Goal: Task Accomplishment & Management: Complete application form

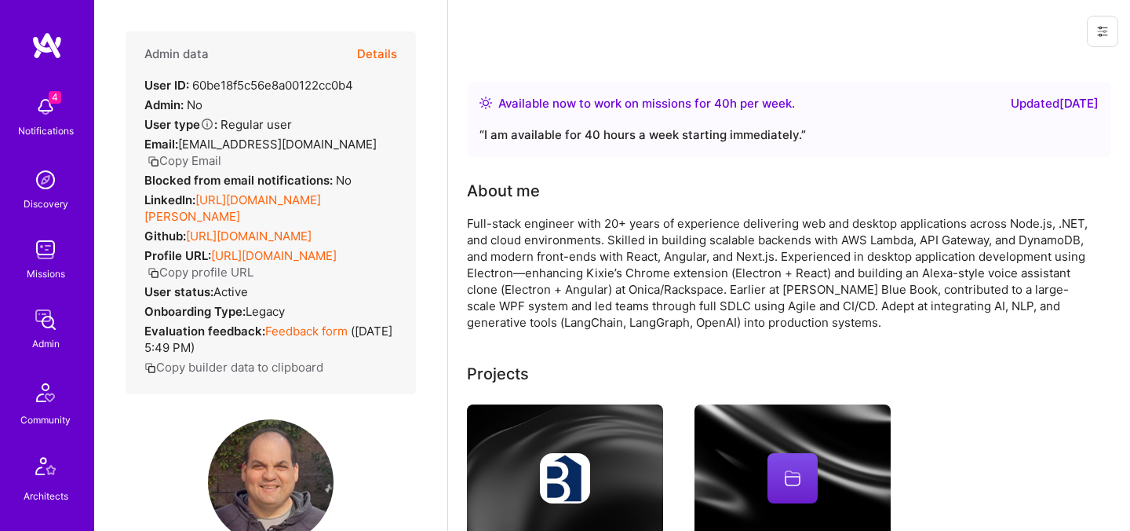
click at [102, 298] on div "Admin data Details User ID: 60be18f5c56e8a00122cc0b4 Admin: No User type Regula…" at bounding box center [270, 265] width 353 height 531
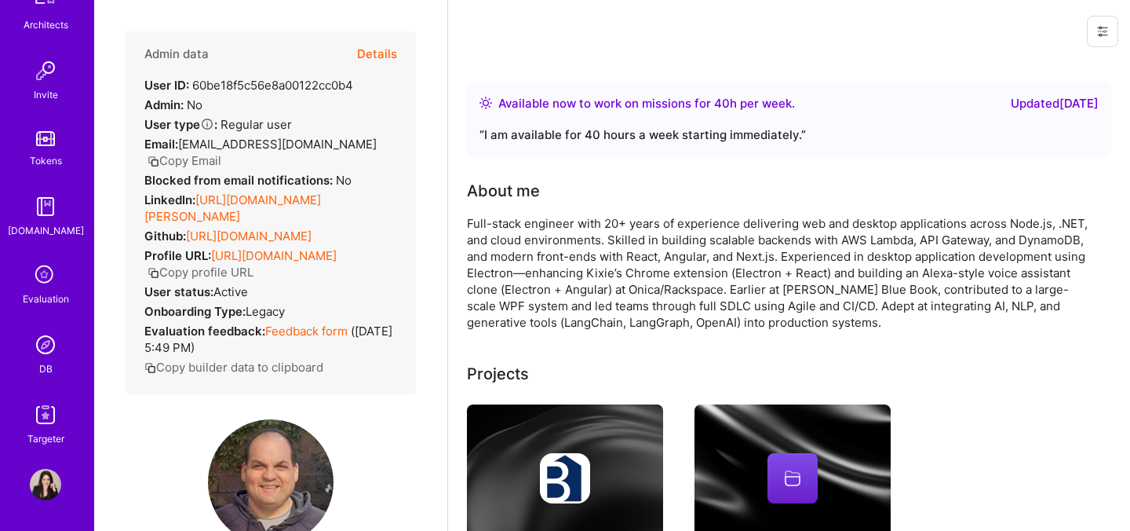
click at [39, 285] on icon at bounding box center [46, 276] width 30 height 30
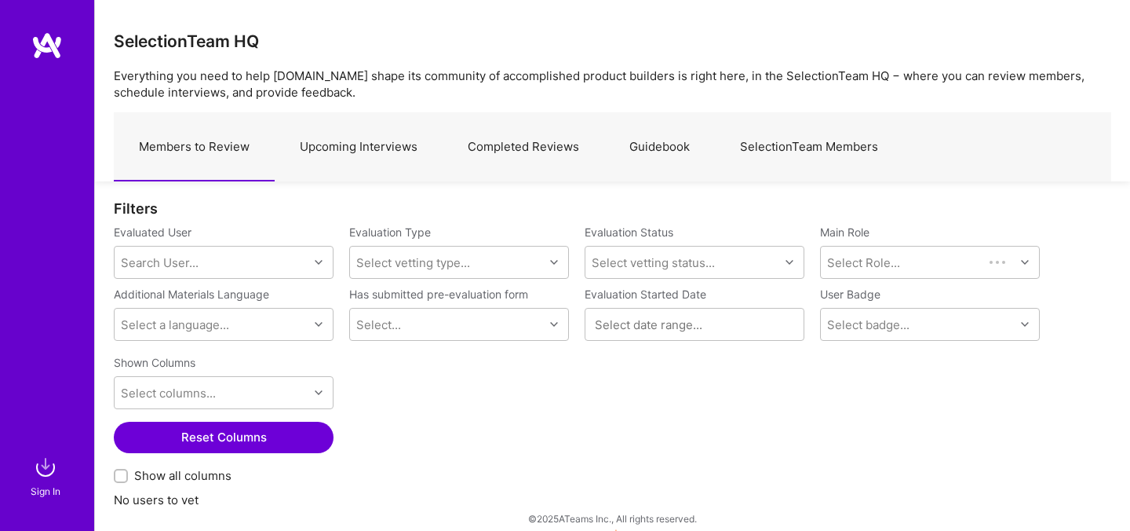
click at [45, 476] on img at bounding box center [45, 466] width 31 height 31
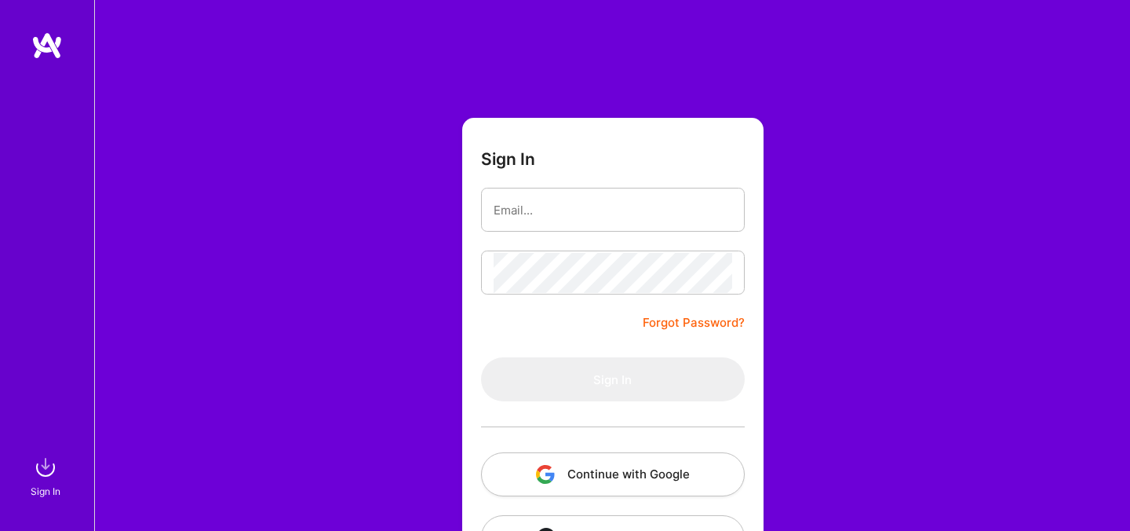
click at [551, 465] on img "button" at bounding box center [545, 474] width 19 height 19
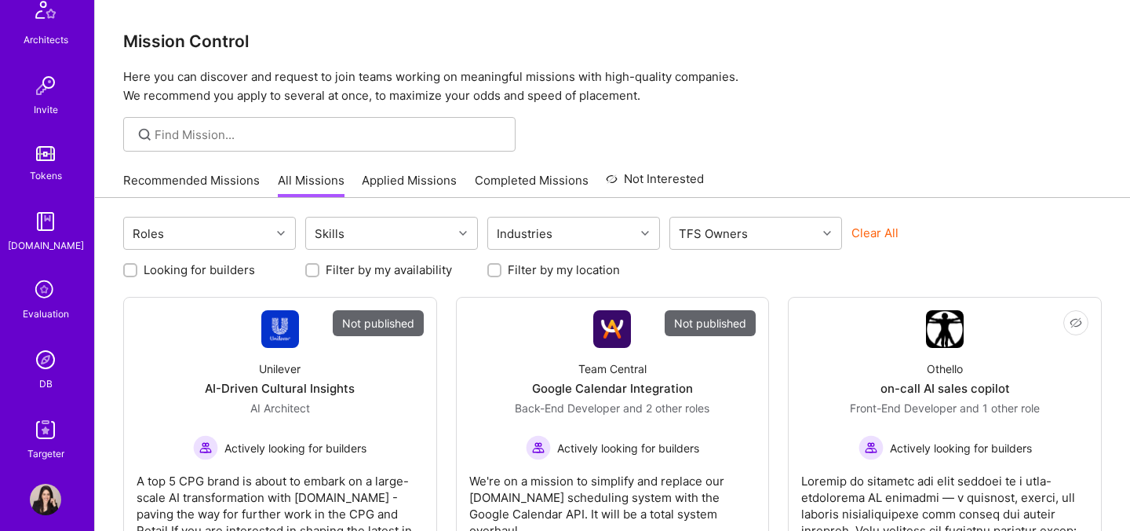
scroll to position [471, 0]
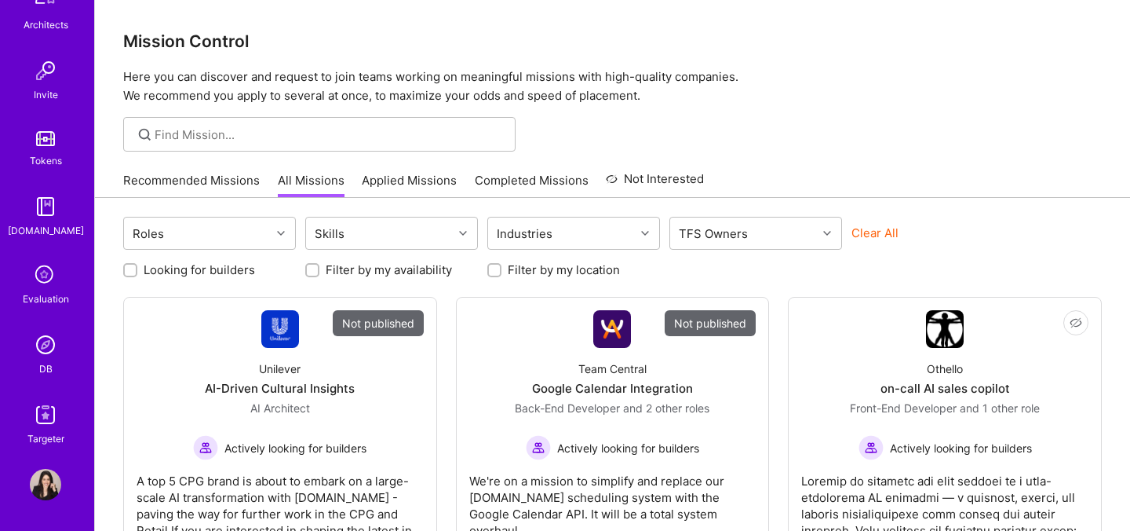
click at [43, 290] on div "Evaluation" at bounding box center [46, 298] width 46 height 16
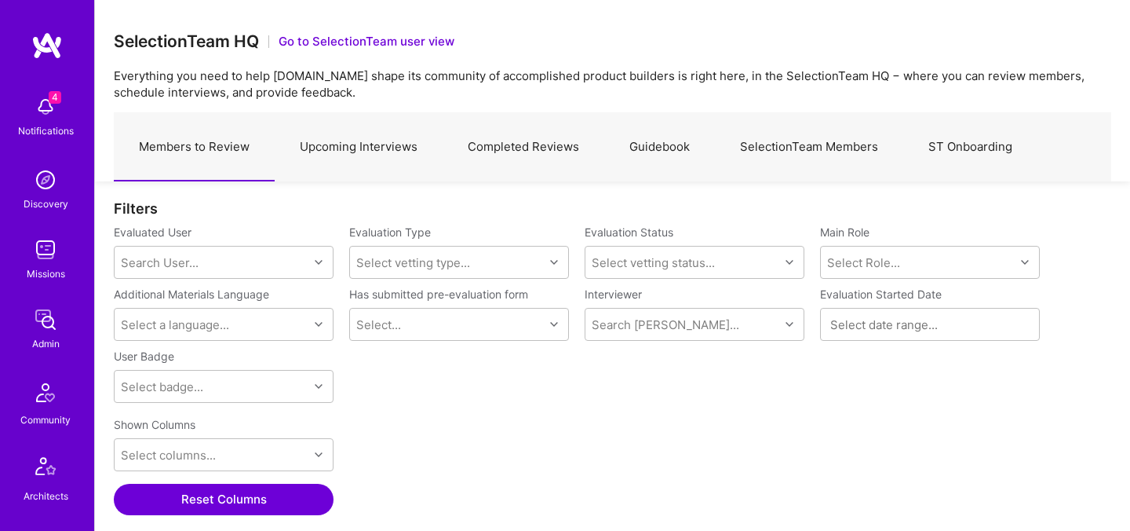
scroll to position [366, 998]
click at [360, 151] on link "Upcoming Interviews" at bounding box center [359, 147] width 168 height 68
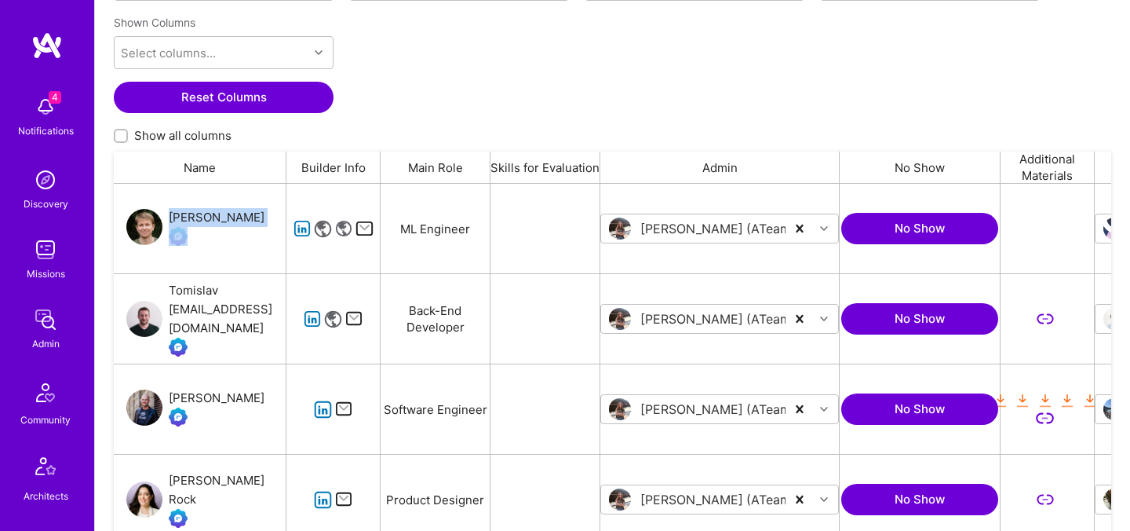
drag, startPoint x: 227, startPoint y: 218, endPoint x: 171, endPoint y: 217, distance: 55.7
click at [171, 217] on div "Jan Krepl" at bounding box center [200, 228] width 173 height 89
copy div "Jan Krepl"
click at [203, 214] on div "Jan Krepl" at bounding box center [217, 217] width 96 height 19
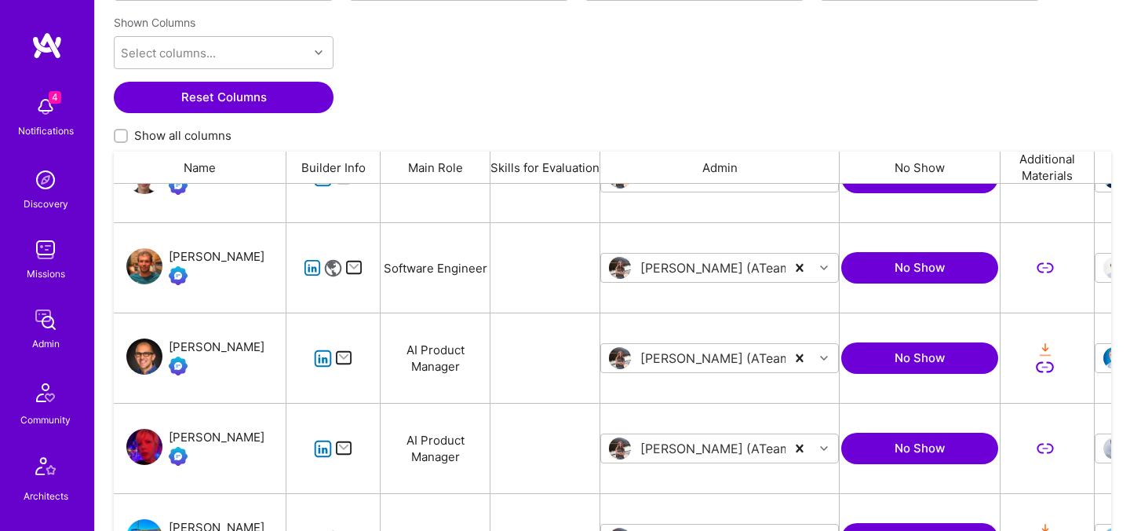
drag, startPoint x: 173, startPoint y: 337, endPoint x: 225, endPoint y: 349, distance: 53.1
click at [225, 349] on div "Ariel Levi" at bounding box center [200, 357] width 173 height 89
drag, startPoint x: 225, startPoint y: 349, endPoint x: 170, endPoint y: 348, distance: 55.0
click at [170, 348] on div "Ariel Levi" at bounding box center [200, 357] width 173 height 89
copy div "Ariel Levi"
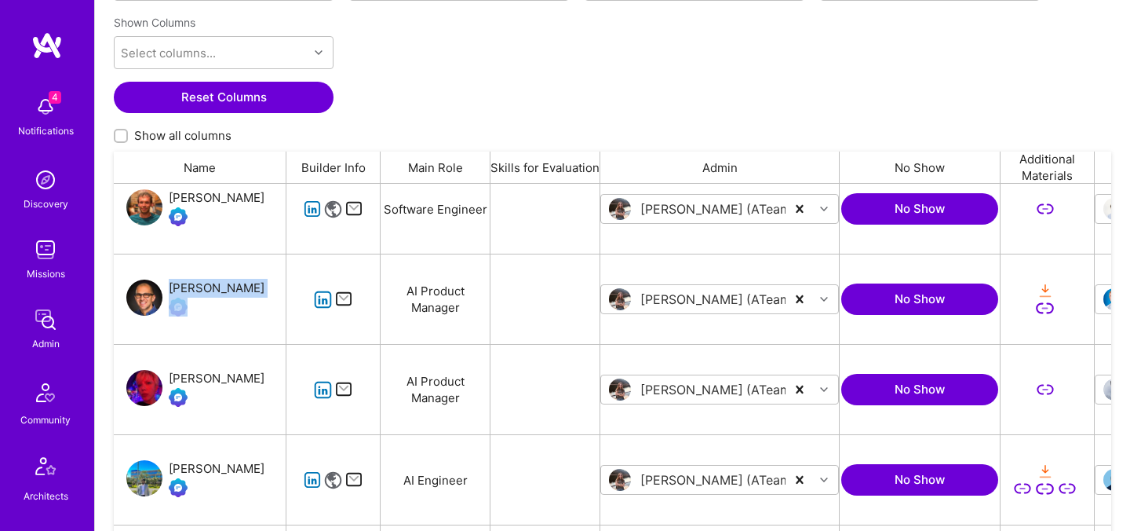
scroll to position [664, 0]
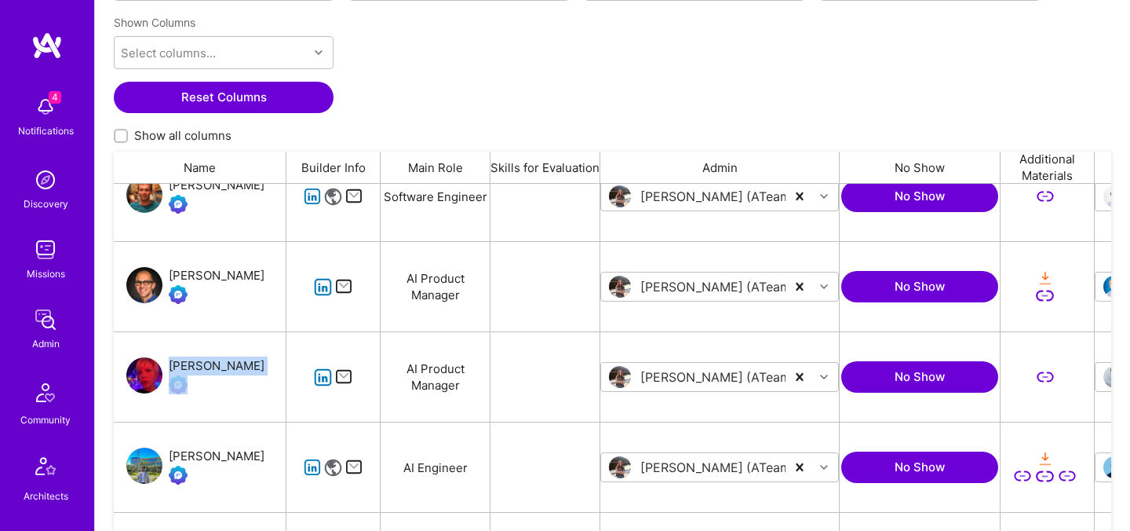
drag, startPoint x: 251, startPoint y: 360, endPoint x: 171, endPoint y: 363, distance: 80.1
click at [171, 363] on div "Taylor Kirch" at bounding box center [200, 376] width 173 height 89
copy div "Taylor Kirch"
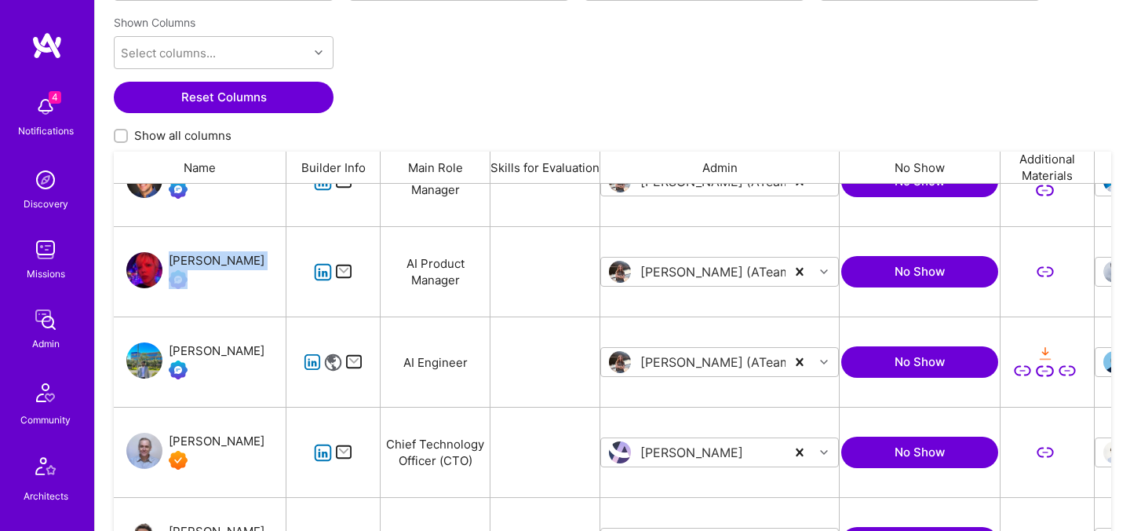
scroll to position [808, 0]
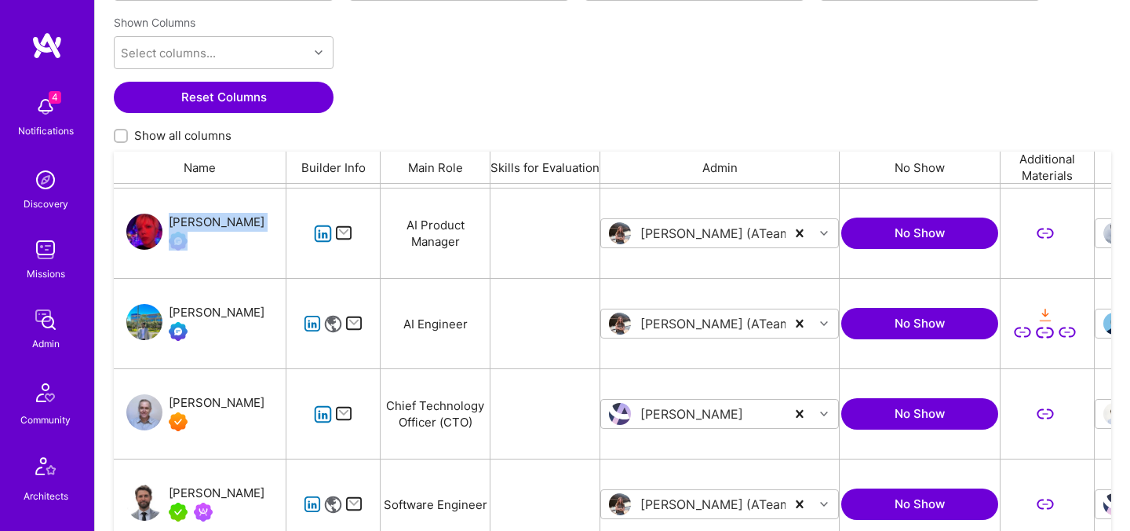
click at [233, 320] on div "Deeptanshu Sankhwar" at bounding box center [217, 312] width 96 height 19
drag, startPoint x: 169, startPoint y: 290, endPoint x: 236, endPoint y: 318, distance: 73.2
click at [236, 318] on div "Deeptanshu Sankhwar" at bounding box center [200, 323] width 173 height 89
copy div "Deeptanshu Sankhwar"
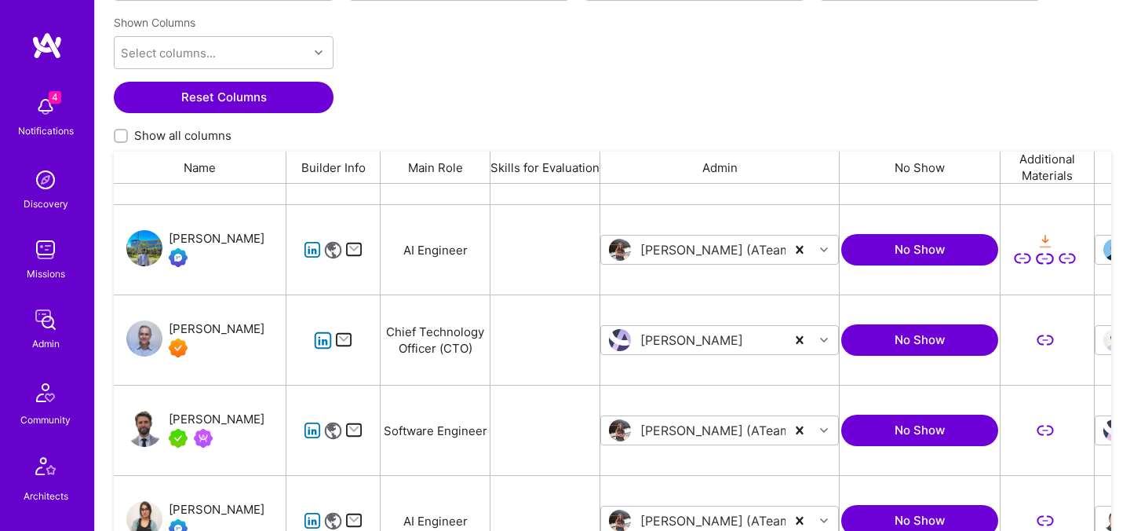
scroll to position [886, 0]
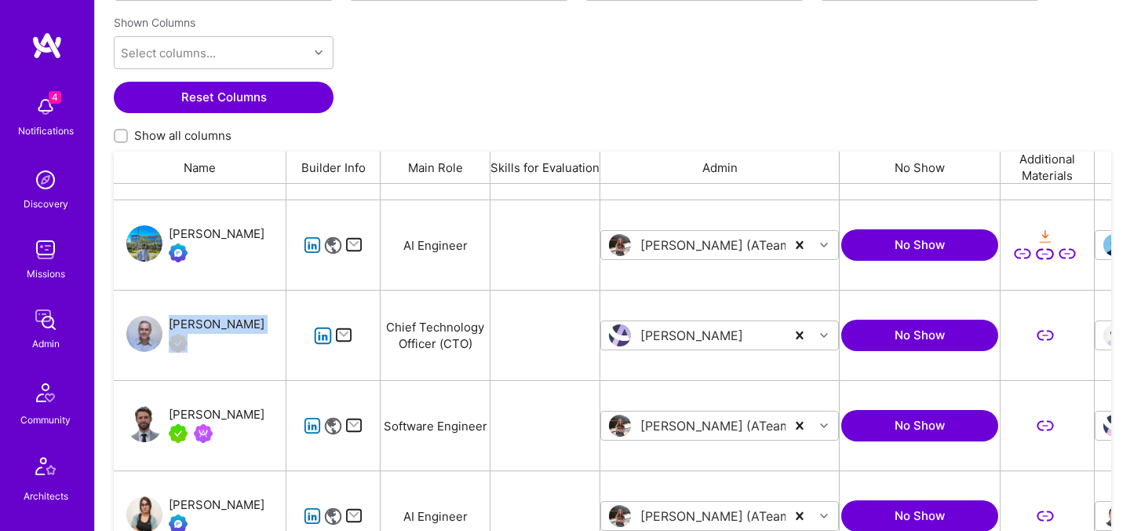
drag, startPoint x: 241, startPoint y: 327, endPoint x: 170, endPoint y: 323, distance: 71.5
click at [170, 323] on div "Jim Mooney" at bounding box center [200, 334] width 173 height 89
copy div "Jim Mooney"
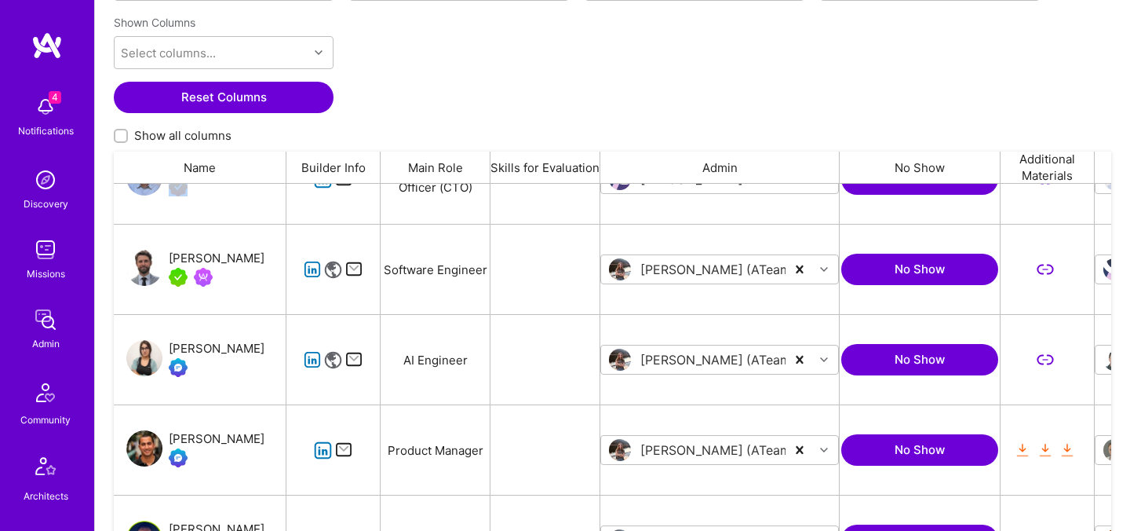
scroll to position [1046, 0]
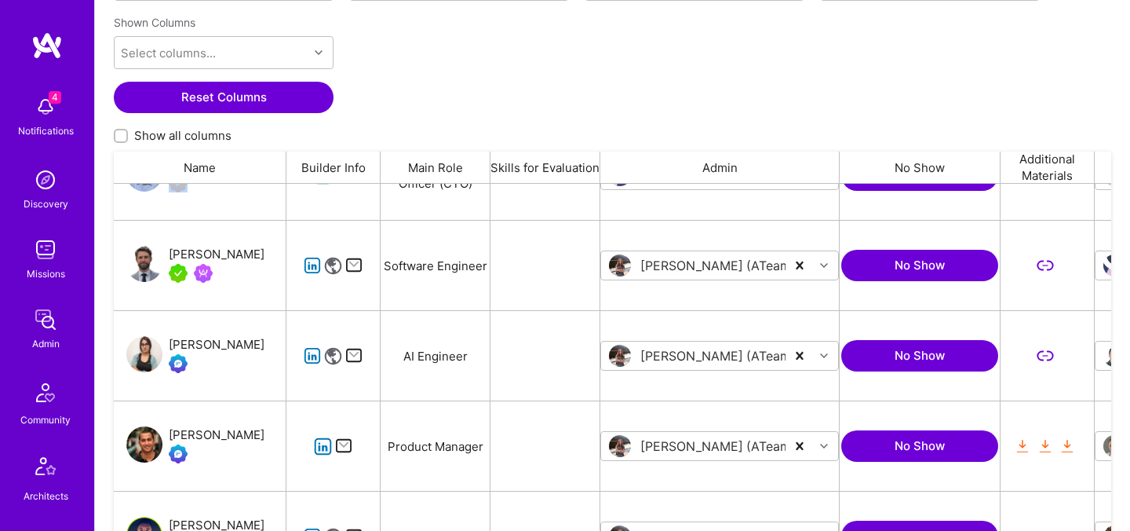
drag, startPoint x: 168, startPoint y: 323, endPoint x: 263, endPoint y: 357, distance: 100.8
click at [263, 357] on div "Nane Hambardzumyan" at bounding box center [200, 355] width 173 height 89
copy div "Nane Hambardzumyan"
click at [213, 352] on div "Nane Hambardzumyan" at bounding box center [217, 344] width 96 height 19
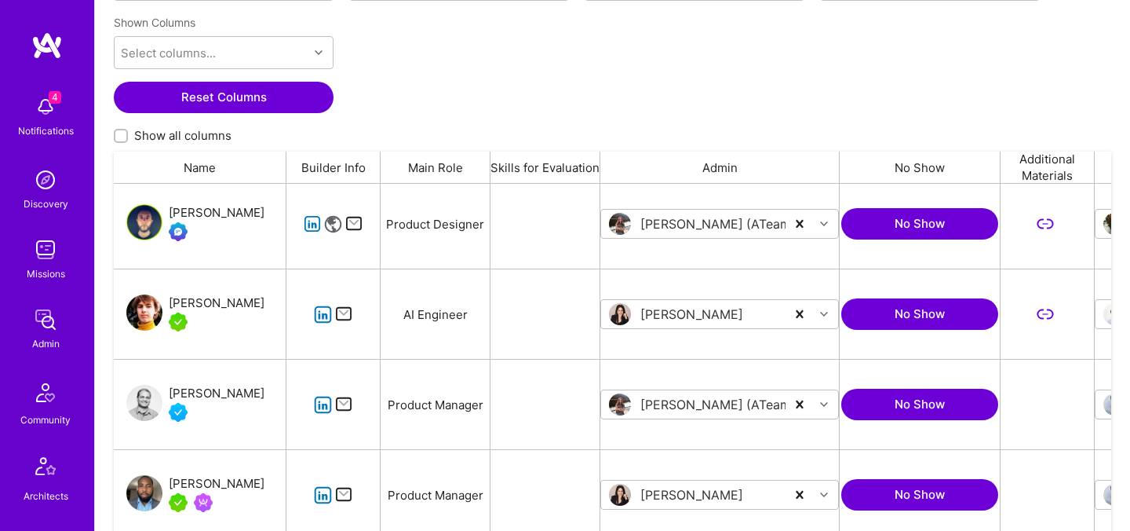
scroll to position [1366, 0]
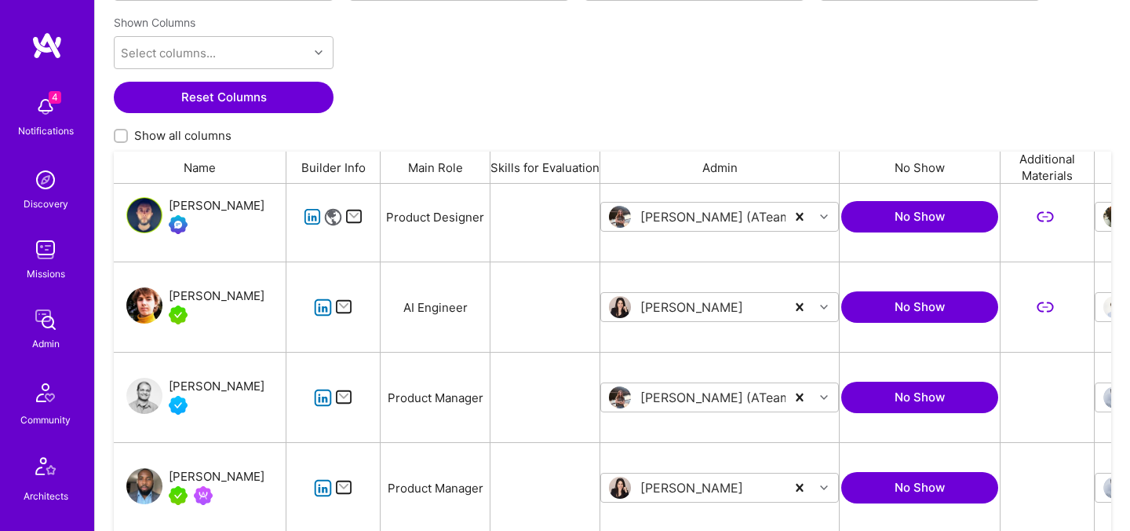
drag, startPoint x: 167, startPoint y: 279, endPoint x: 258, endPoint y: 303, distance: 94.3
click at [258, 303] on div "Nikolai Kruglikov" at bounding box center [200, 306] width 173 height 89
copy div "Nikolai Kruglikov"
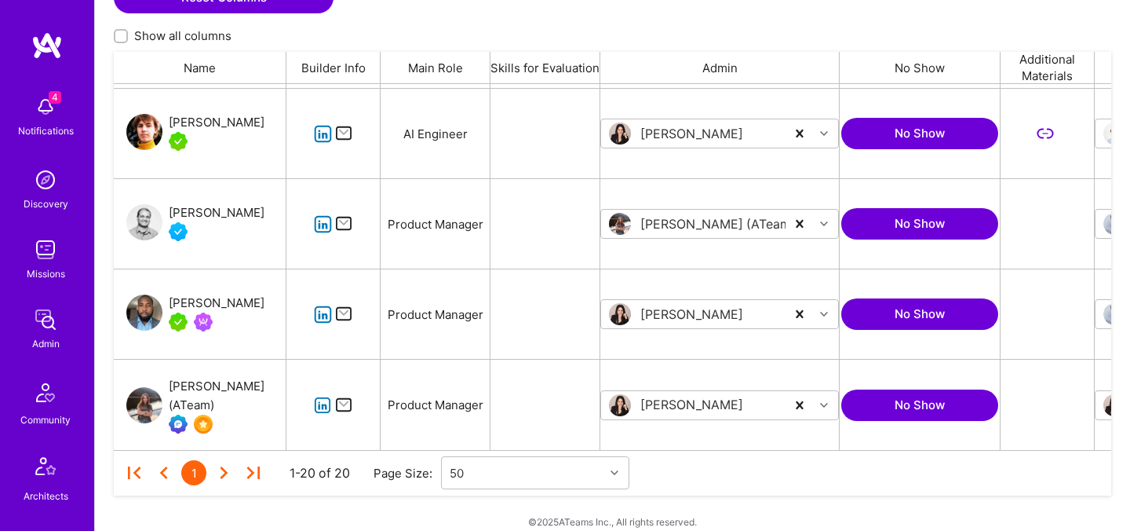
scroll to position [396, 0]
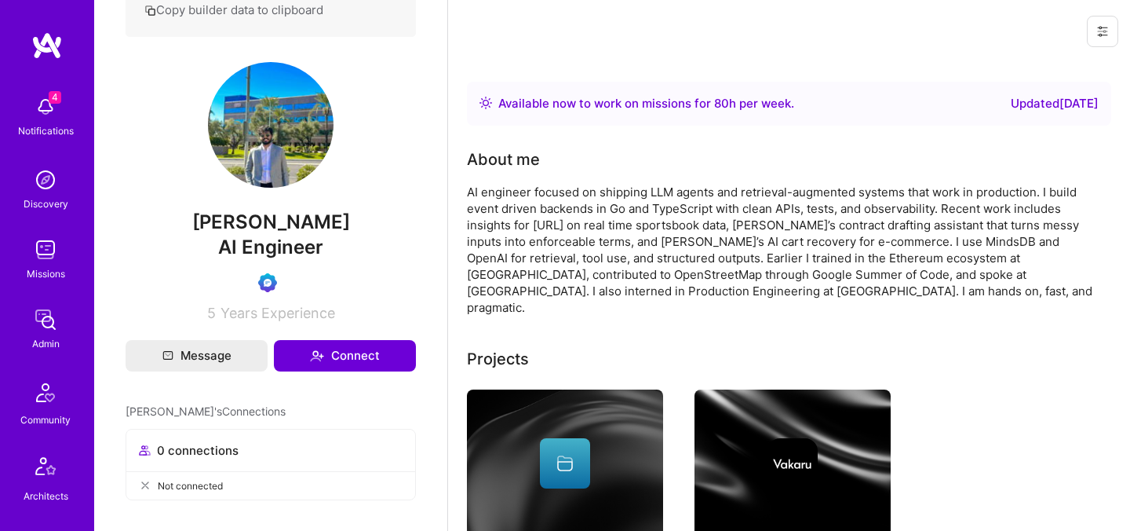
scroll to position [447, 0]
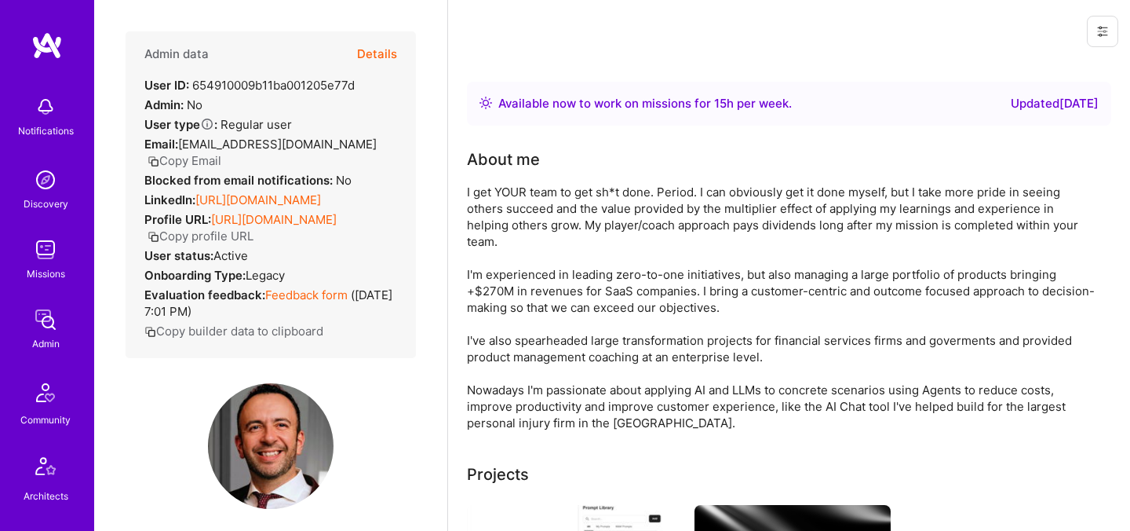
click at [384, 63] on button "Details" at bounding box center [377, 54] width 40 height 46
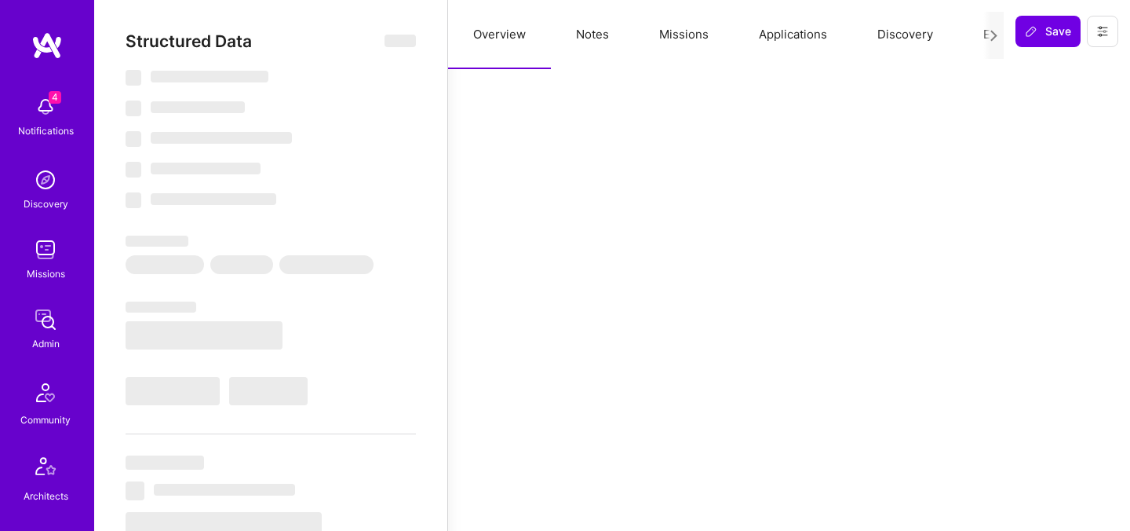
click at [973, 34] on button "Evaluation" at bounding box center [1013, 34] width 108 height 69
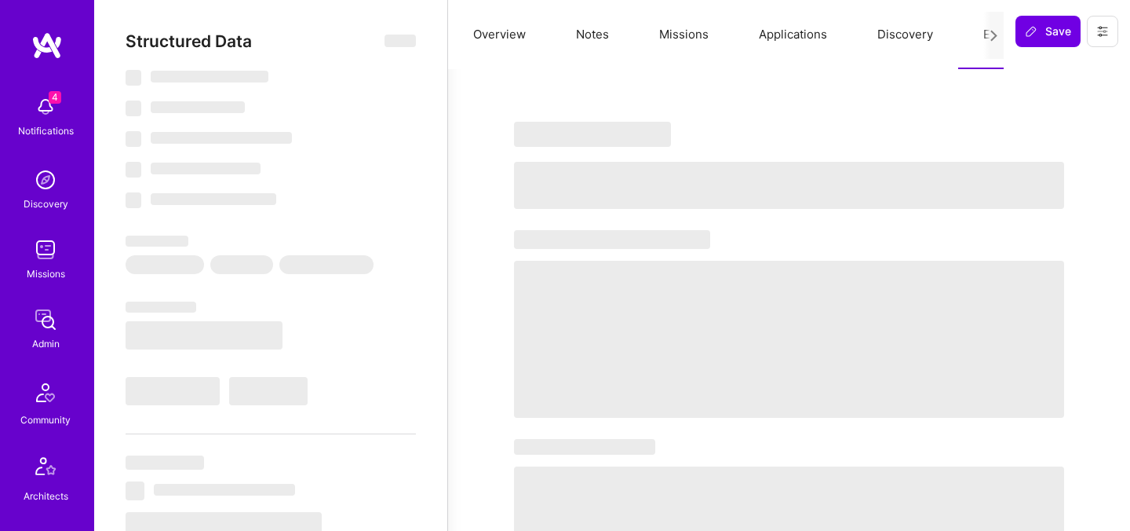
select select "Right Now"
select select "5"
select select "7"
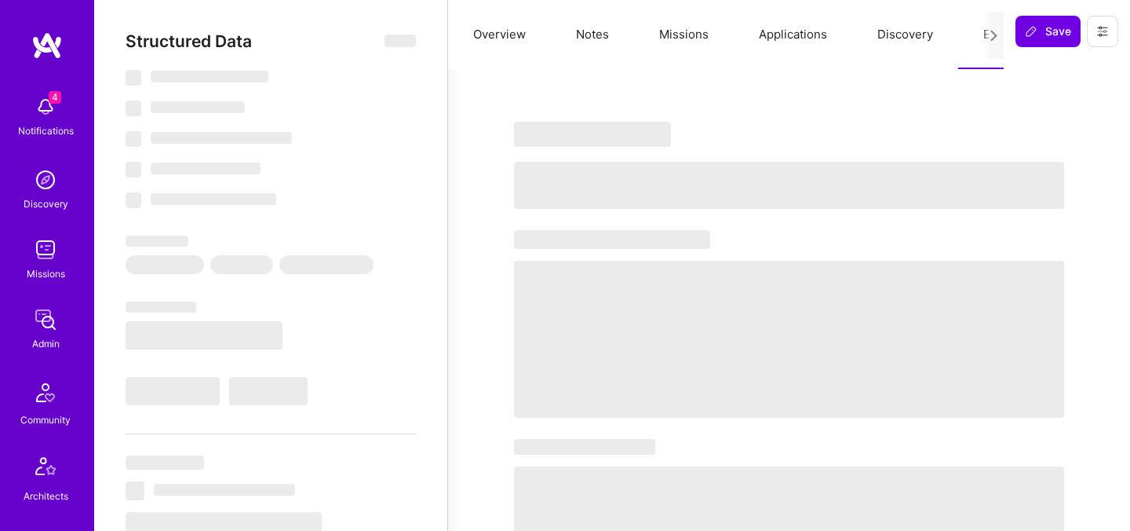
select select "CA"
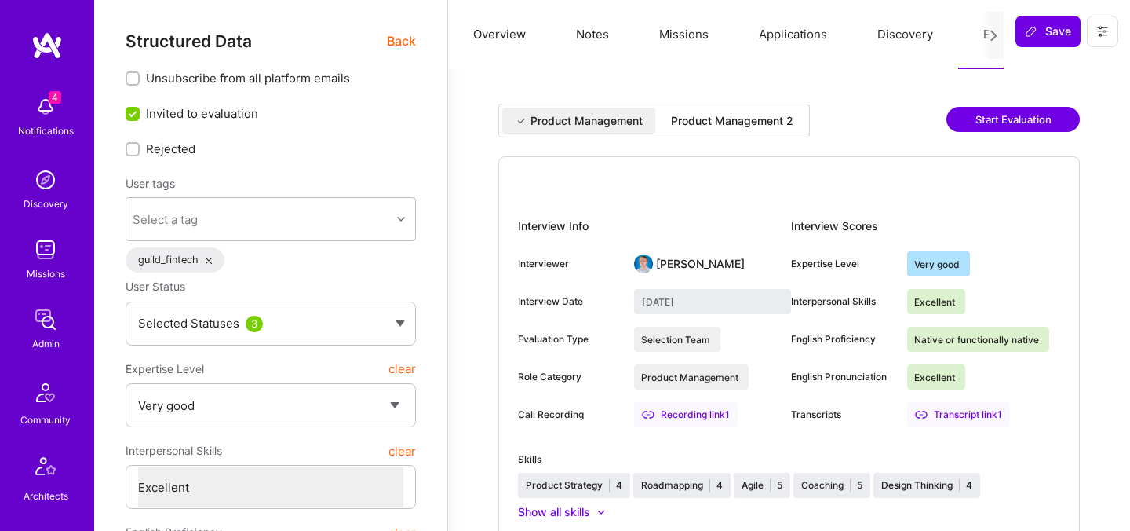
click at [1092, 33] on button at bounding box center [1102, 31] width 31 height 31
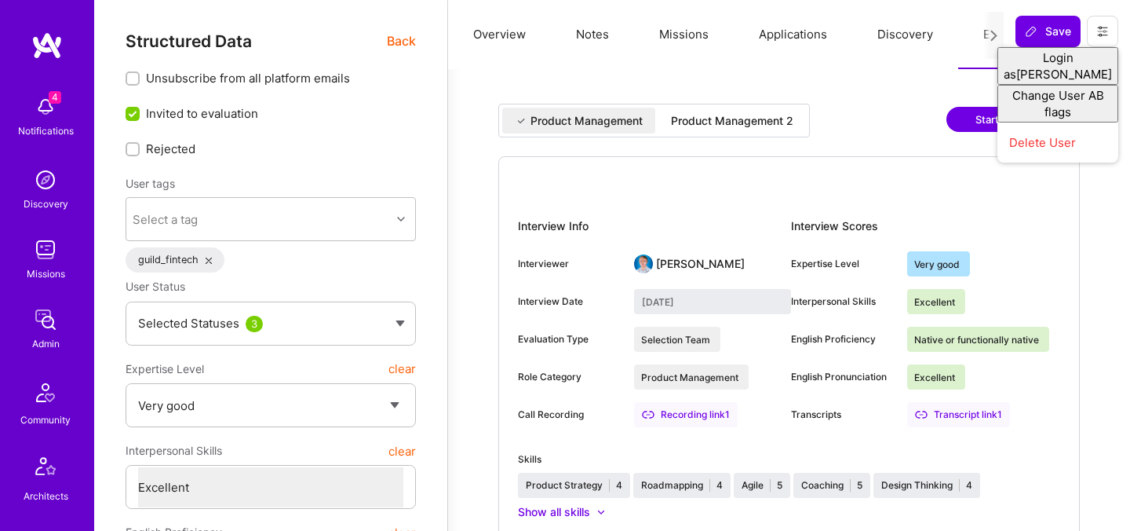
click at [1092, 32] on button at bounding box center [1102, 31] width 31 height 31
click at [797, 115] on div "Product Management 2" at bounding box center [733, 121] width 148 height 26
type input "September 30, 2025"
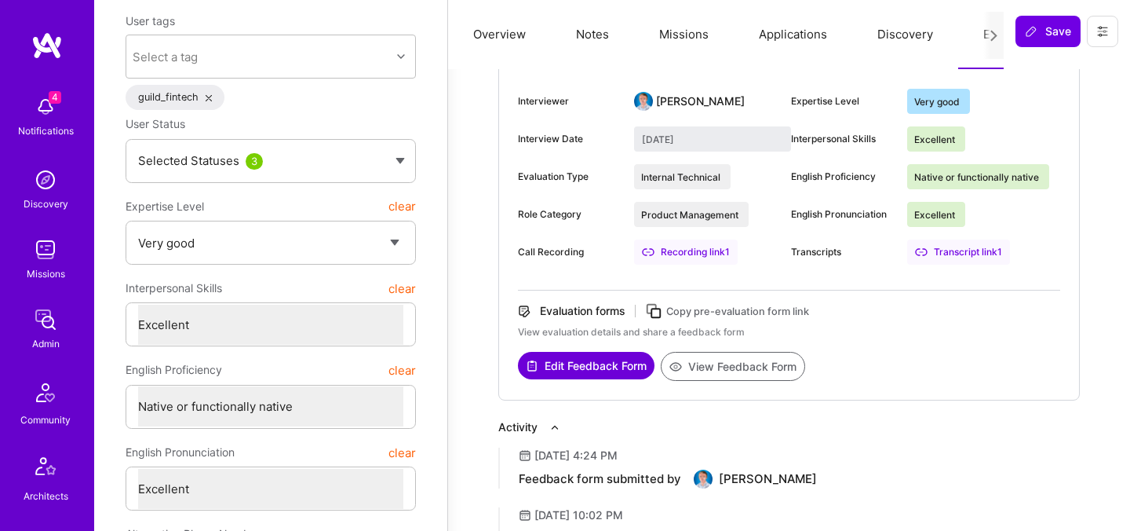
scroll to position [176, 0]
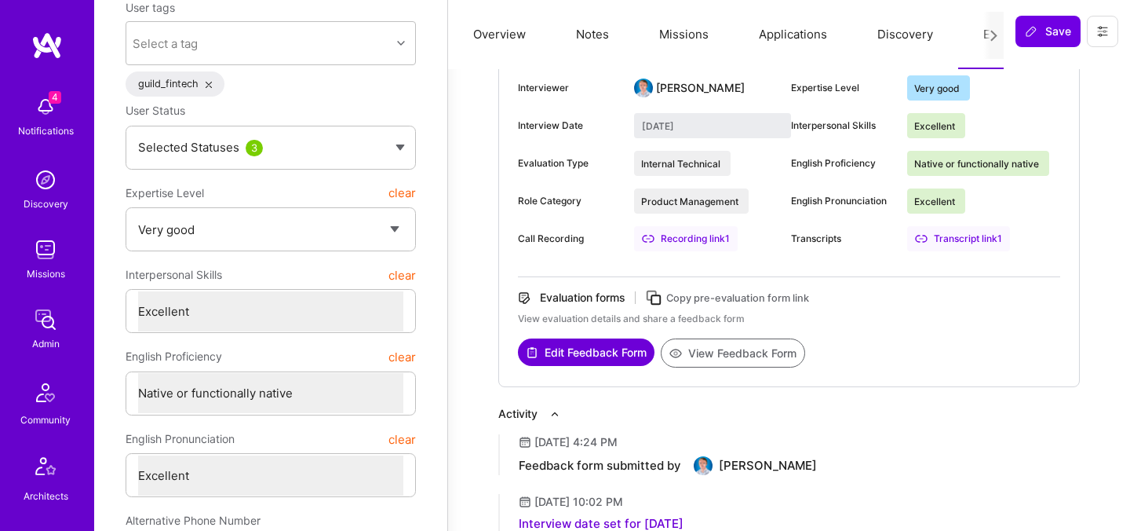
click at [721, 340] on button "View Feedback Form" at bounding box center [733, 352] width 144 height 29
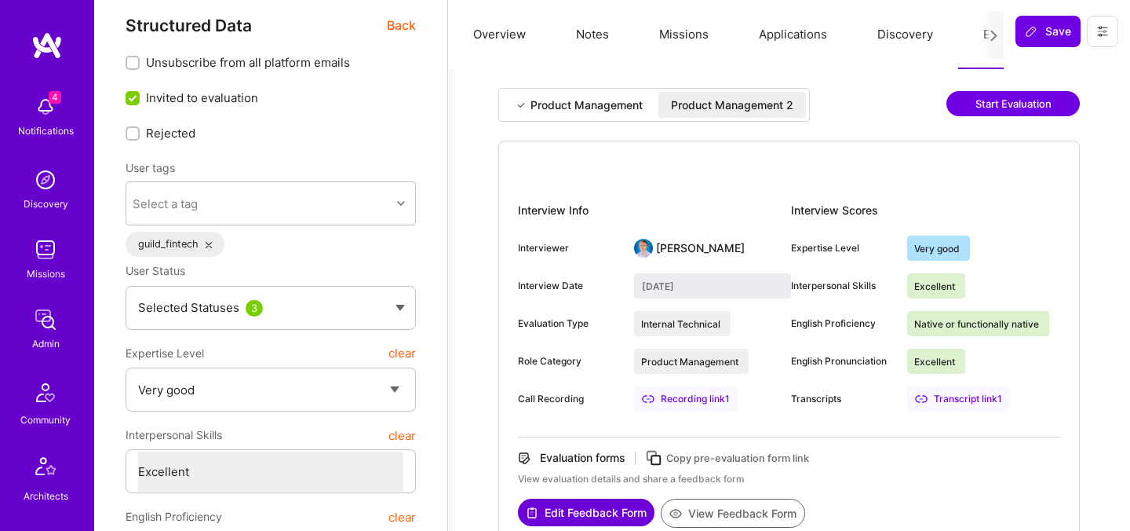
scroll to position [0, 0]
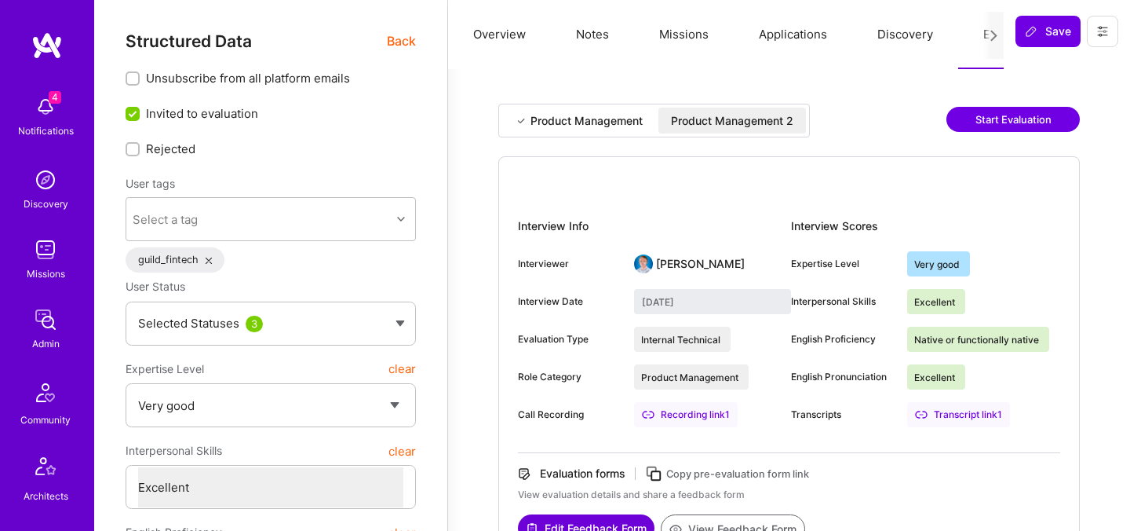
click at [393, 45] on span "Back" at bounding box center [401, 41] width 29 height 20
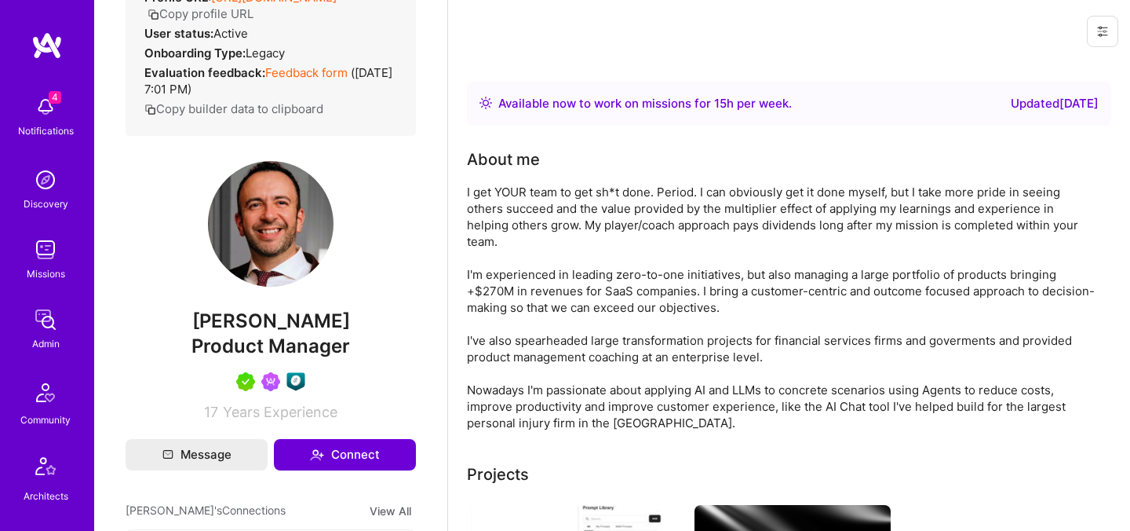
scroll to position [122, 0]
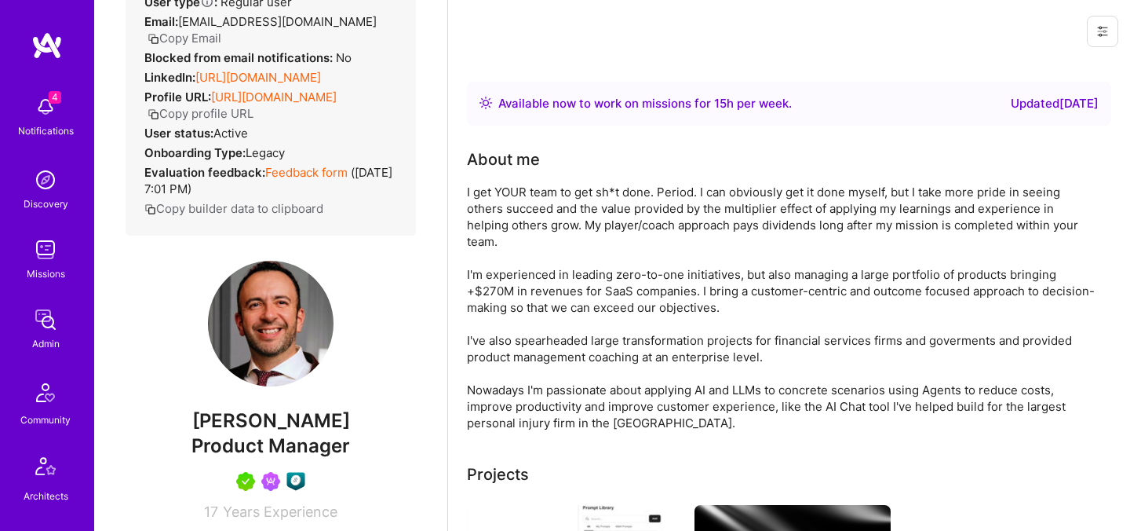
click at [254, 122] on button "Copy profile URL" at bounding box center [201, 113] width 106 height 16
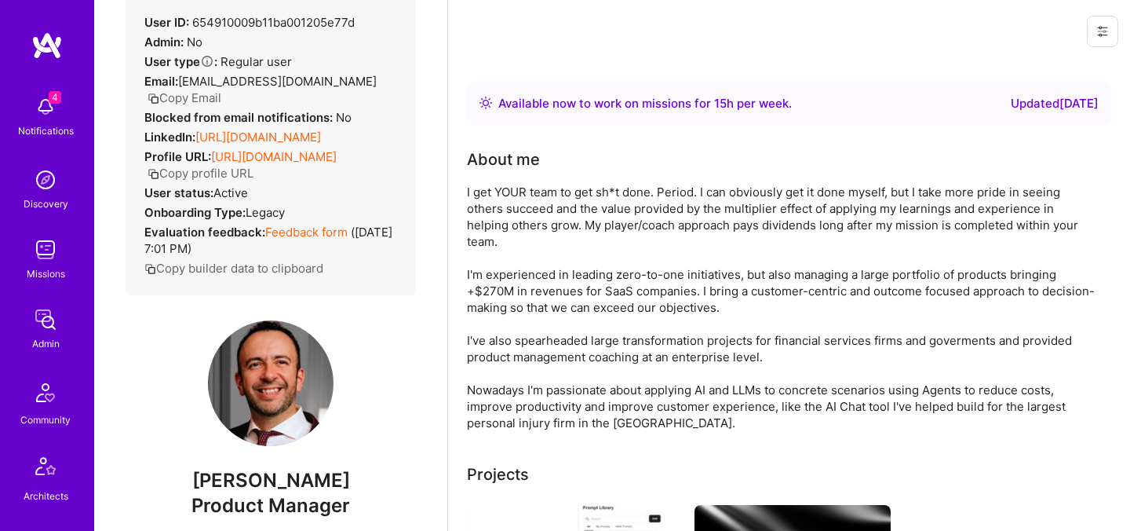
scroll to position [60, 0]
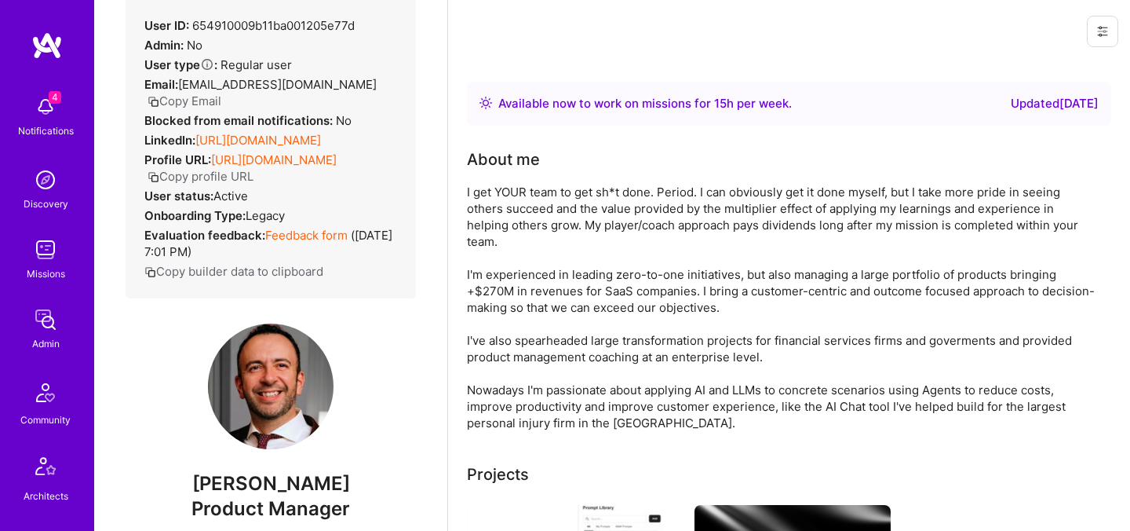
click at [221, 93] on button "Copy Email" at bounding box center [185, 101] width 74 height 16
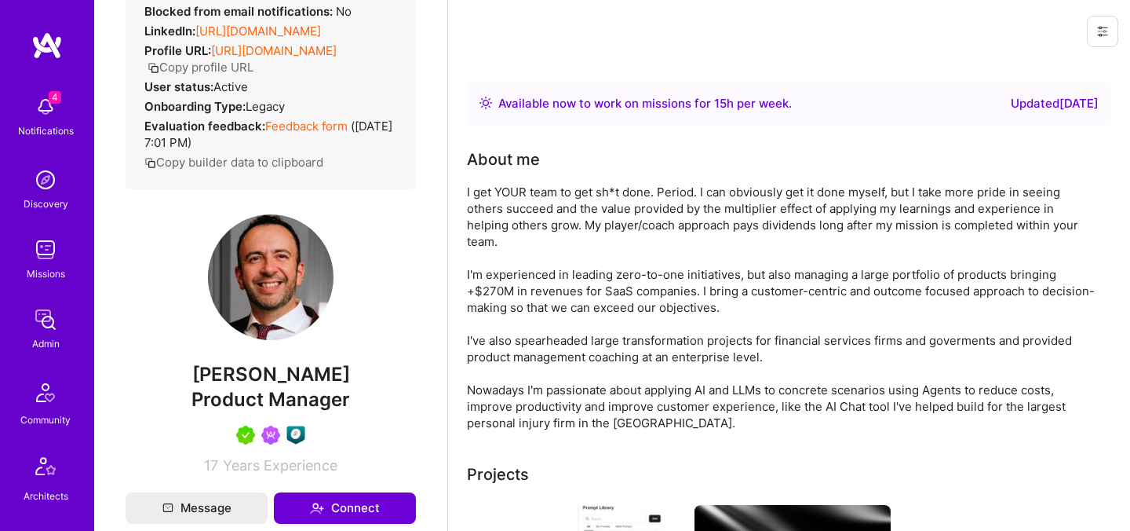
scroll to position [221, 0]
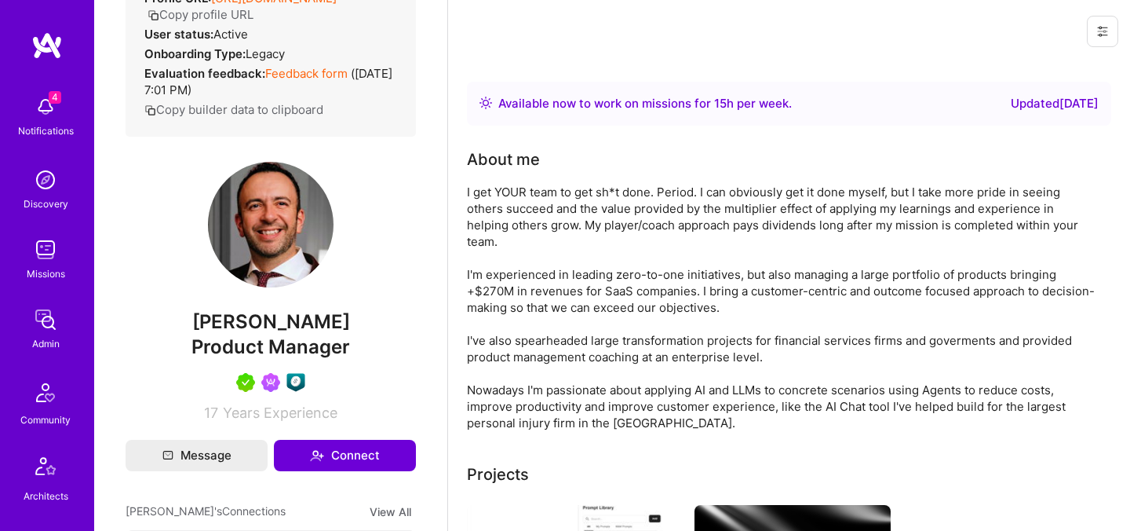
click at [229, 334] on span "Jonathan Larocque" at bounding box center [271, 322] width 290 height 24
copy span "Jonathan"
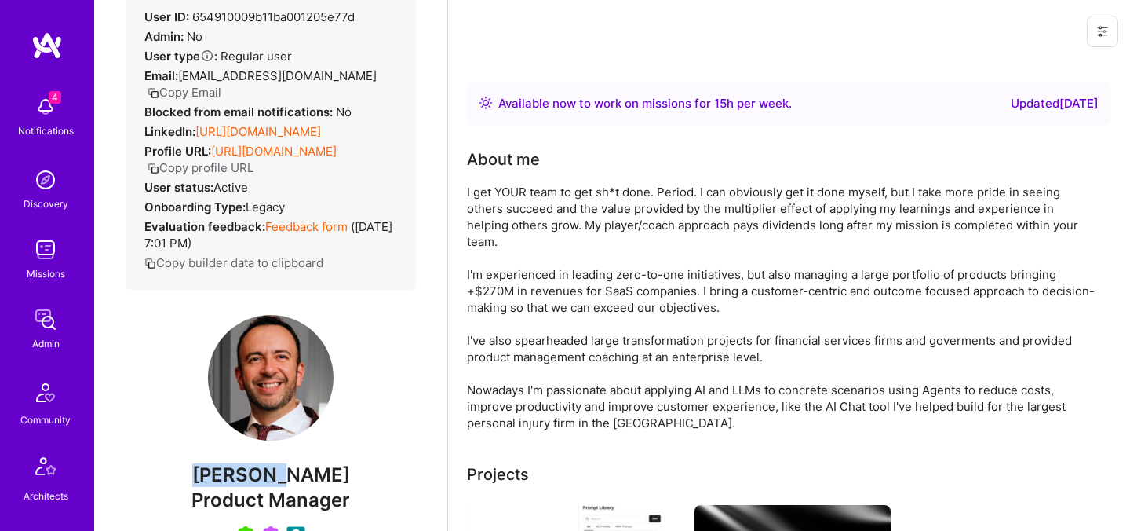
scroll to position [0, 0]
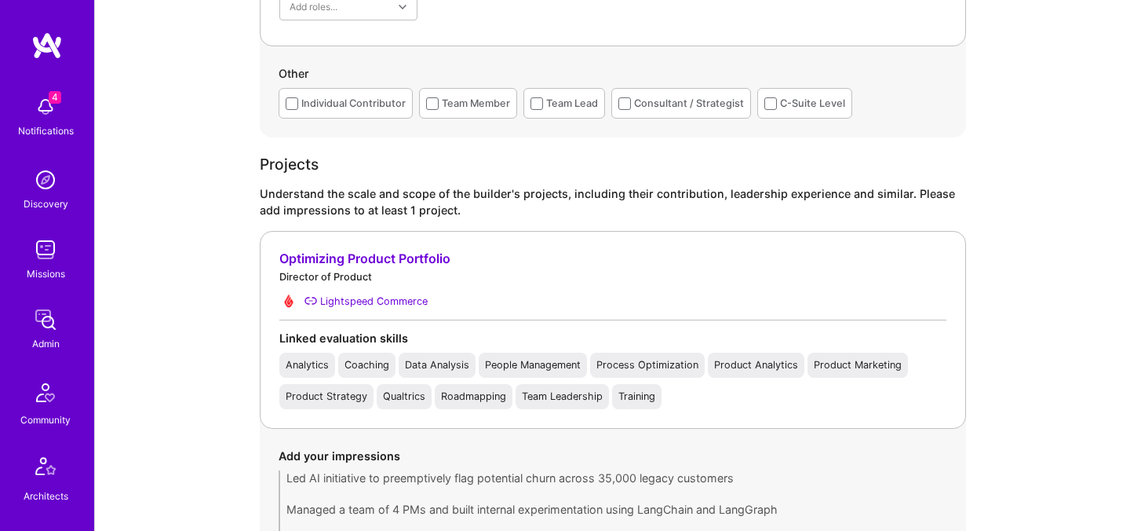
scroll to position [1043, 0]
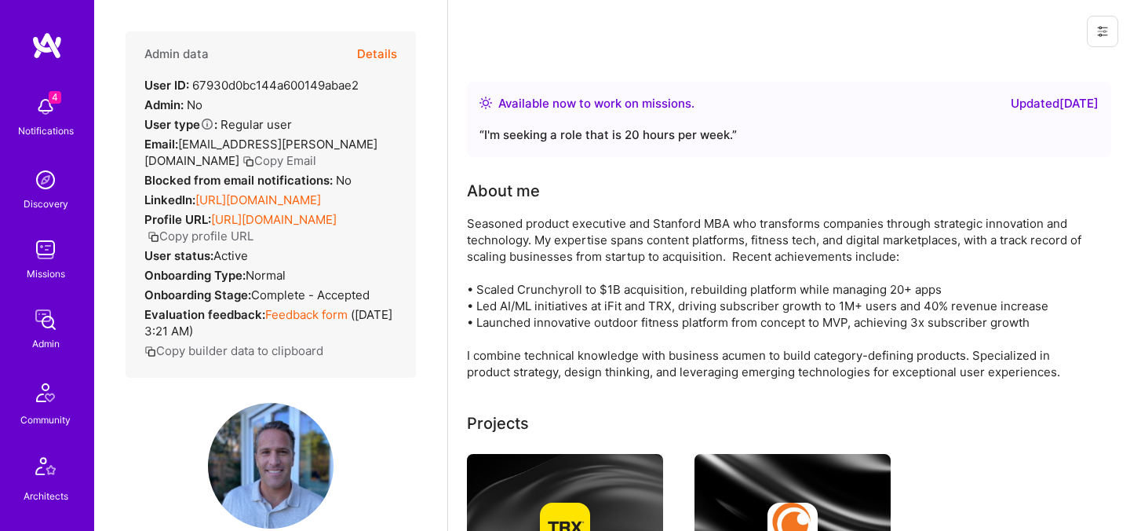
click at [376, 52] on button "Details" at bounding box center [377, 54] width 40 height 46
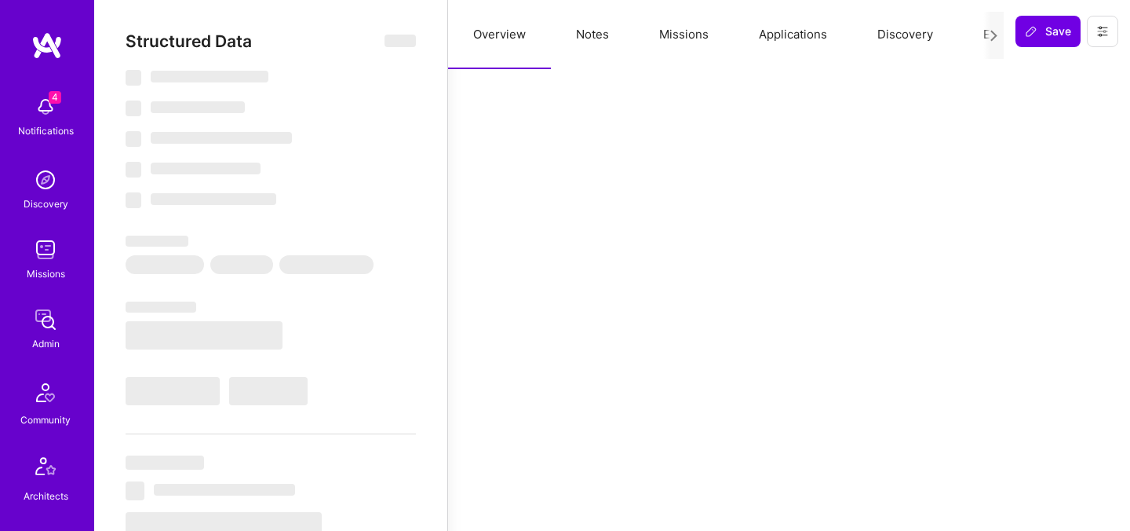
click at [976, 31] on button "Evaluation" at bounding box center [1013, 34] width 108 height 69
select select "Right Now"
select select "5"
select select "7"
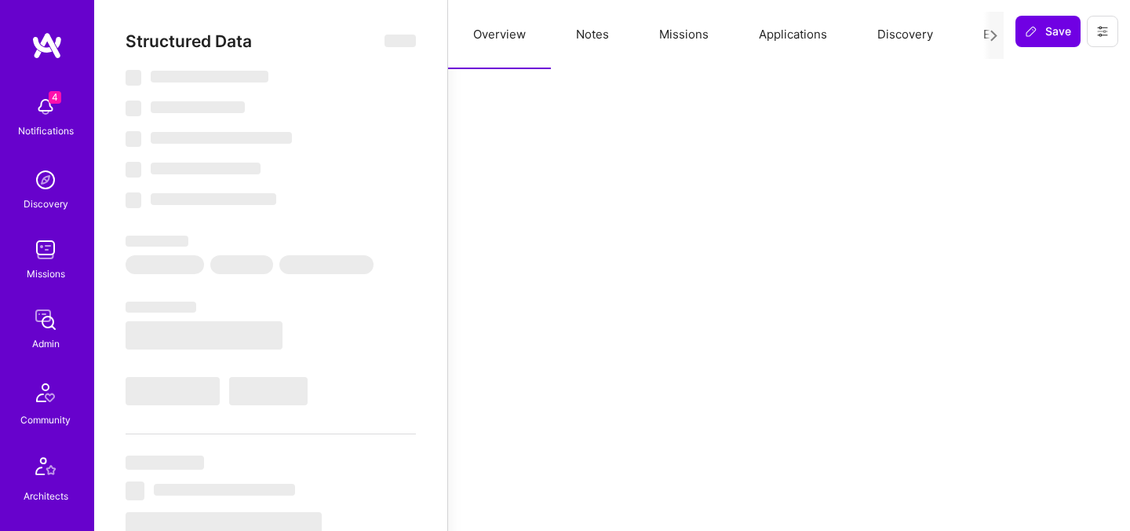
select select "7"
select select "US"
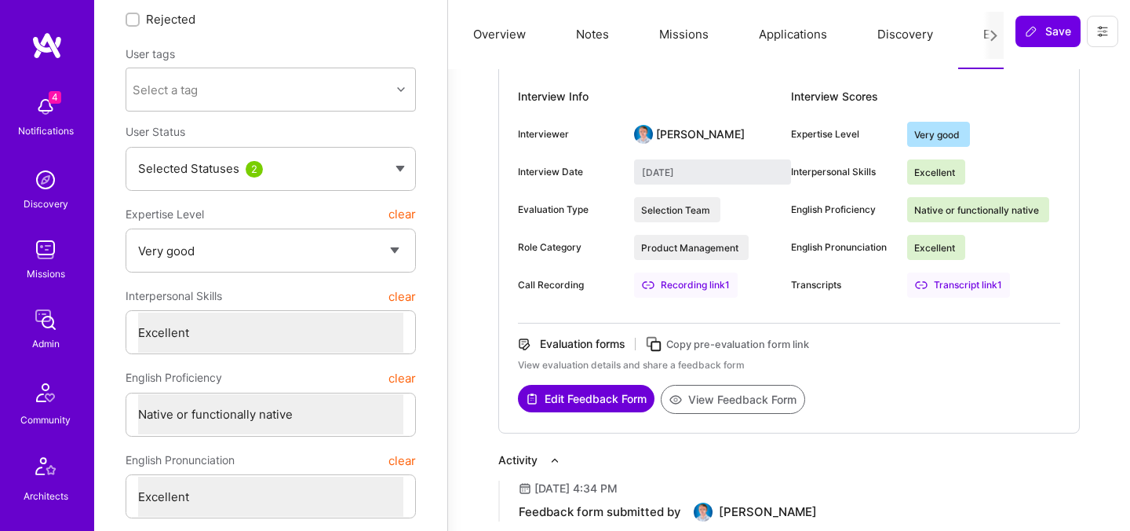
scroll to position [260, 0]
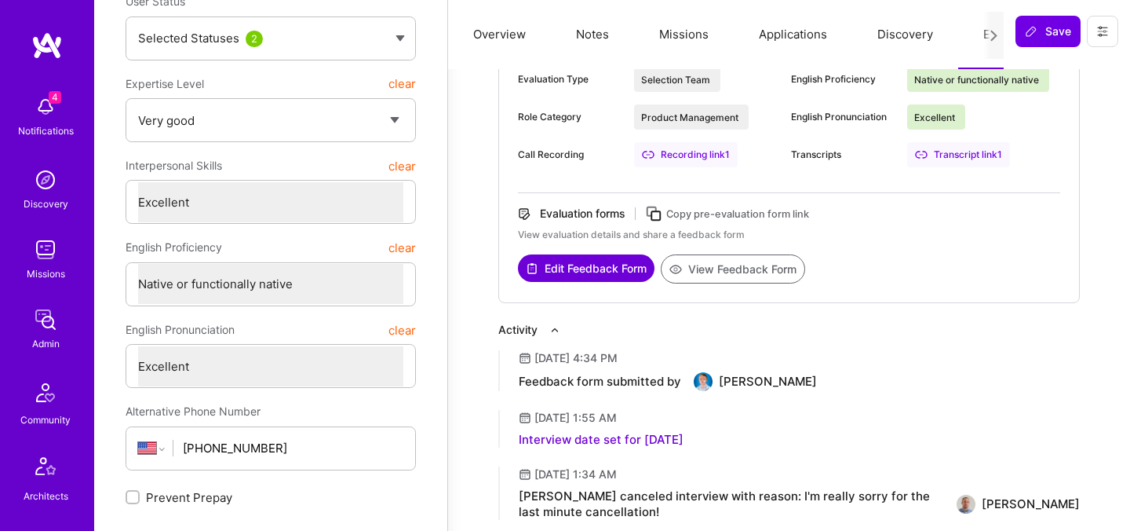
click at [707, 268] on button "View Feedback Form" at bounding box center [733, 268] width 144 height 29
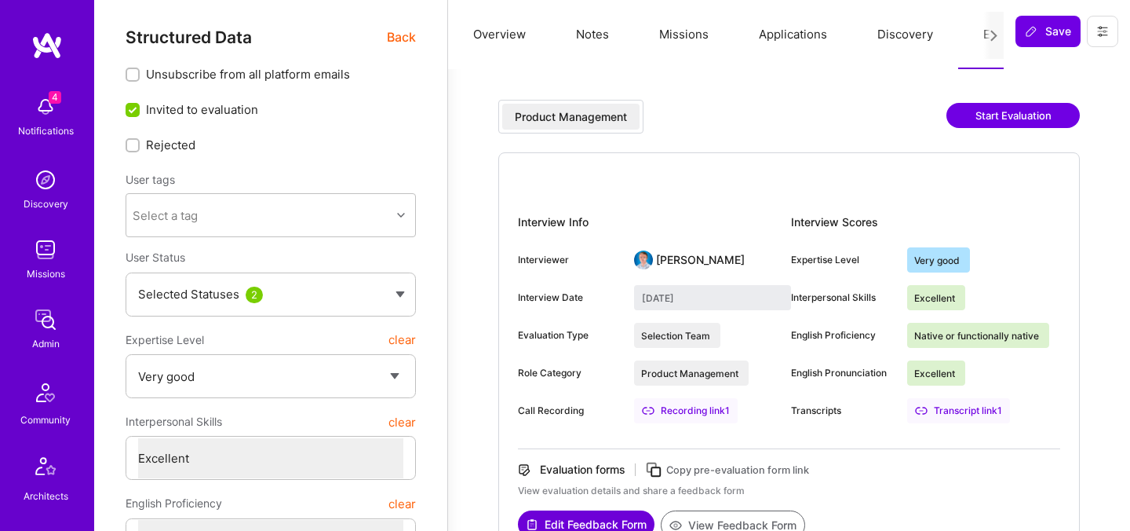
scroll to position [0, 0]
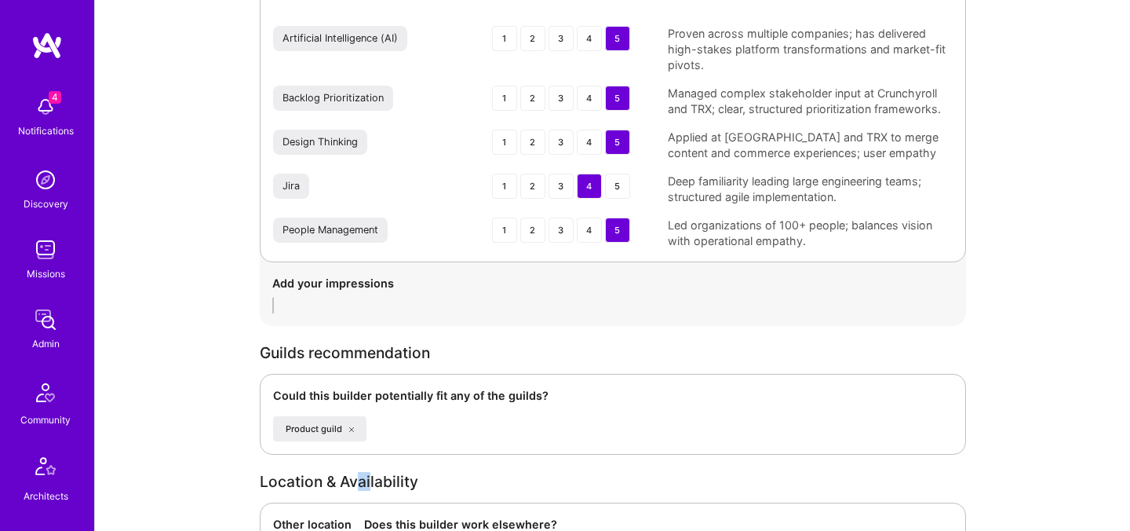
scroll to position [2160, 0]
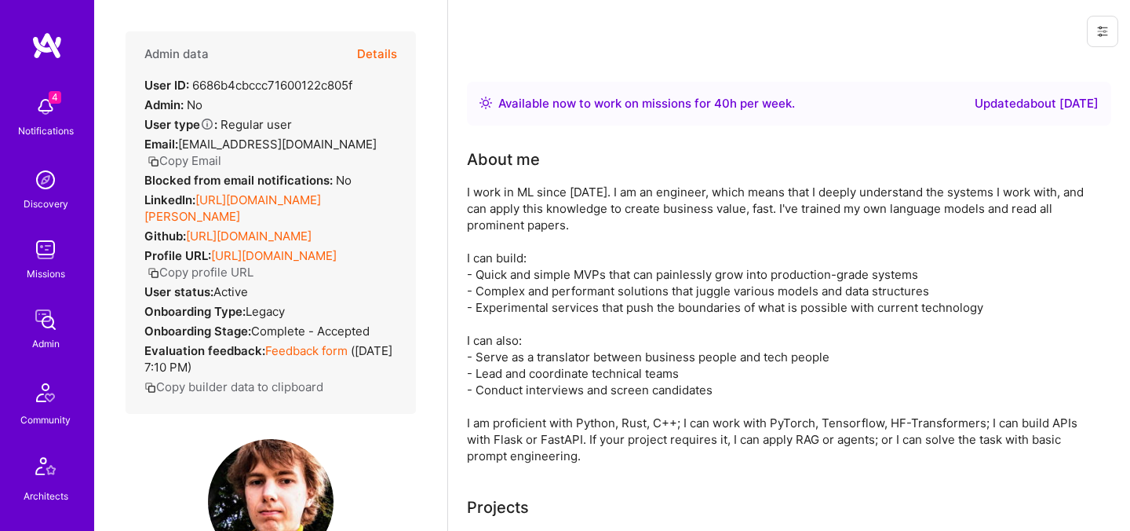
click at [375, 52] on button "Details" at bounding box center [377, 54] width 40 height 46
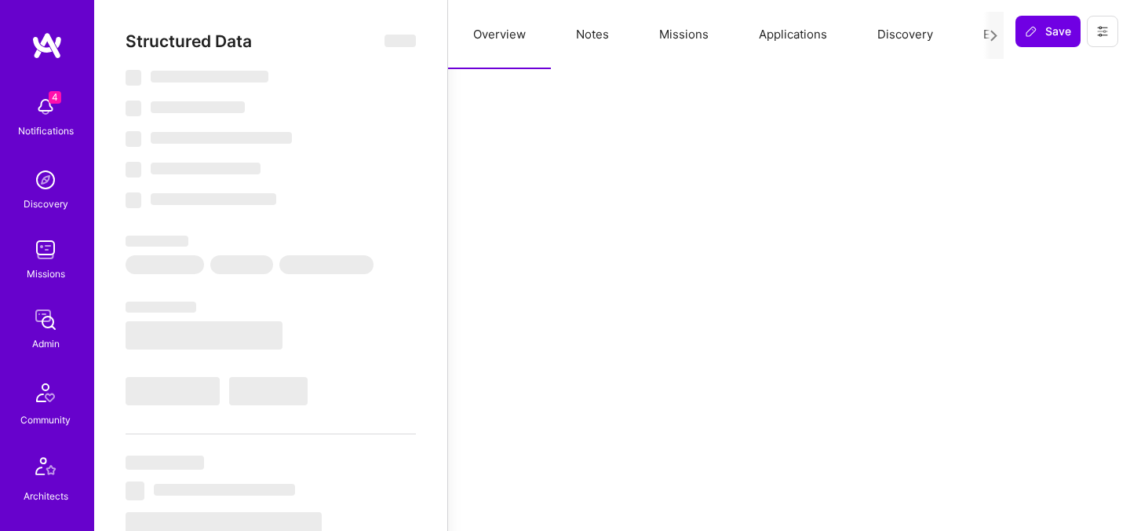
click at [973, 32] on button "Evaluation" at bounding box center [1013, 34] width 108 height 69
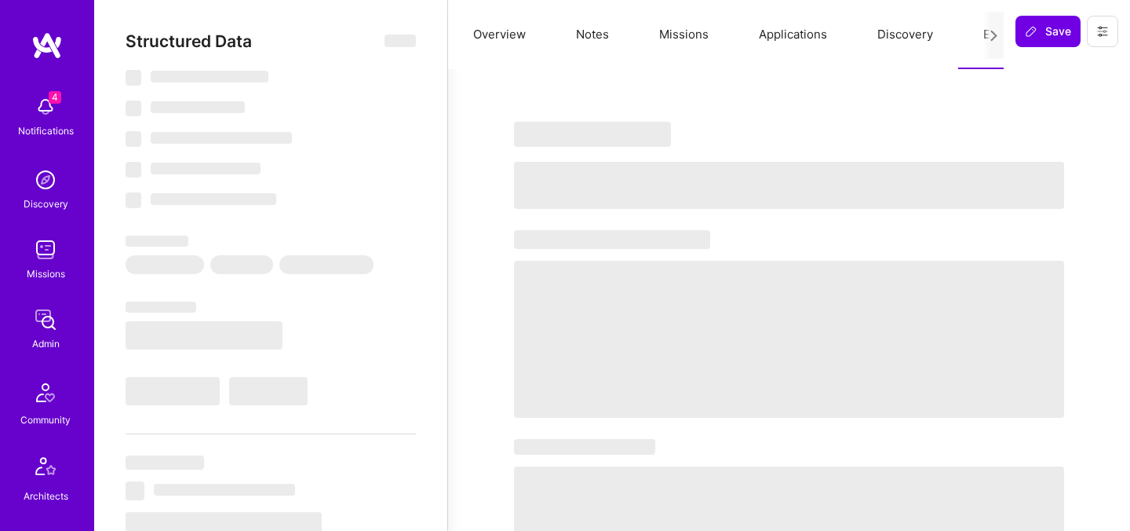
select select "Right Now"
select select "5"
select select "4"
select select "7"
select select "6"
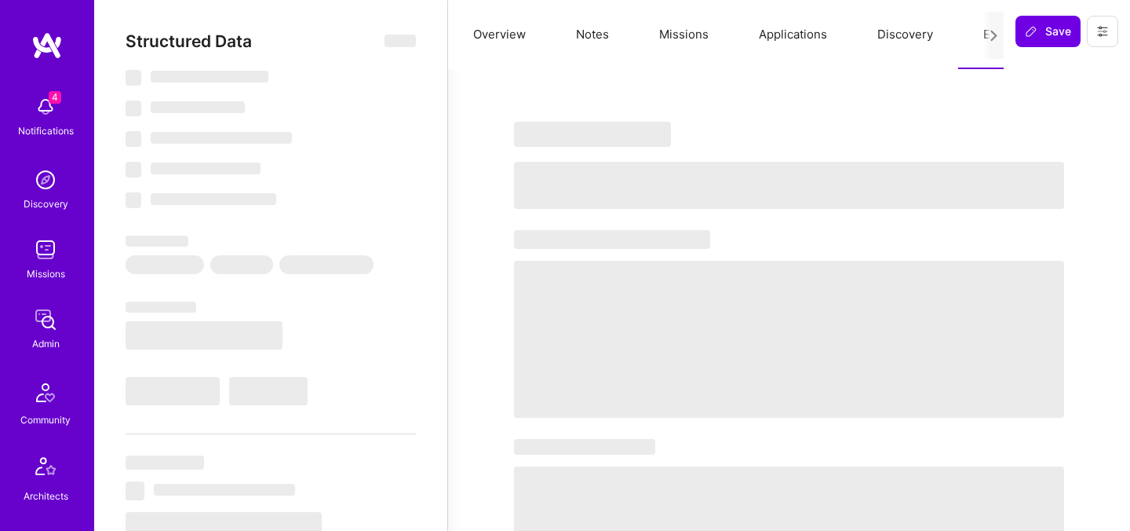
select select "AM"
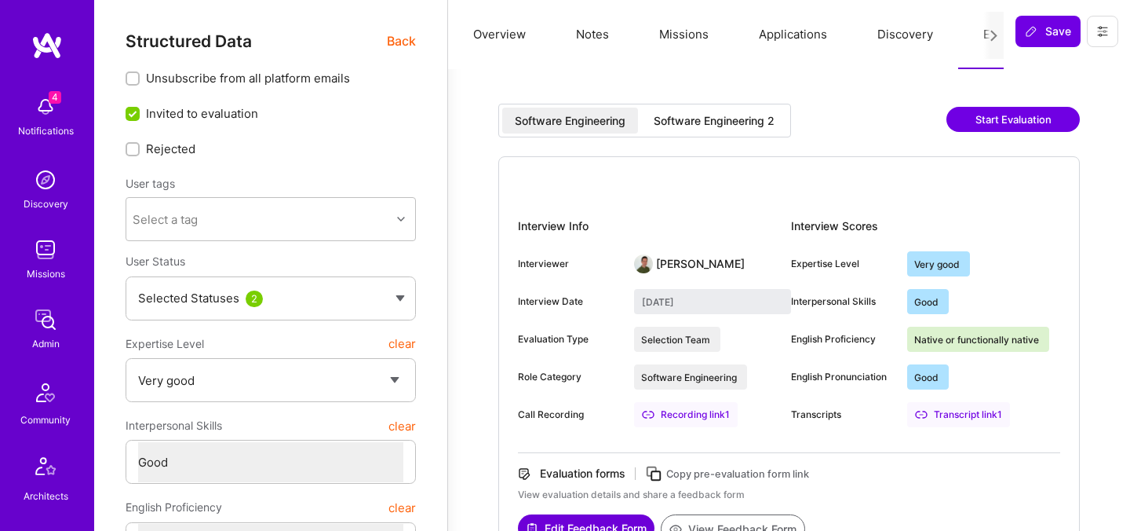
click at [746, 111] on div "Software Engineering 2" at bounding box center [714, 121] width 146 height 26
type input "[DATE]"
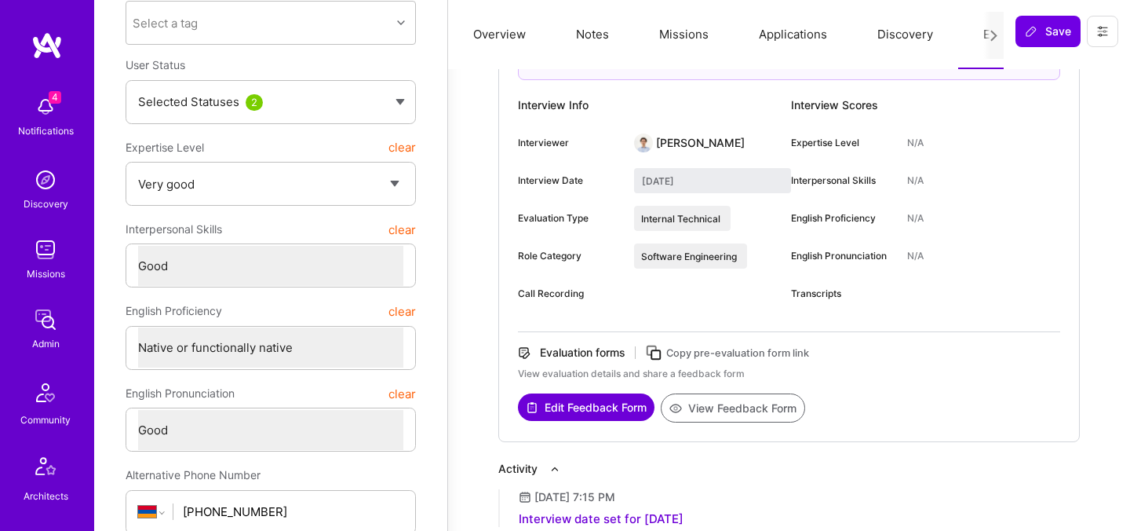
scroll to position [190, 0]
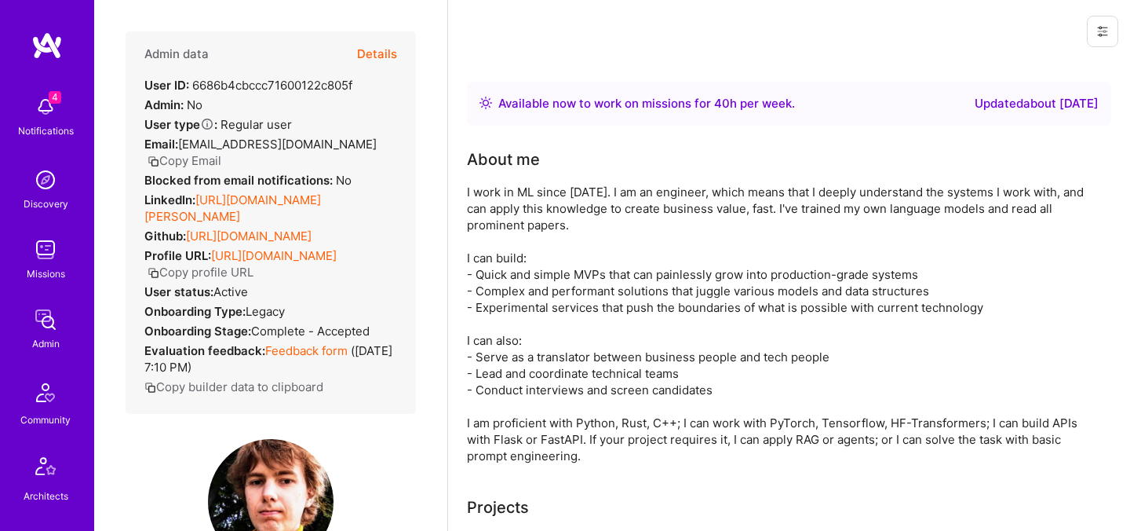
scroll to position [190, 0]
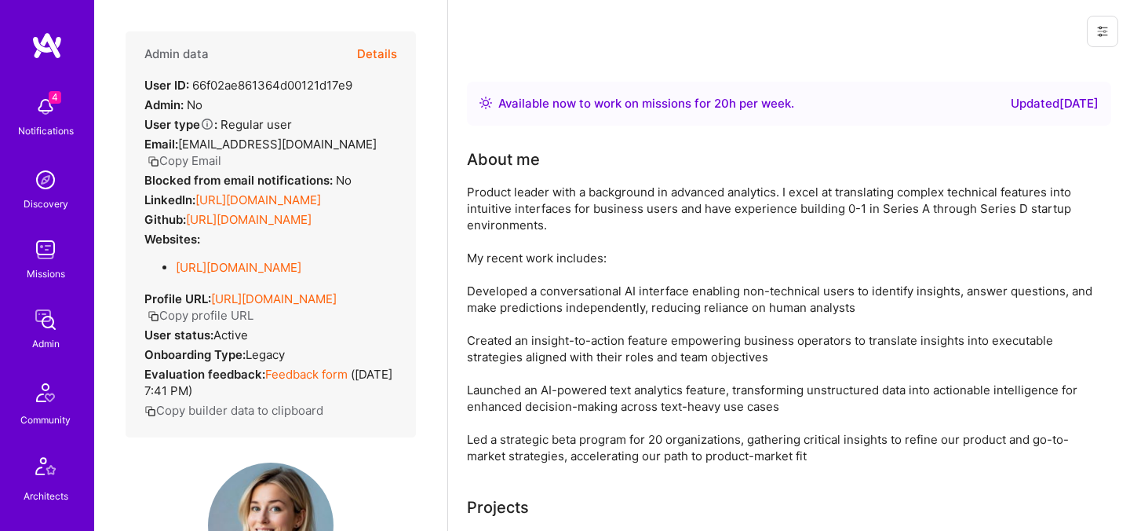
click at [373, 59] on button "Details" at bounding box center [377, 54] width 40 height 46
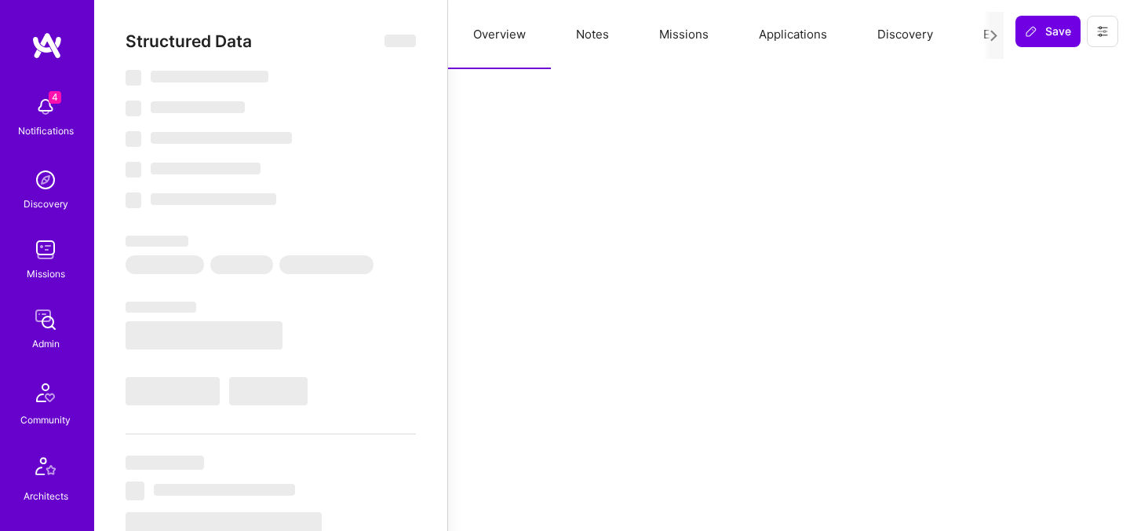
click at [973, 45] on button "Evaluation" at bounding box center [1013, 34] width 108 height 69
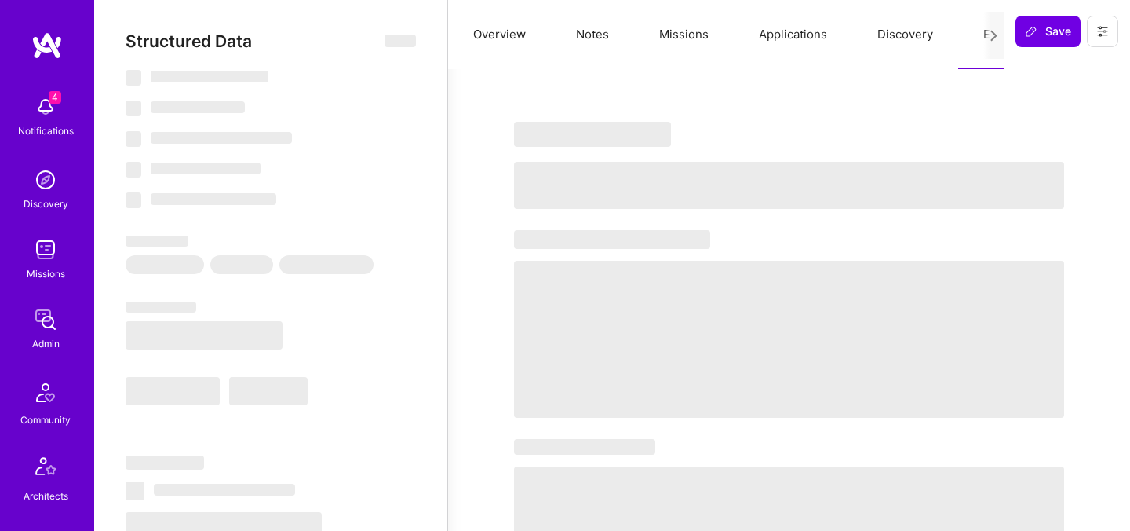
select select "Right Now"
select select "5"
select select "7"
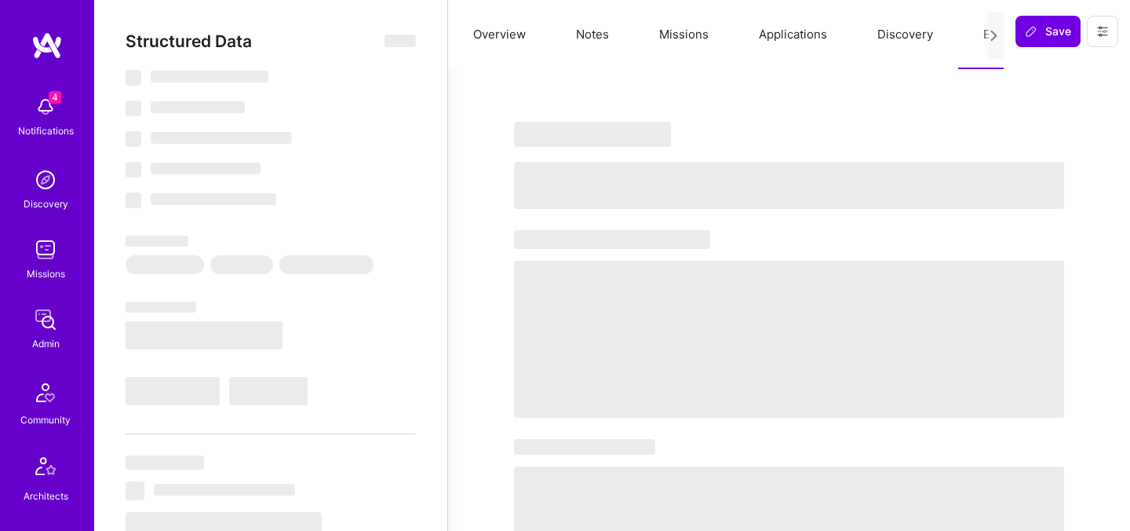
select select "US"
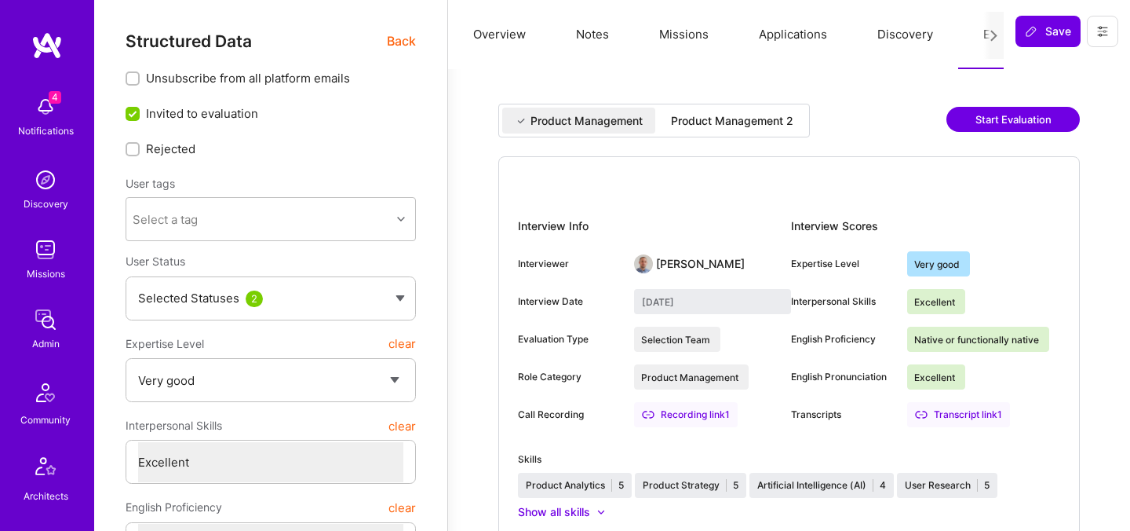
click at [709, 133] on div "Product Management 2" at bounding box center [733, 121] width 148 height 26
type input "October 1, 2025"
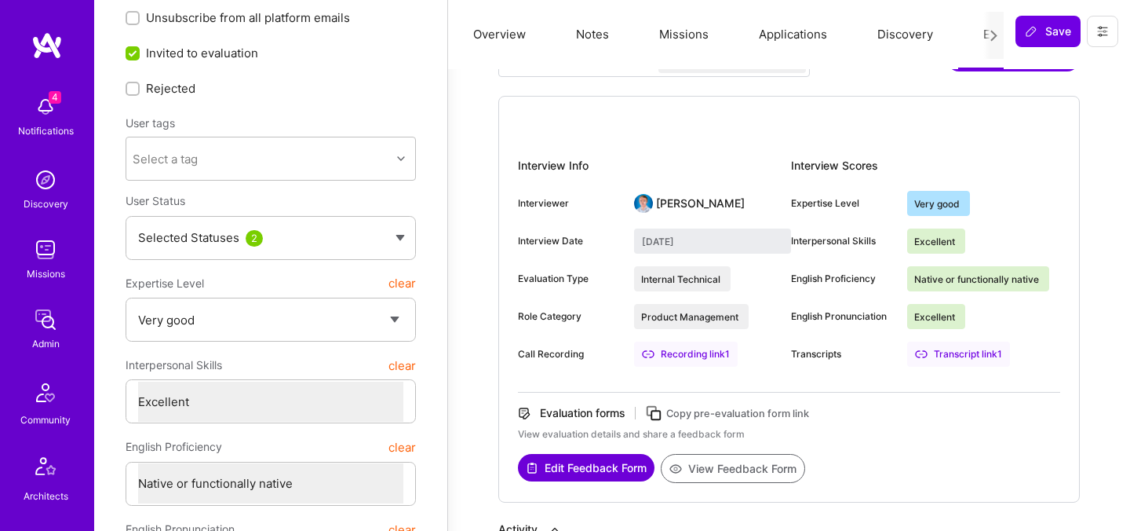
scroll to position [63, 0]
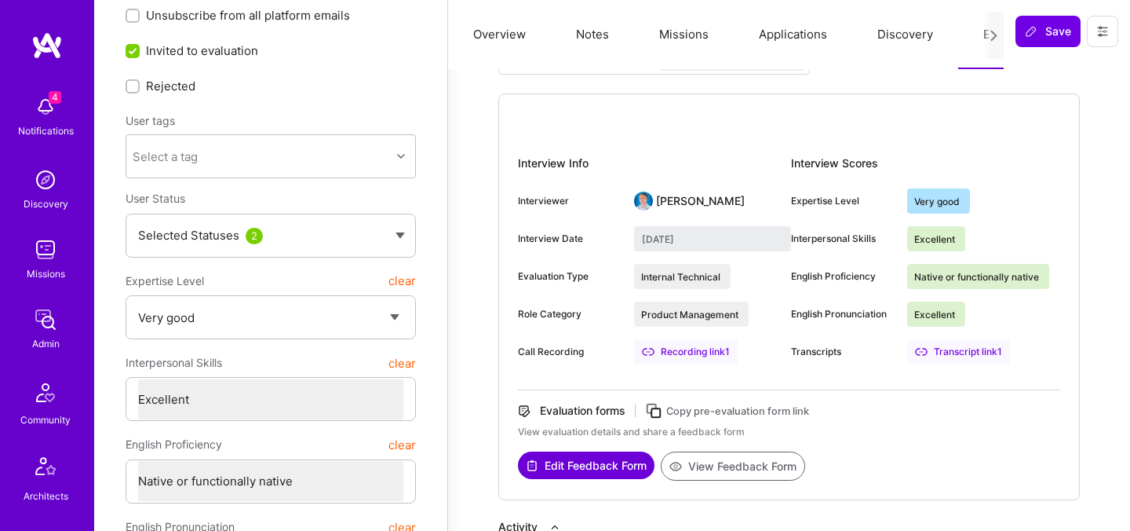
click at [714, 466] on button "View Feedback Form" at bounding box center [733, 465] width 144 height 29
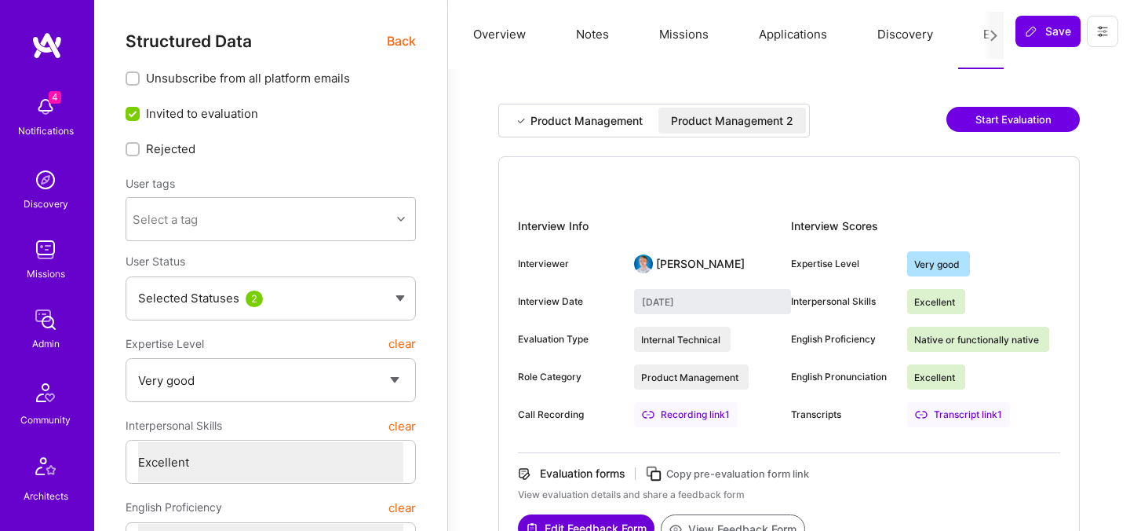
click at [402, 35] on span "Back" at bounding box center [401, 41] width 29 height 20
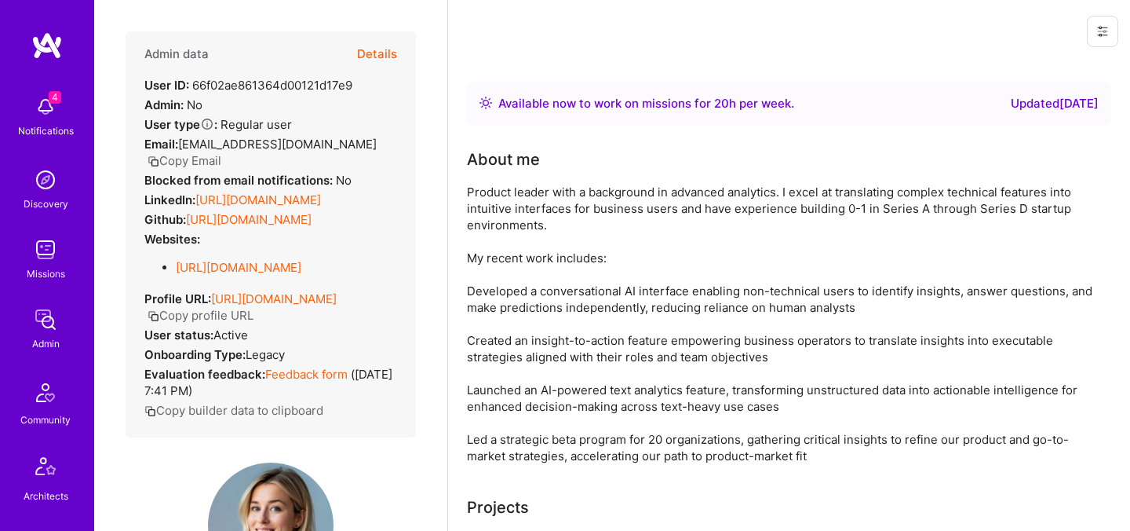
click at [207, 156] on button "Copy Email" at bounding box center [185, 160] width 74 height 16
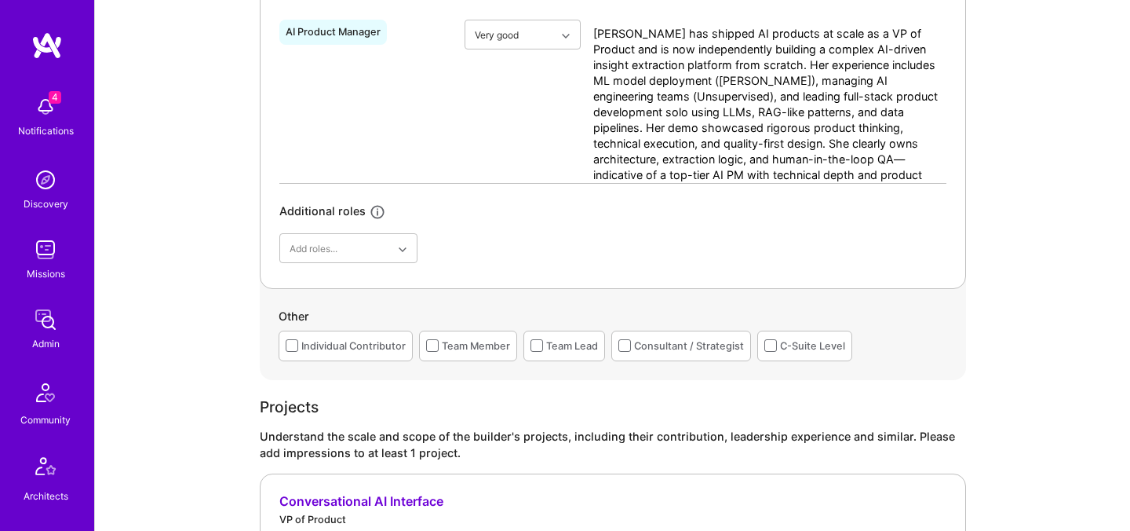
scroll to position [873, 0]
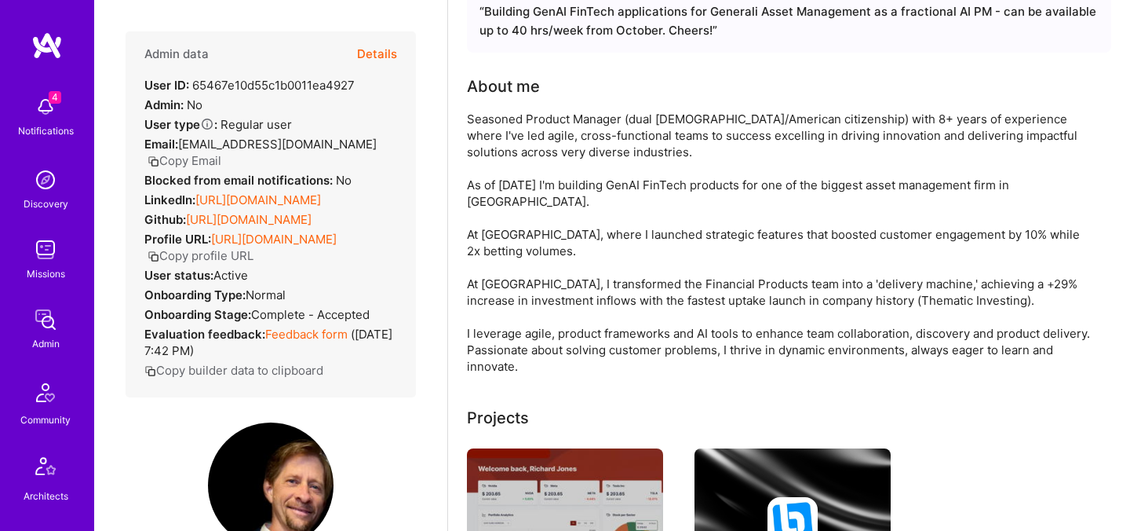
click at [381, 53] on button "Details" at bounding box center [377, 54] width 40 height 46
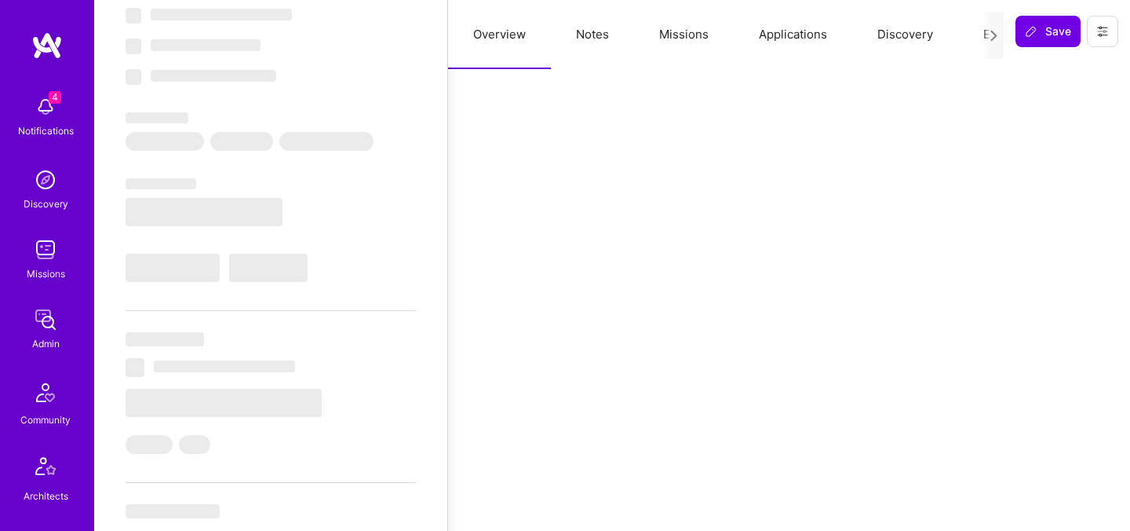
click at [972, 40] on button "Evaluation" at bounding box center [1013, 34] width 108 height 69
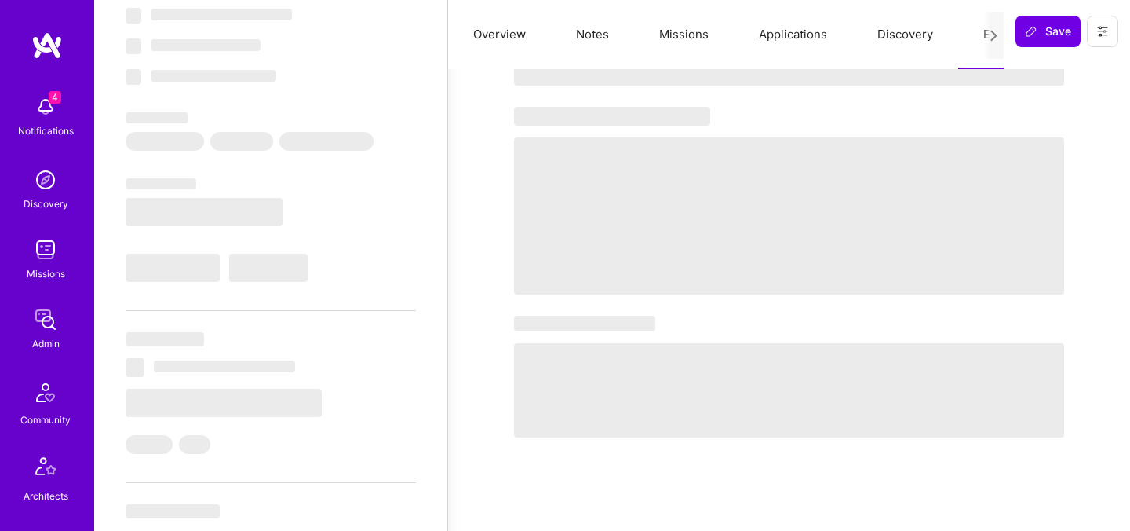
select select "Right Now"
select select "5"
select select "7"
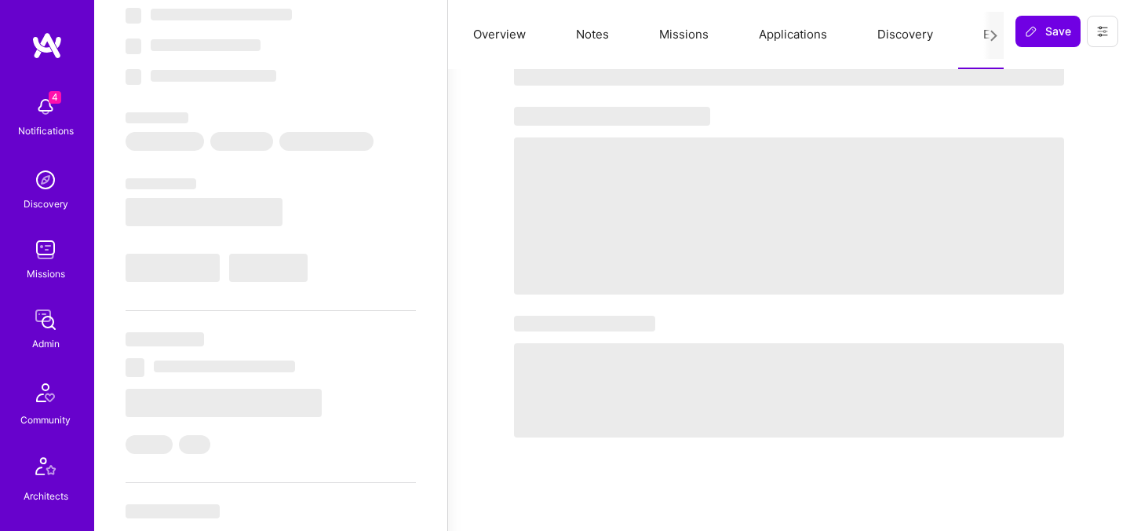
select select "IT"
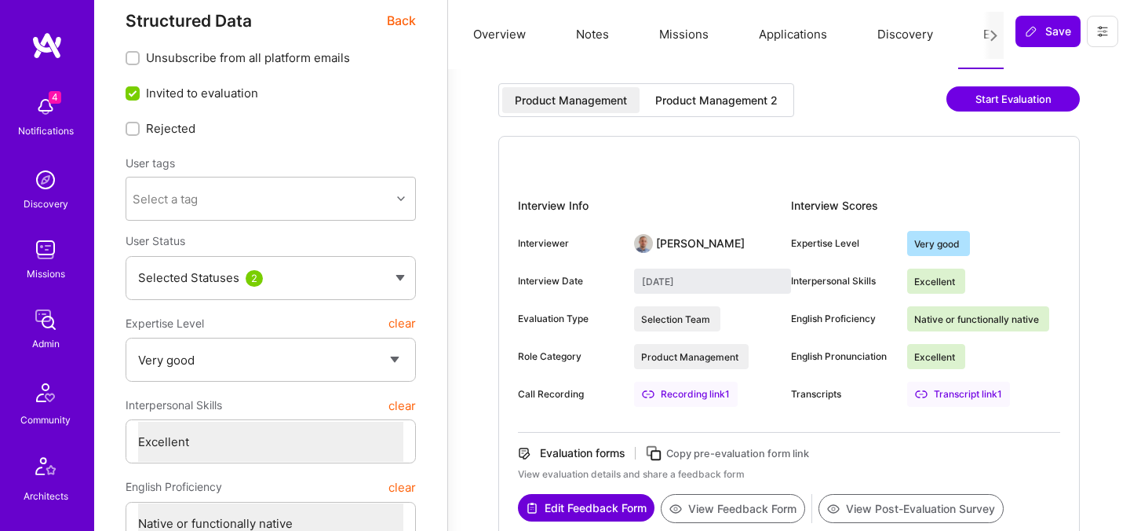
scroll to position [13, 0]
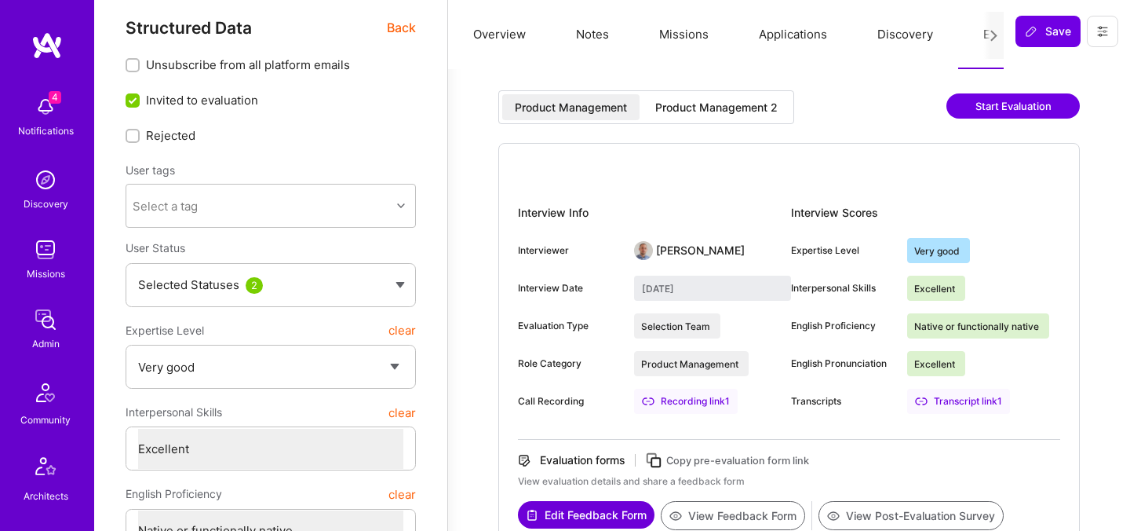
click at [746, 106] on div "Product Management 2" at bounding box center [717, 108] width 122 height 16
type input "[DATE]"
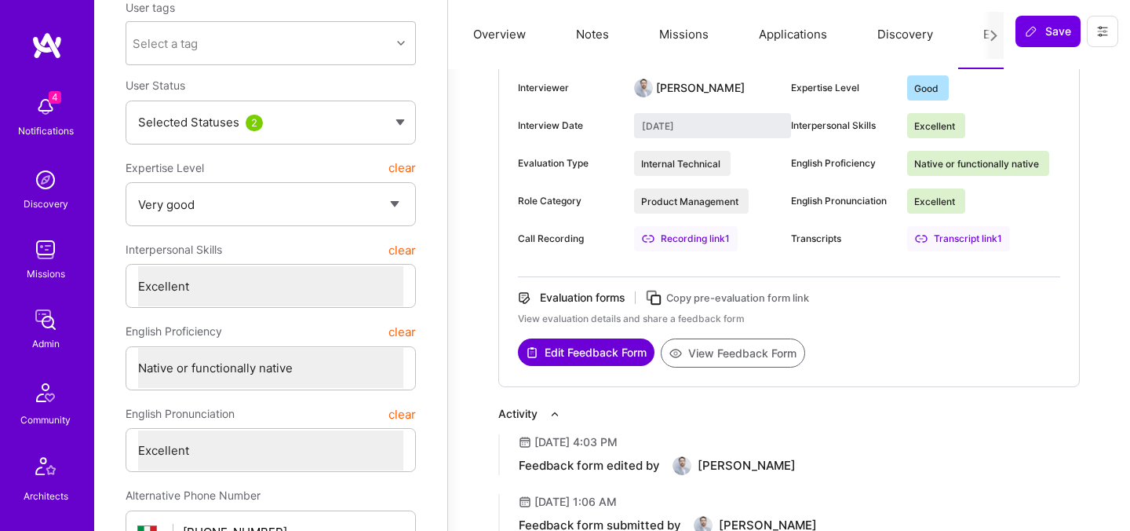
scroll to position [344, 0]
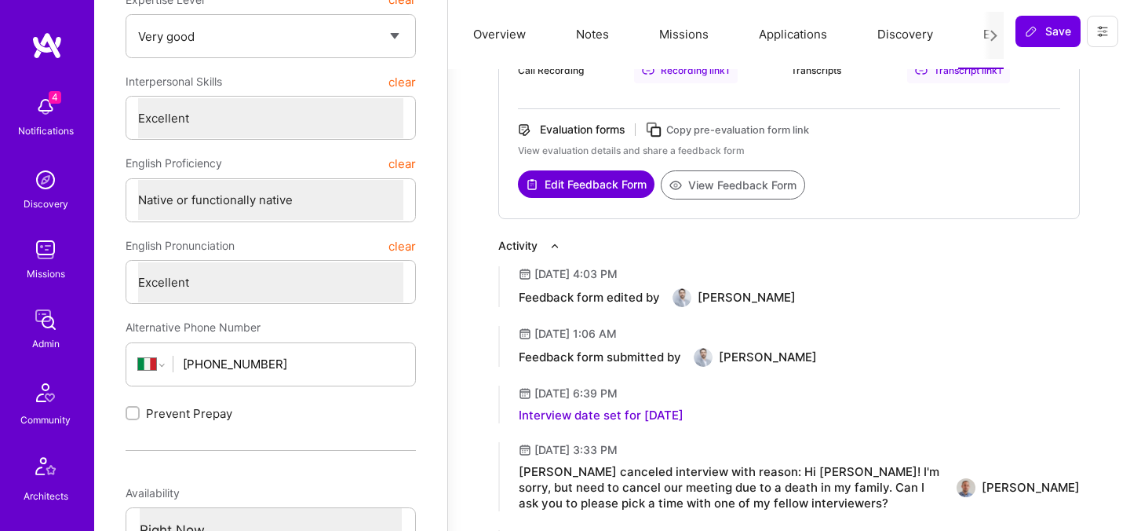
click at [715, 184] on button "View Feedback Form" at bounding box center [733, 184] width 144 height 29
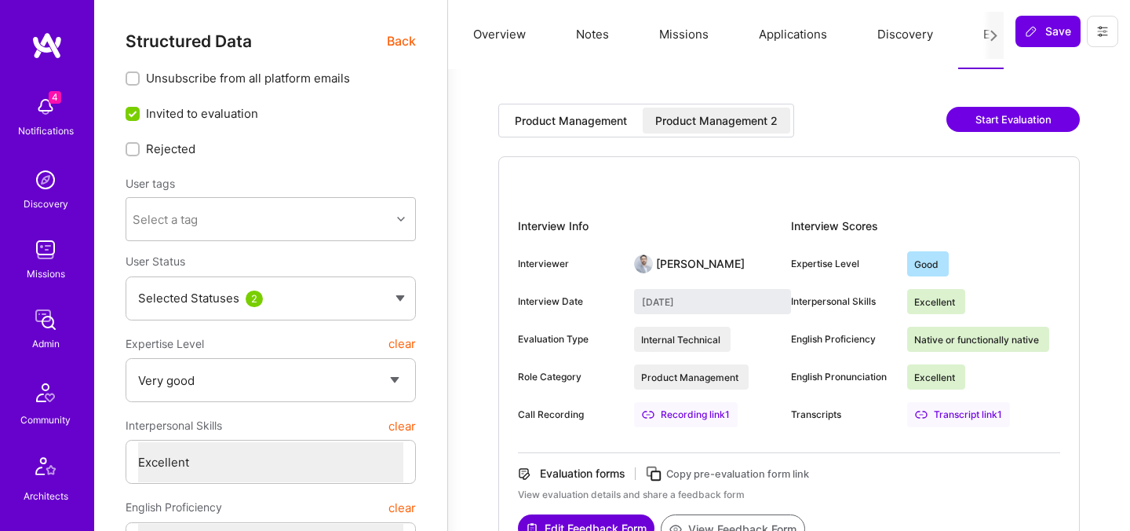
click at [402, 46] on span "Back" at bounding box center [401, 41] width 29 height 20
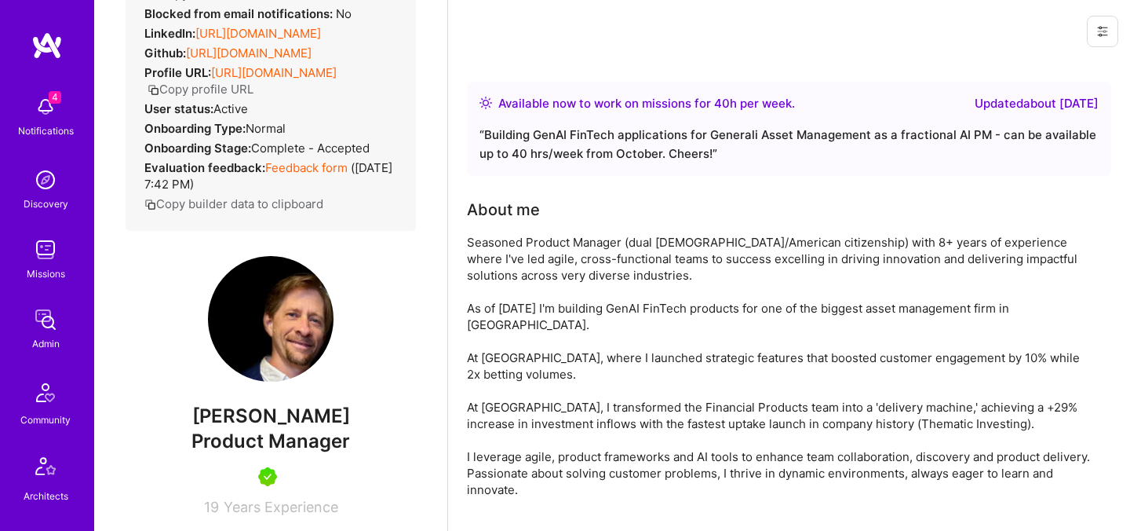
scroll to position [271, 0]
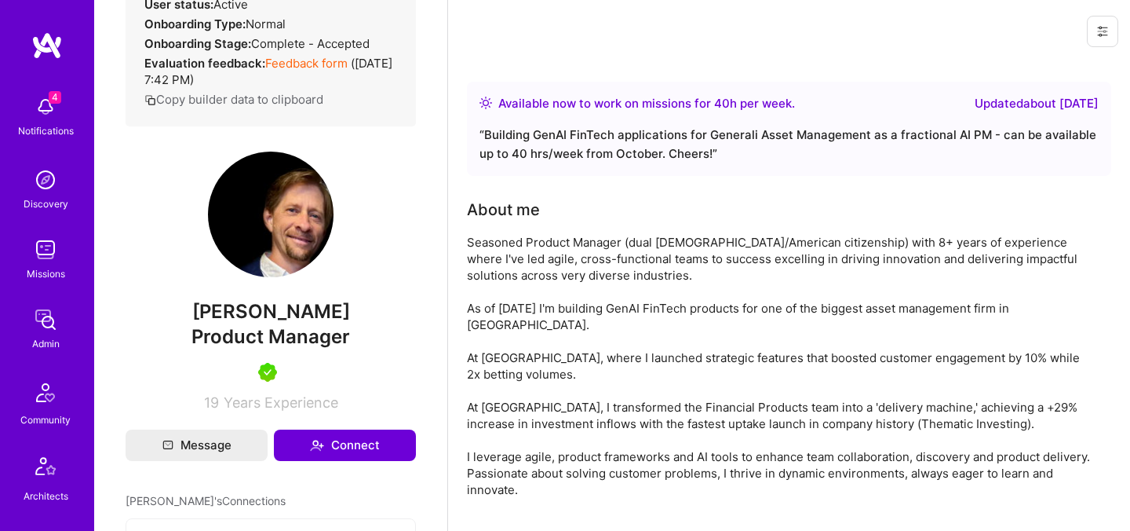
click at [268, 317] on span "[PERSON_NAME]" at bounding box center [271, 312] width 290 height 24
copy span "[PERSON_NAME]"
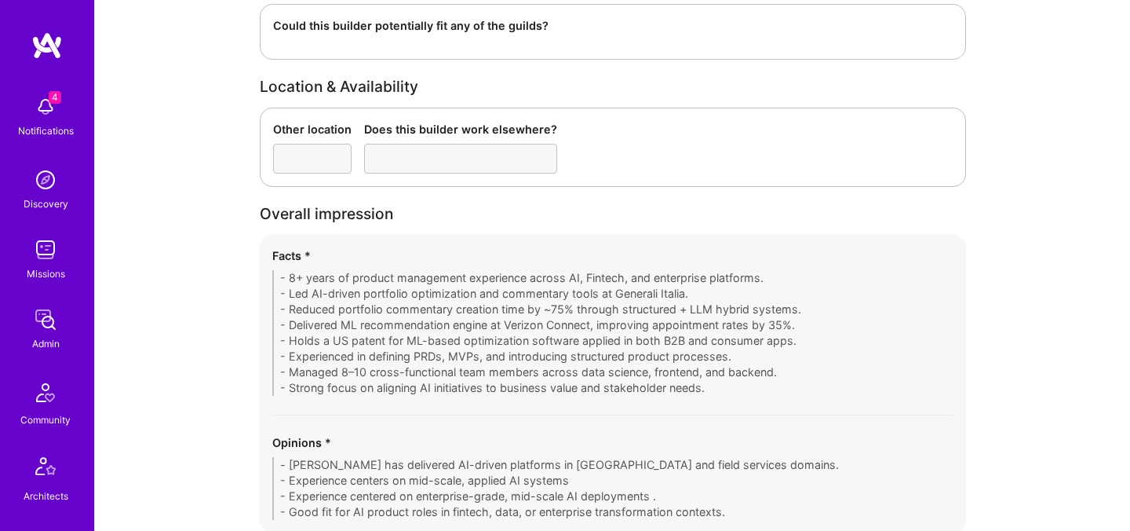
scroll to position [2575, 0]
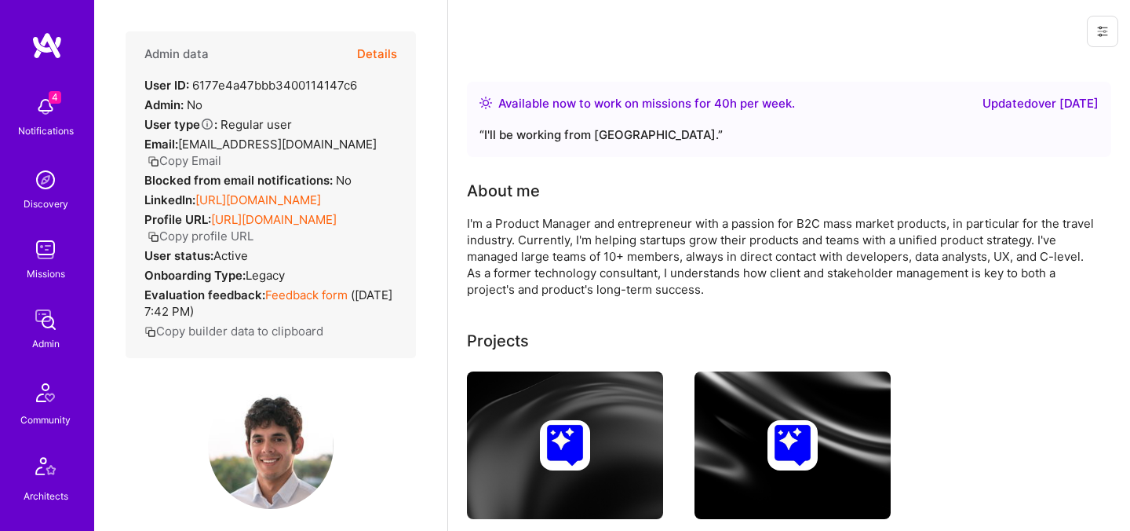
click at [375, 56] on button "Details" at bounding box center [377, 54] width 40 height 46
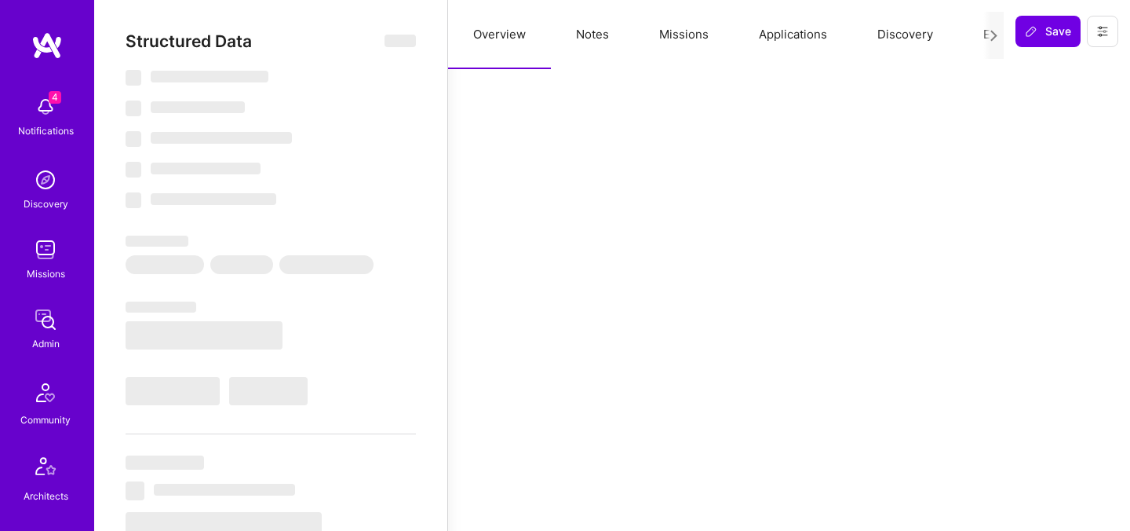
select select "Right Now"
select select "5"
select select "4"
select select "6"
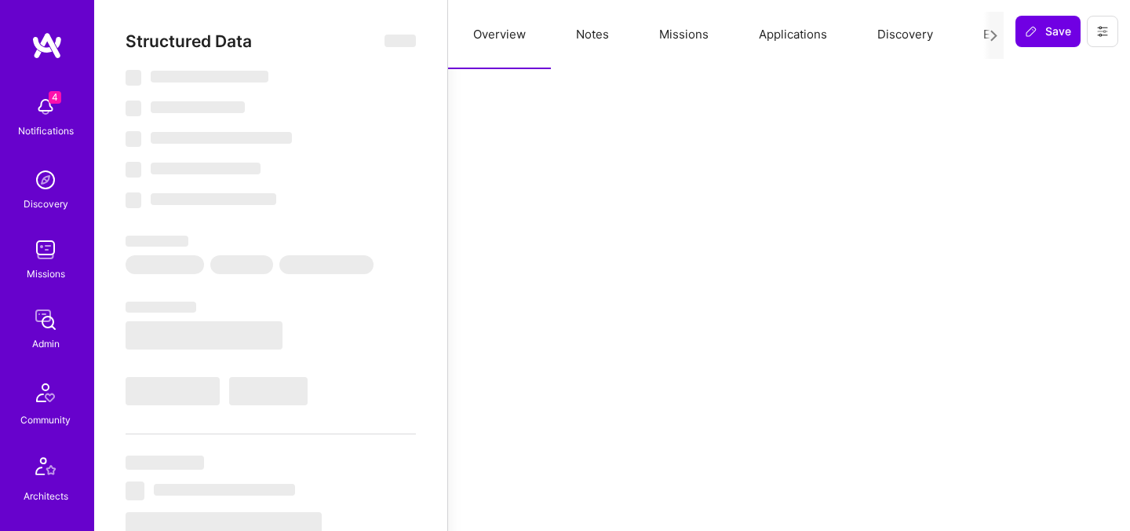
select select "US"
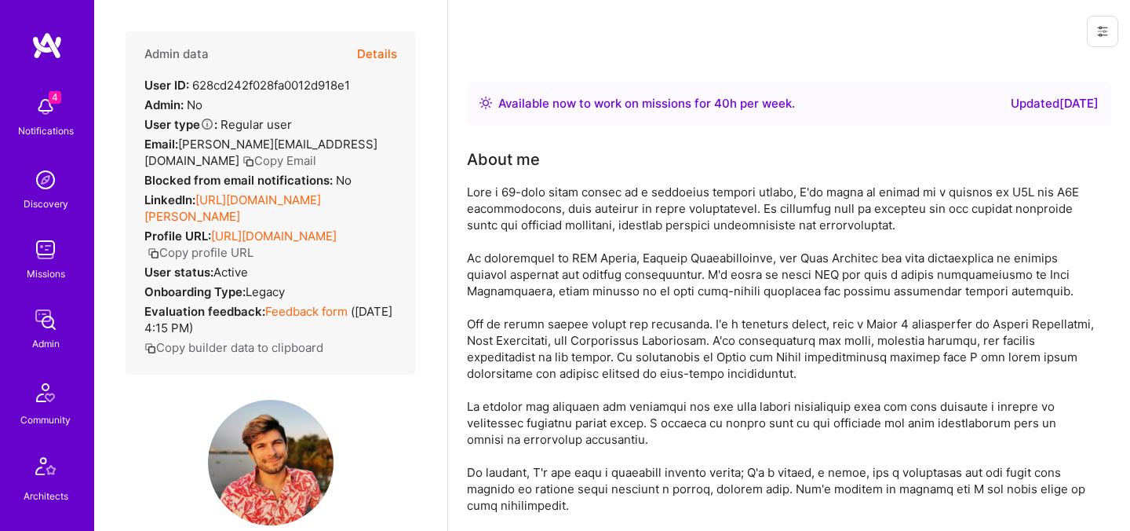
click at [378, 53] on button "Details" at bounding box center [377, 54] width 40 height 46
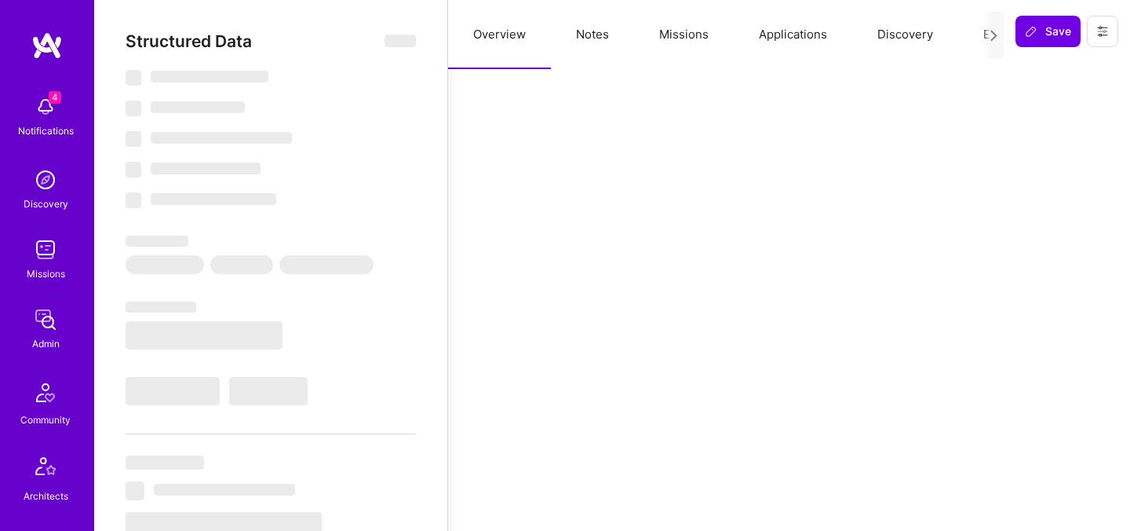
click at [972, 36] on button "Evaluation" at bounding box center [1013, 34] width 108 height 69
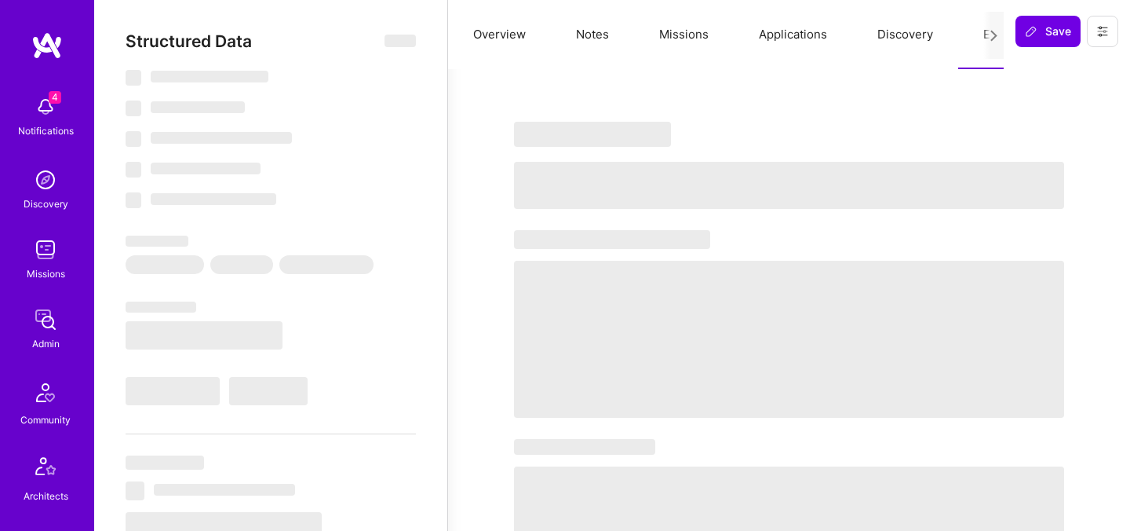
select select "Right Now"
select select "5"
select select "7"
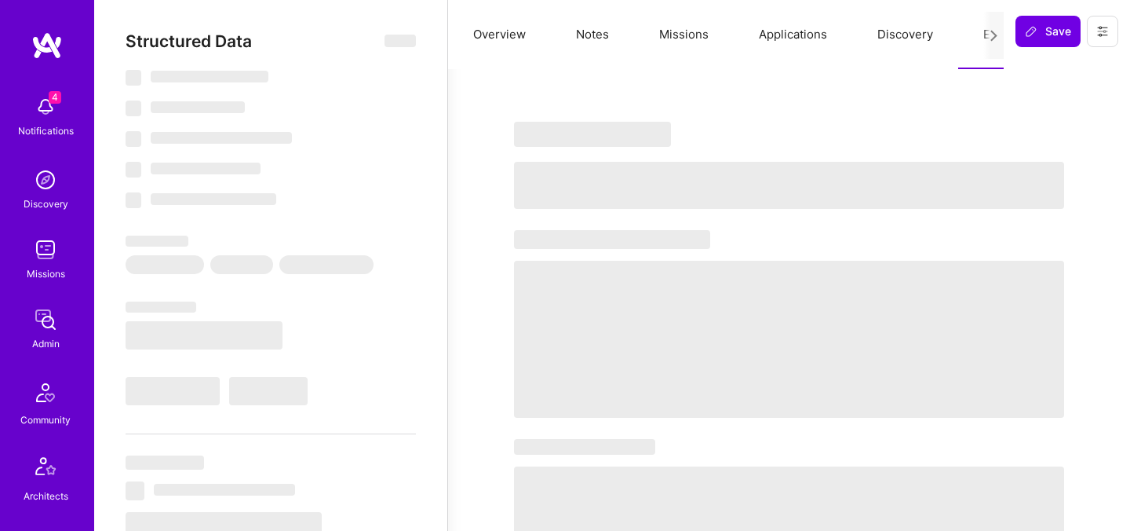
select select "NL"
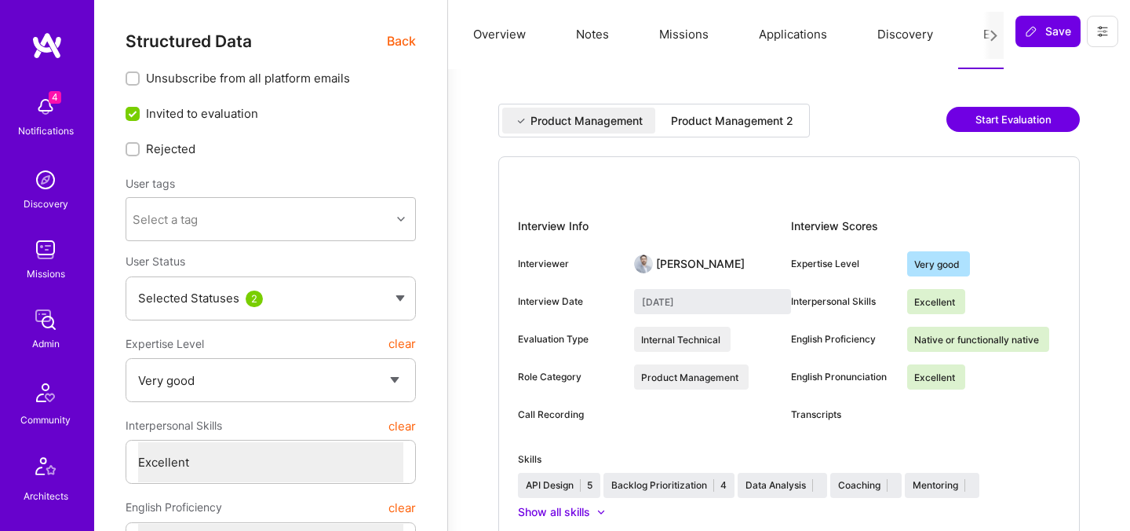
click at [741, 126] on div "Product Management 2" at bounding box center [732, 121] width 122 height 16
type input "[DATE]"
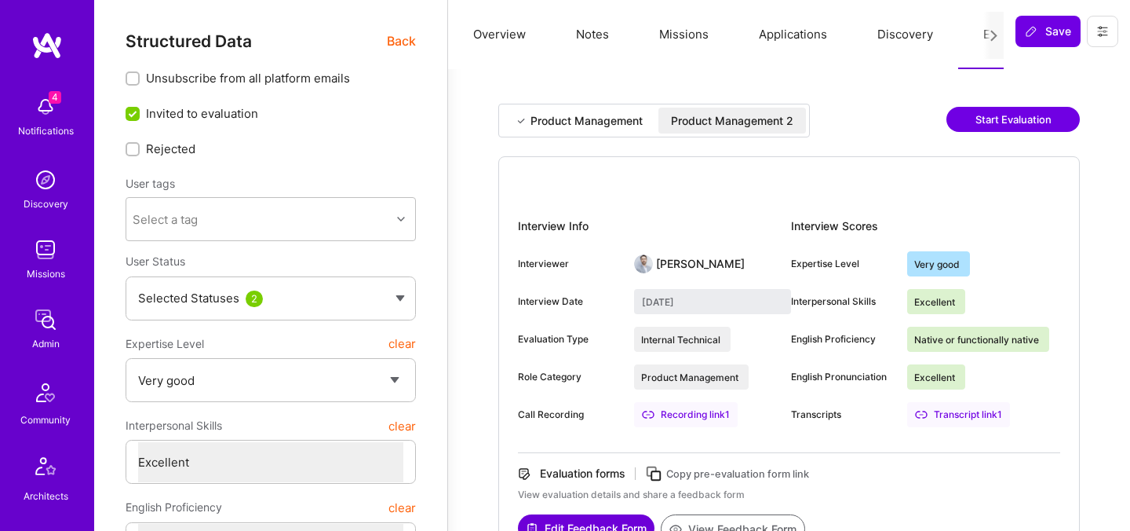
scroll to position [242, 0]
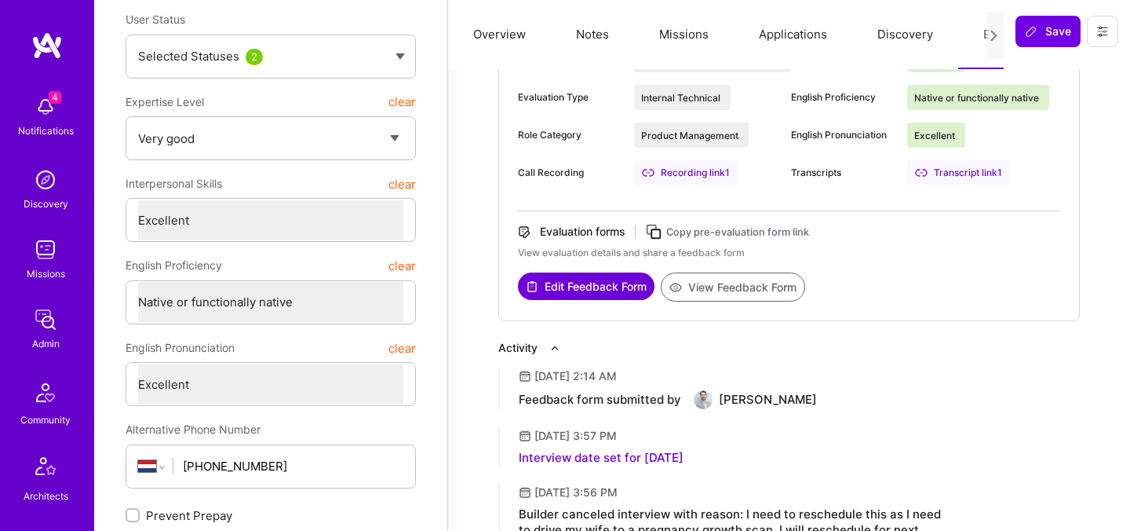
click at [709, 285] on button "View Feedback Form" at bounding box center [733, 286] width 144 height 29
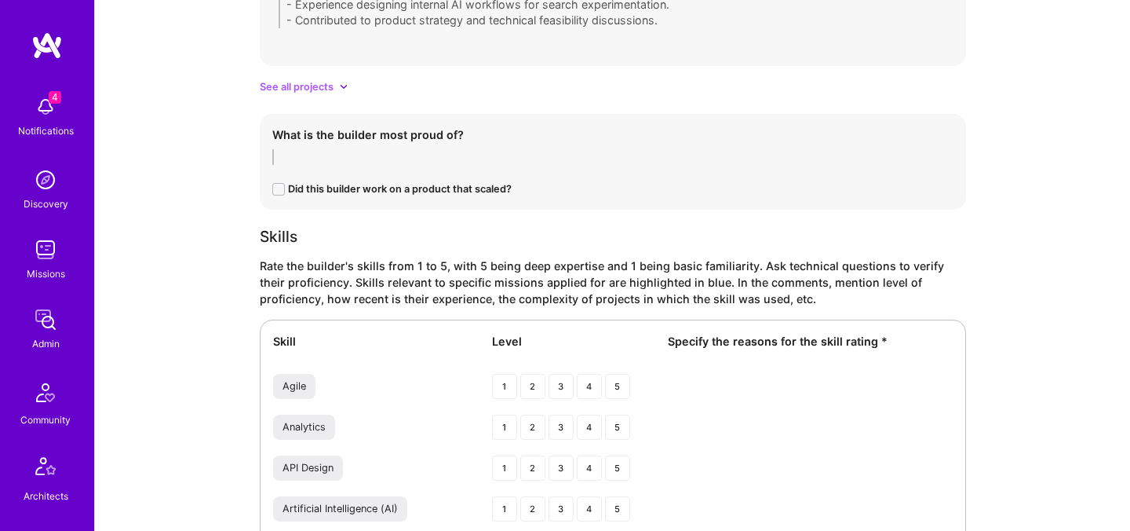
scroll to position [1700, 0]
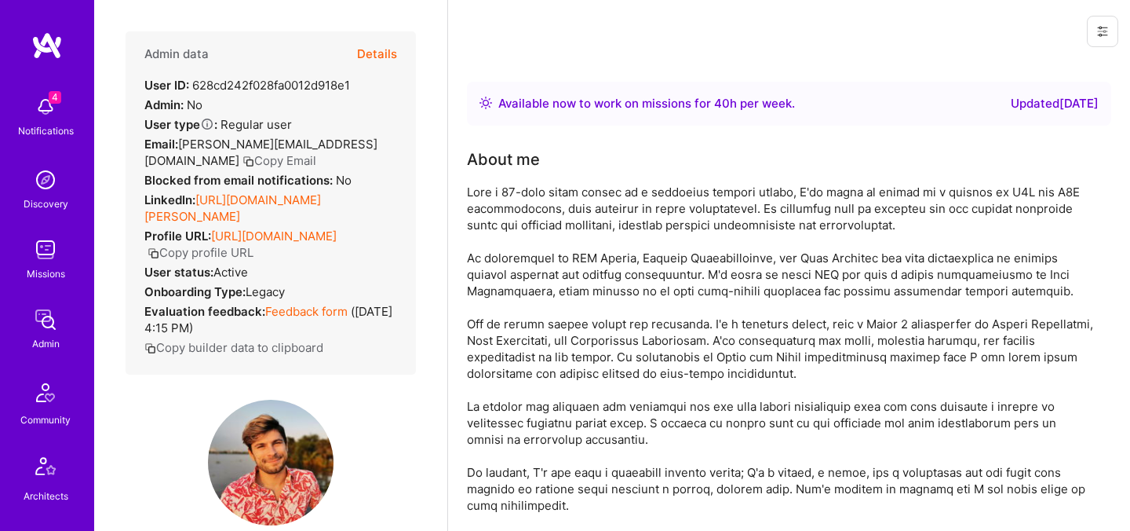
click at [372, 52] on button "Details" at bounding box center [377, 54] width 40 height 46
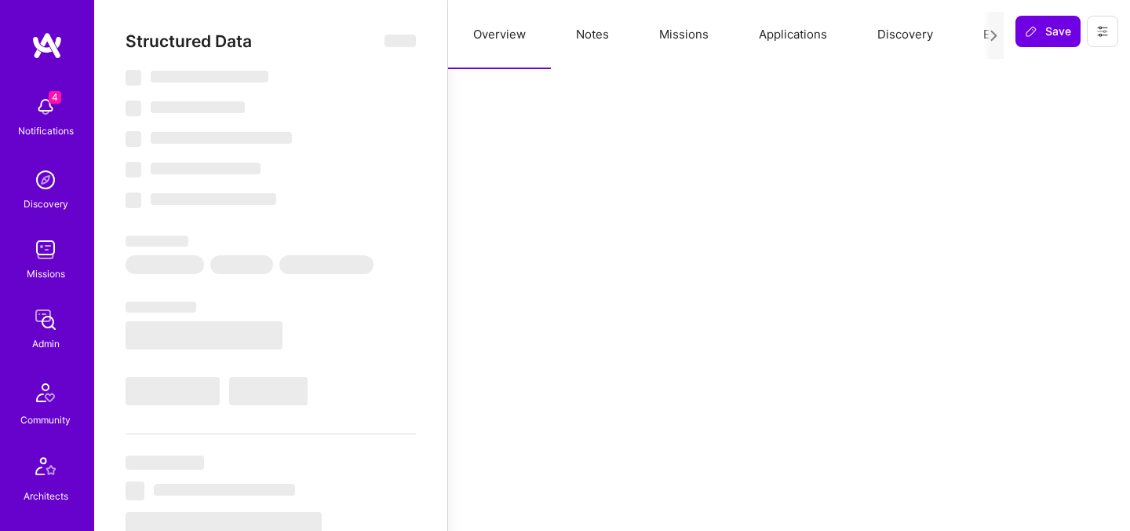
select select "Right Now"
select select "5"
select select "7"
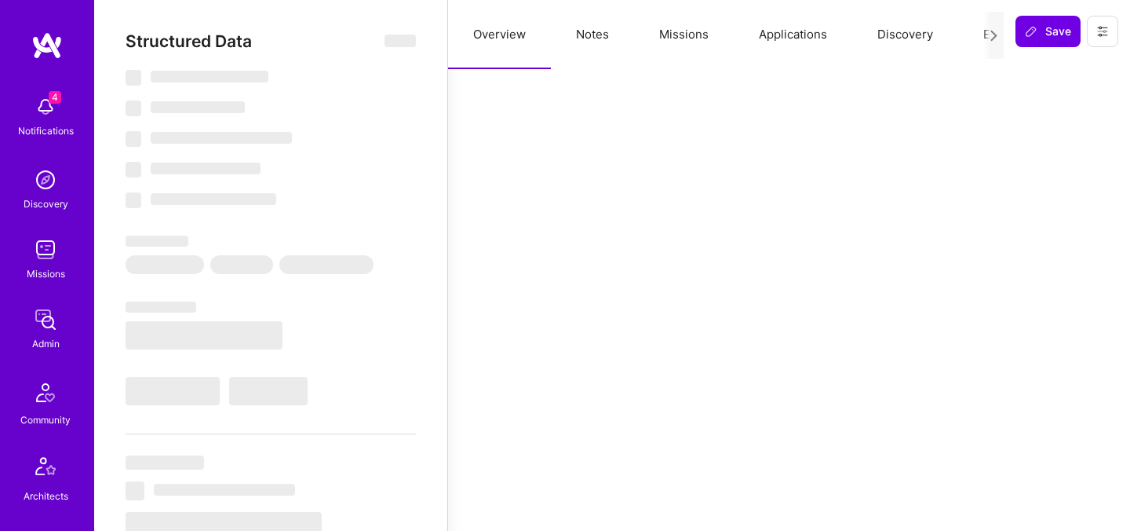
select select "NL"
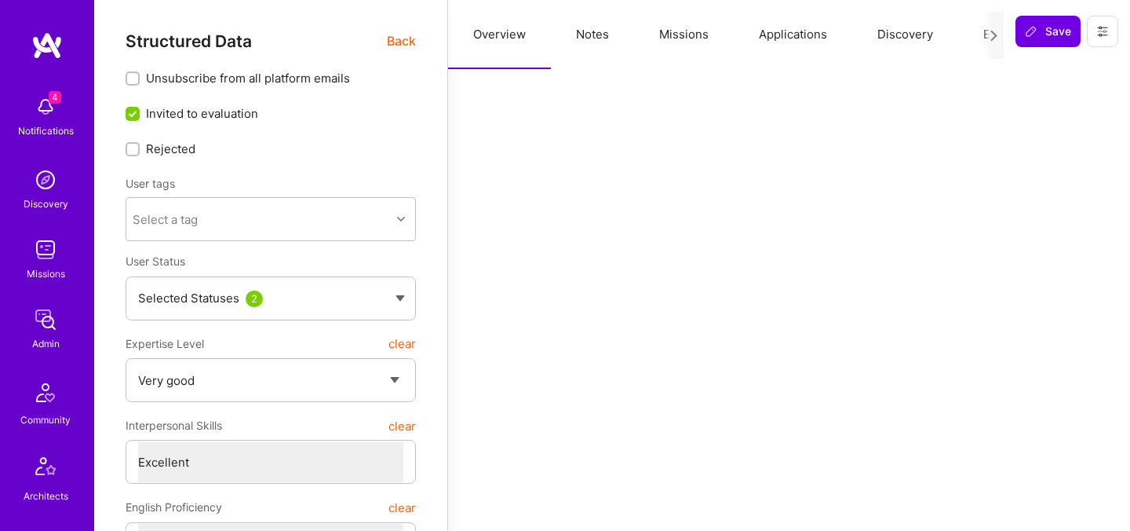
click at [404, 45] on span "Back" at bounding box center [401, 41] width 29 height 20
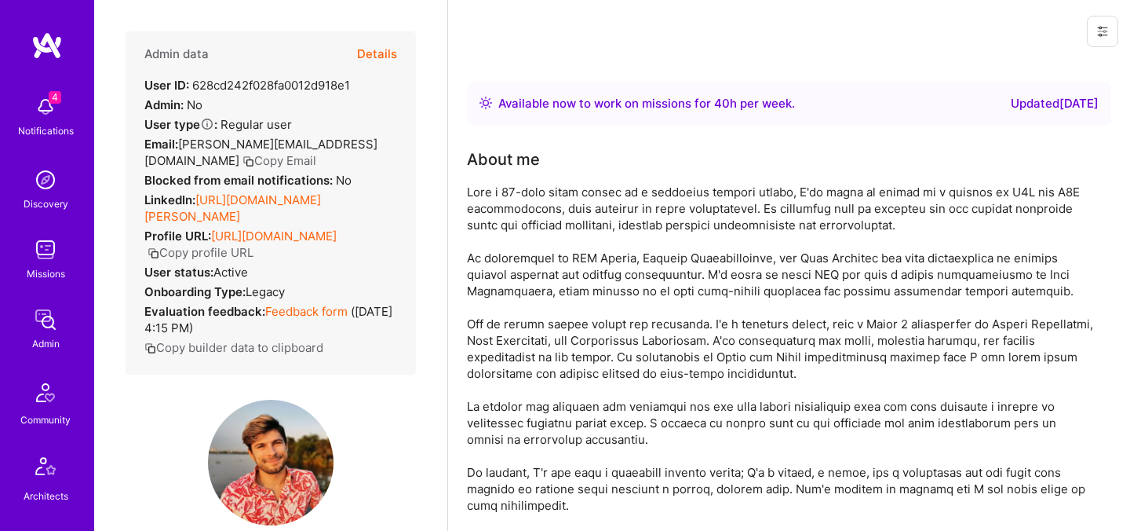
click at [316, 152] on button "Copy Email" at bounding box center [280, 160] width 74 height 16
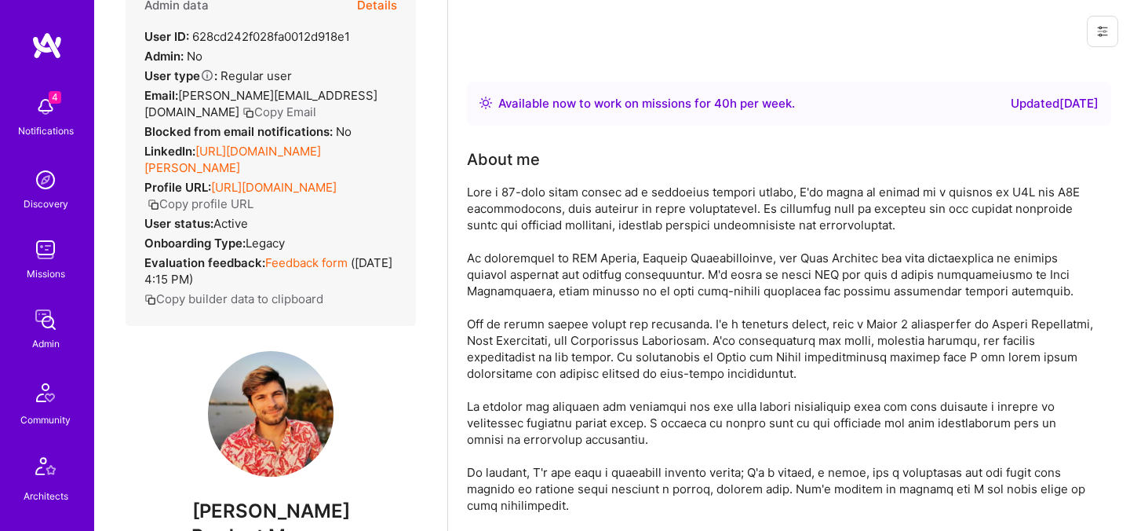
scroll to position [108, 0]
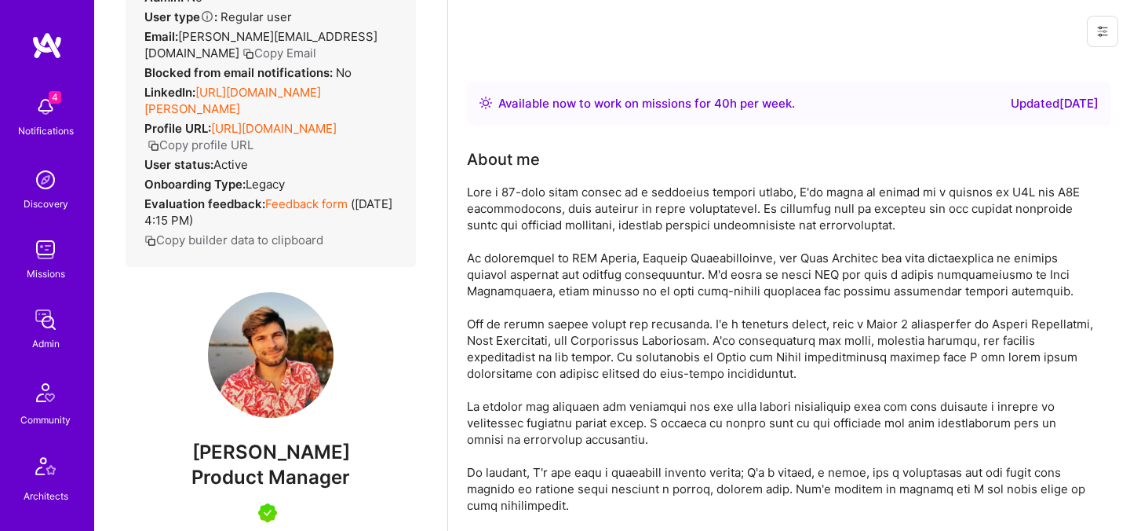
click at [243, 456] on span "Andrei Enache" at bounding box center [271, 452] width 290 height 24
copy span "Andrei"
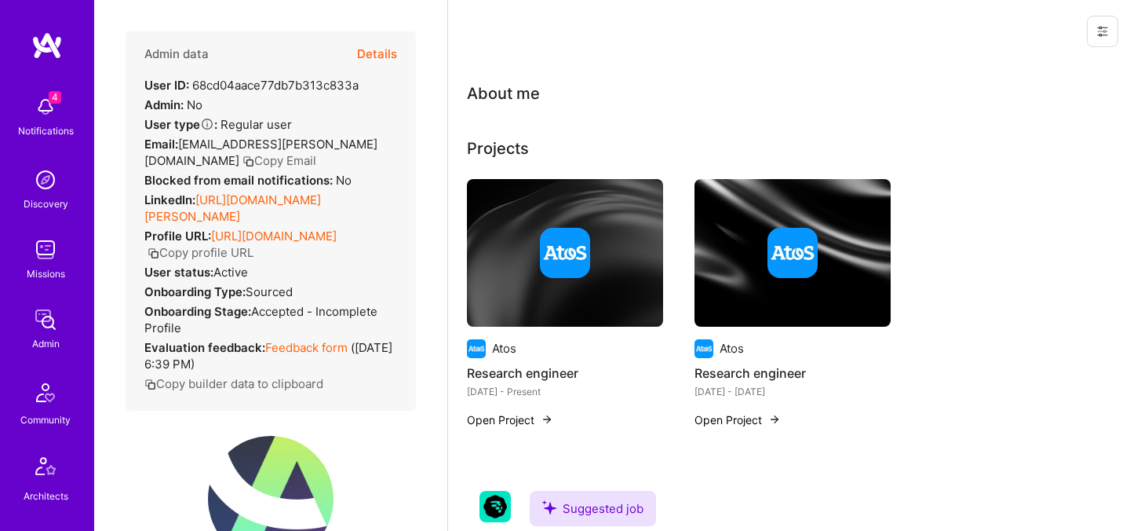
click at [383, 56] on button "Details" at bounding box center [377, 54] width 40 height 46
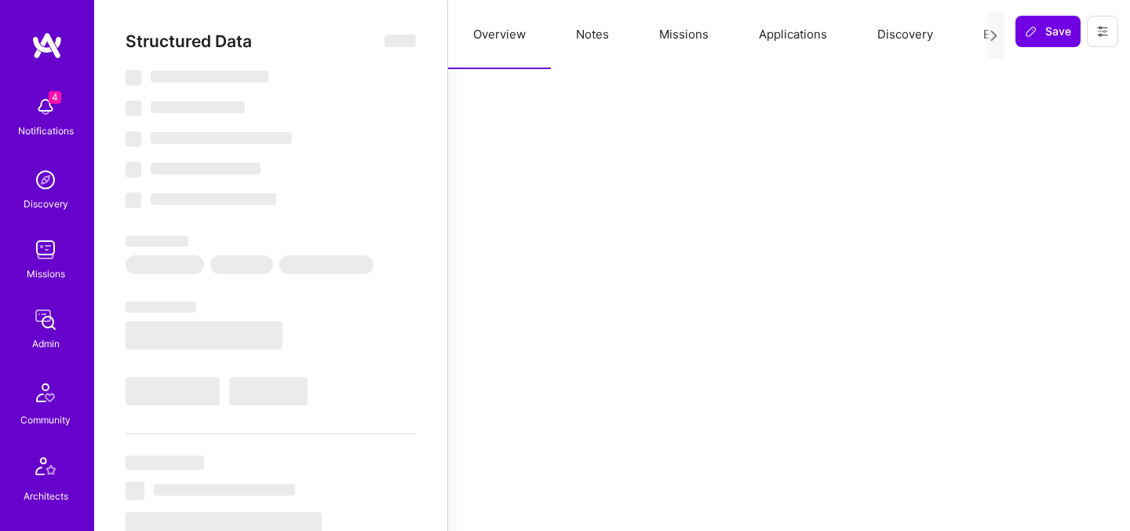
click at [970, 39] on button "Evaluation" at bounding box center [1013, 34] width 108 height 69
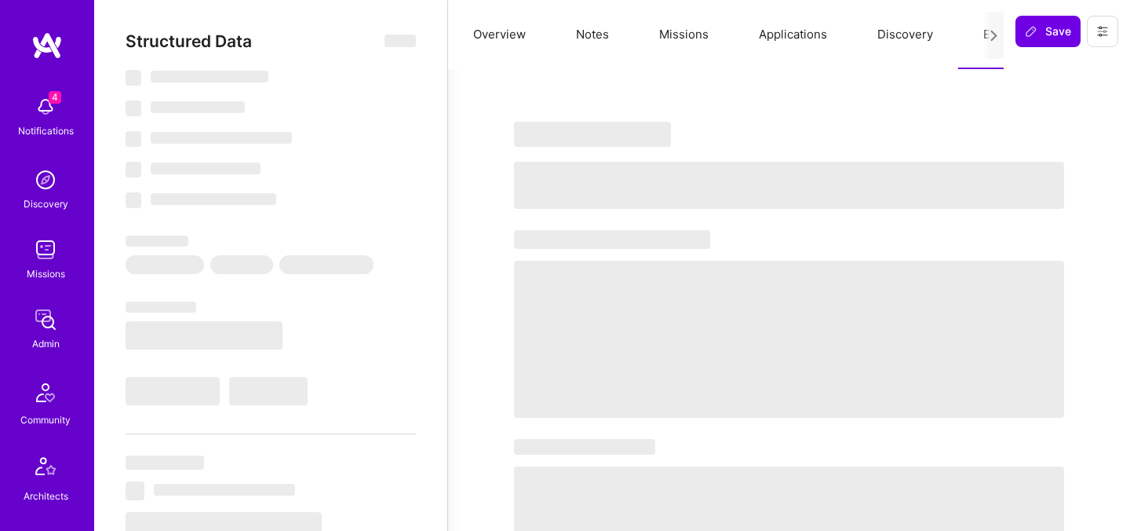
select select "7"
select select "4"
select select "6"
select select "2"
select select "US"
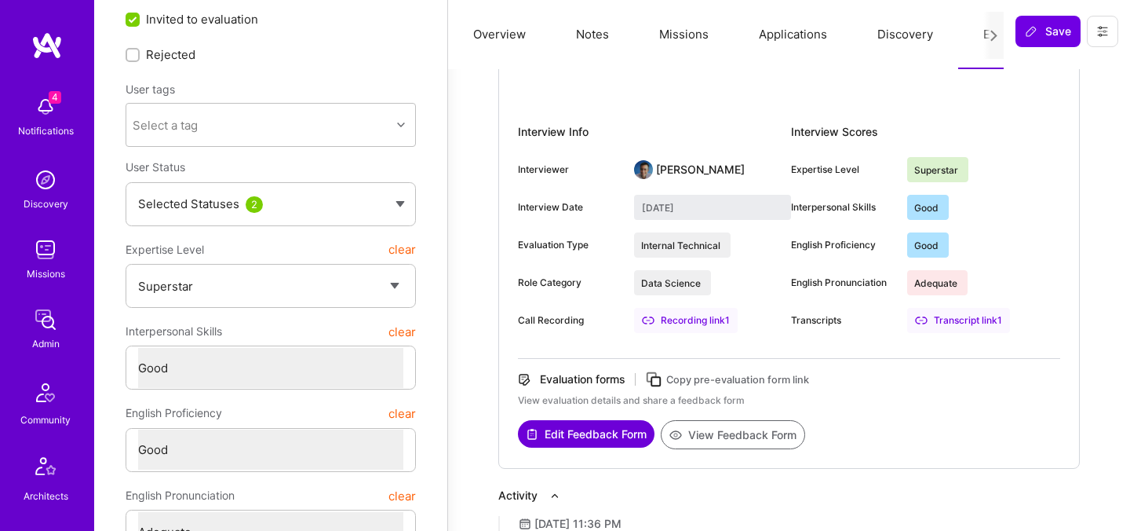
scroll to position [149, 0]
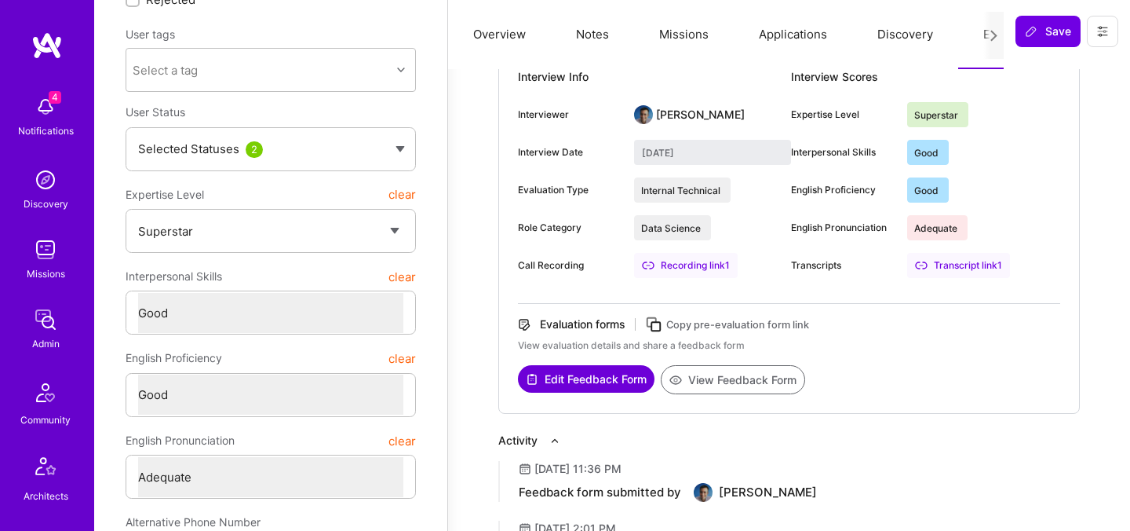
click at [719, 383] on button "View Feedback Form" at bounding box center [733, 379] width 144 height 29
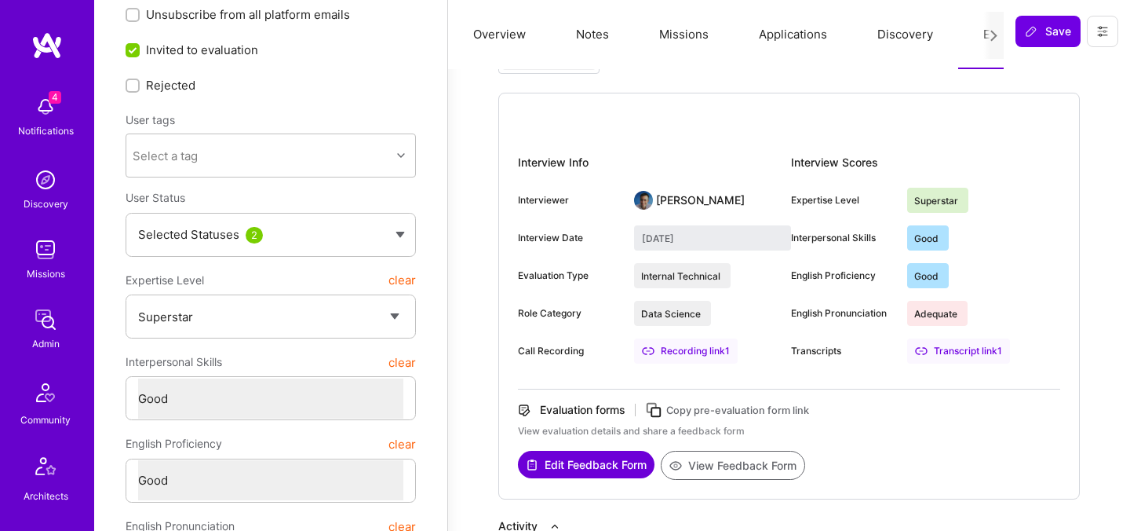
scroll to position [0, 0]
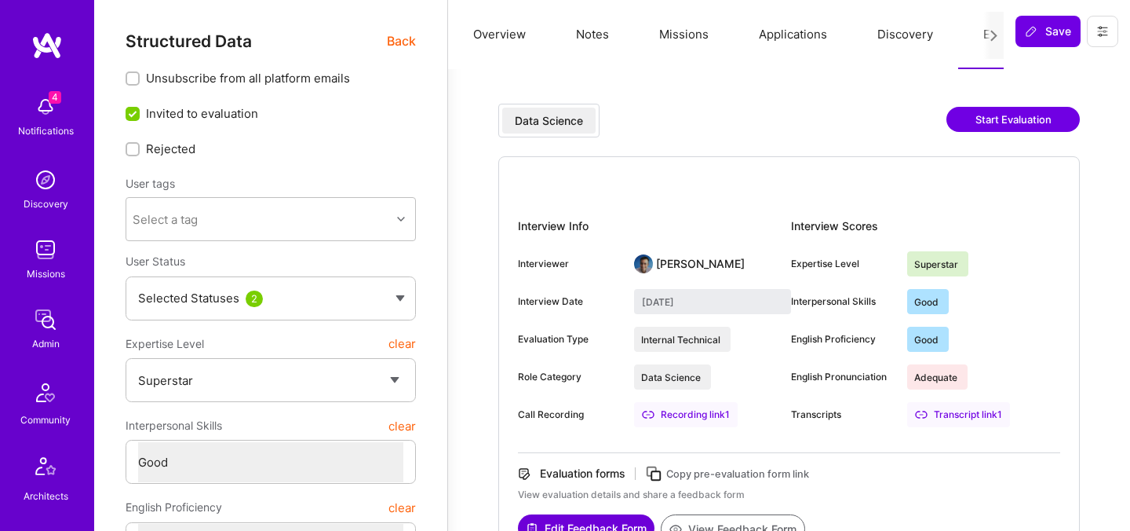
click at [407, 42] on span "Back" at bounding box center [401, 41] width 29 height 20
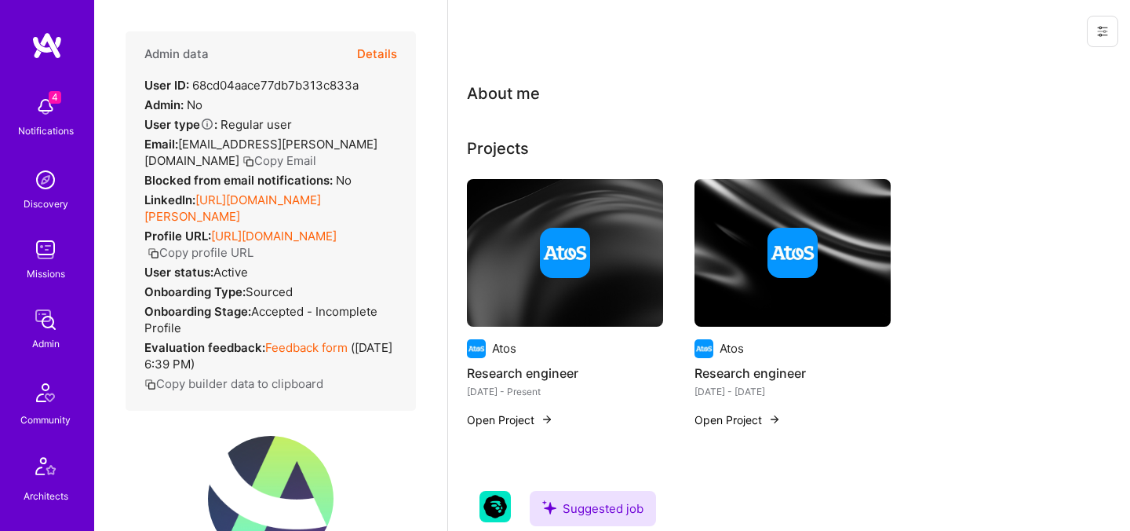
click at [243, 162] on button "Copy Email" at bounding box center [280, 160] width 74 height 16
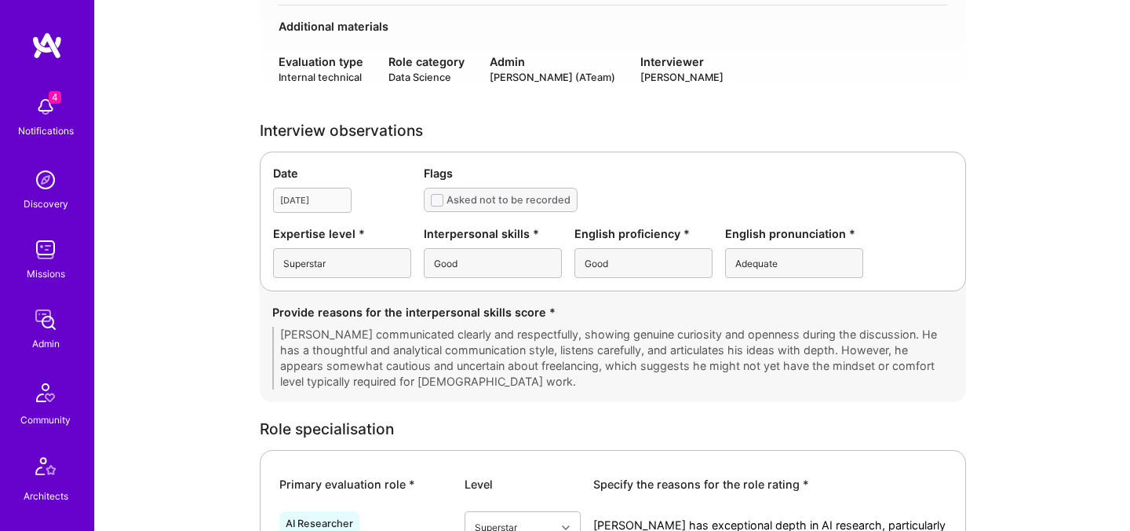
scroll to position [352, 0]
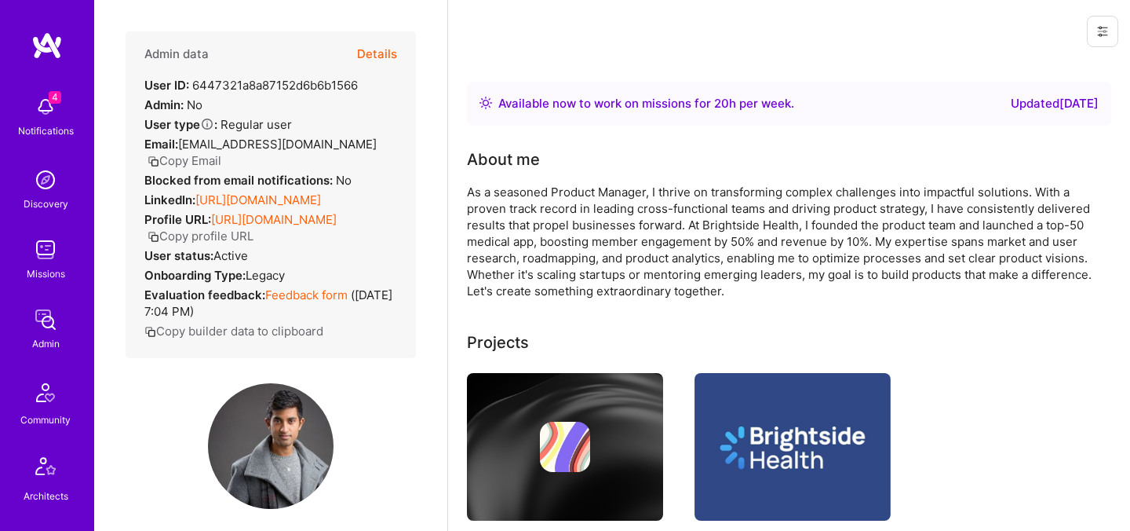
click at [376, 53] on button "Details" at bounding box center [377, 54] width 40 height 46
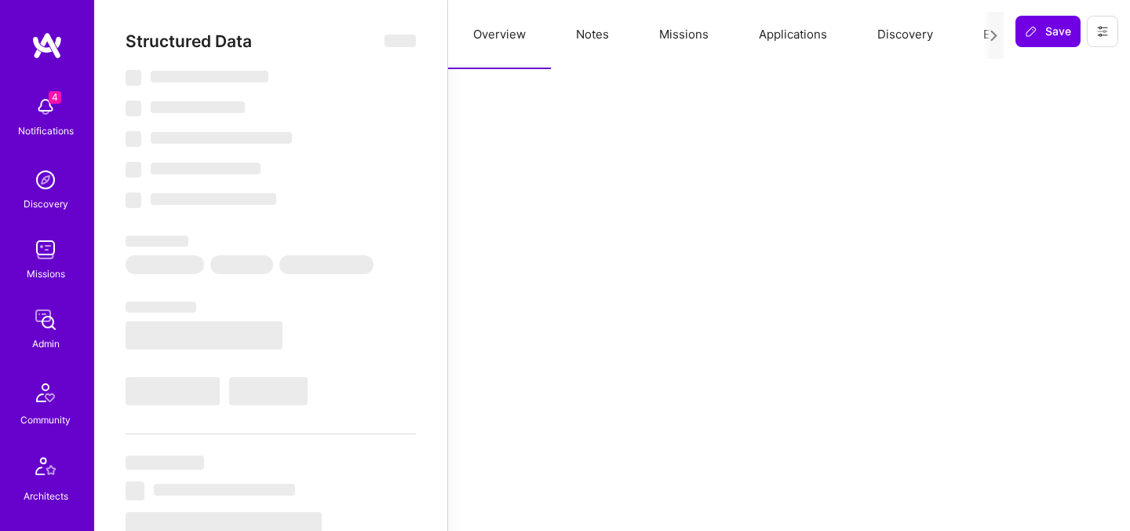
click at [976, 31] on button "Evaluation" at bounding box center [1013, 34] width 108 height 69
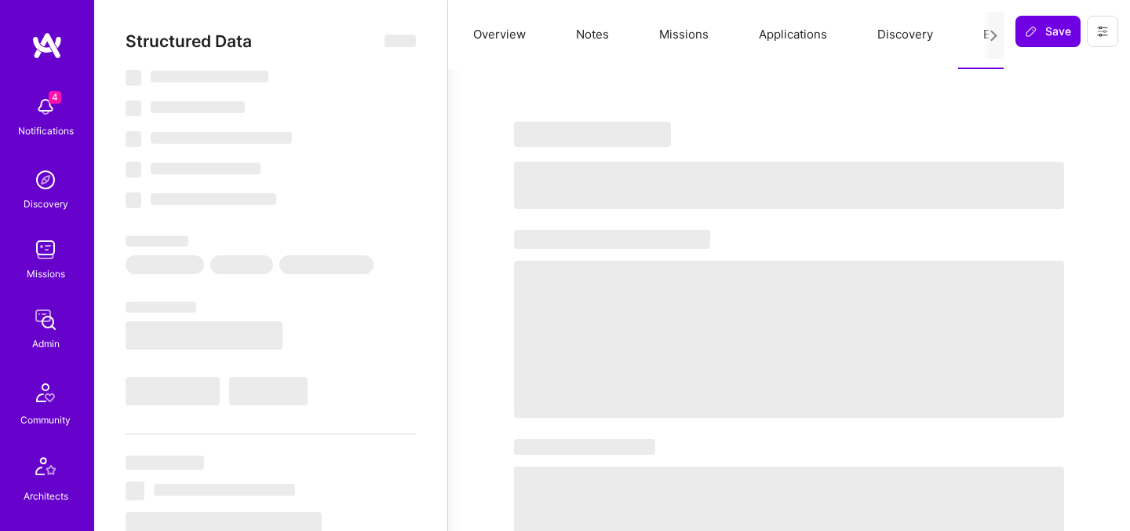
select select "Right Now"
select select "5"
select select "7"
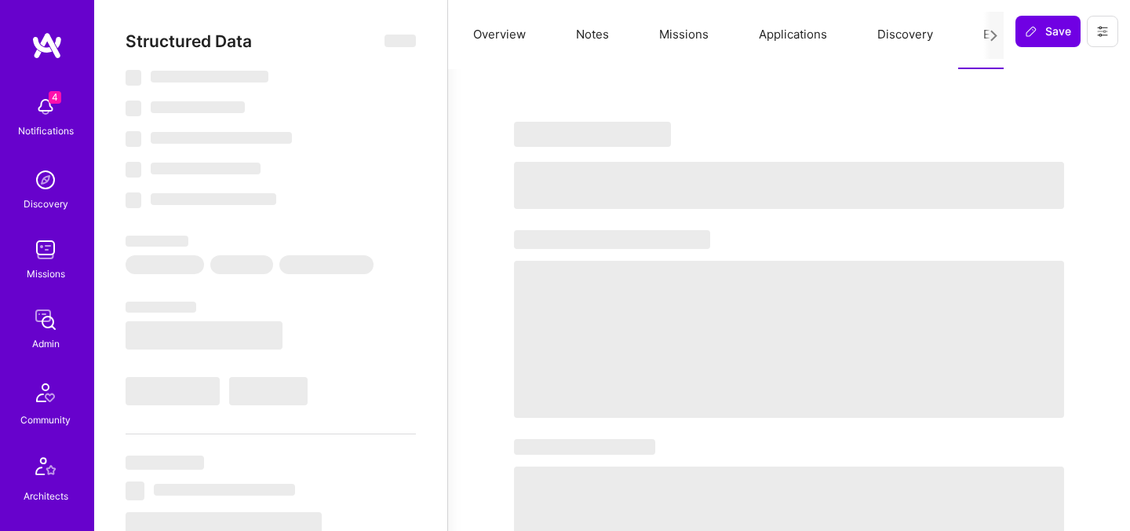
select select "US"
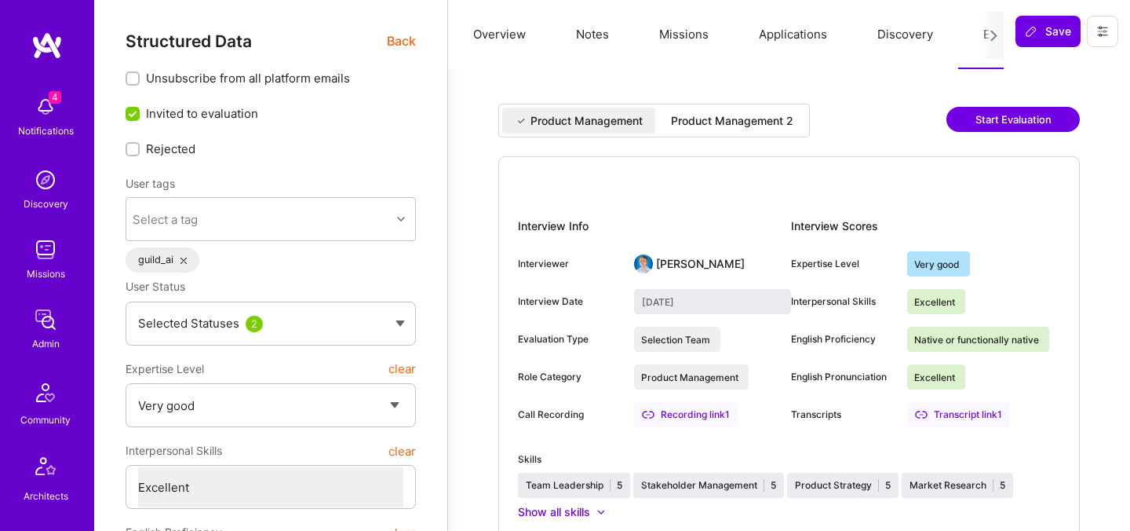
click at [747, 122] on div "Product Management 2" at bounding box center [732, 121] width 122 height 16
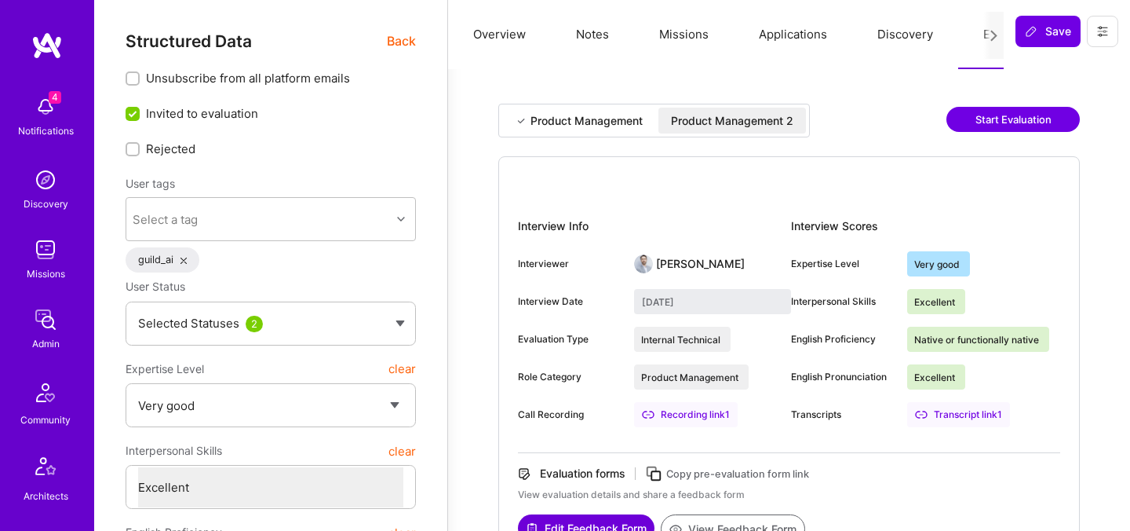
type input "October 7, 2025"
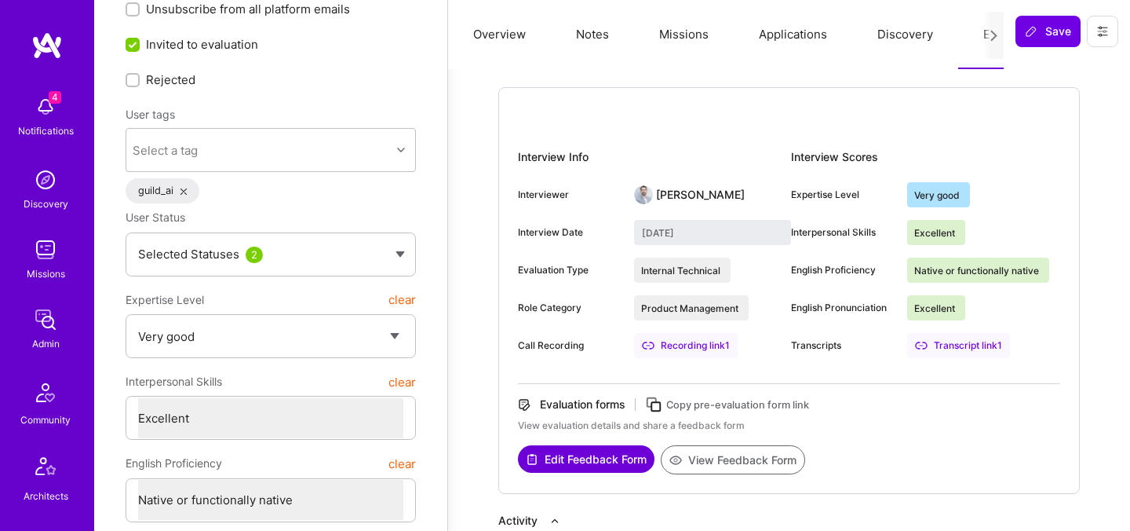
scroll to position [82, 0]
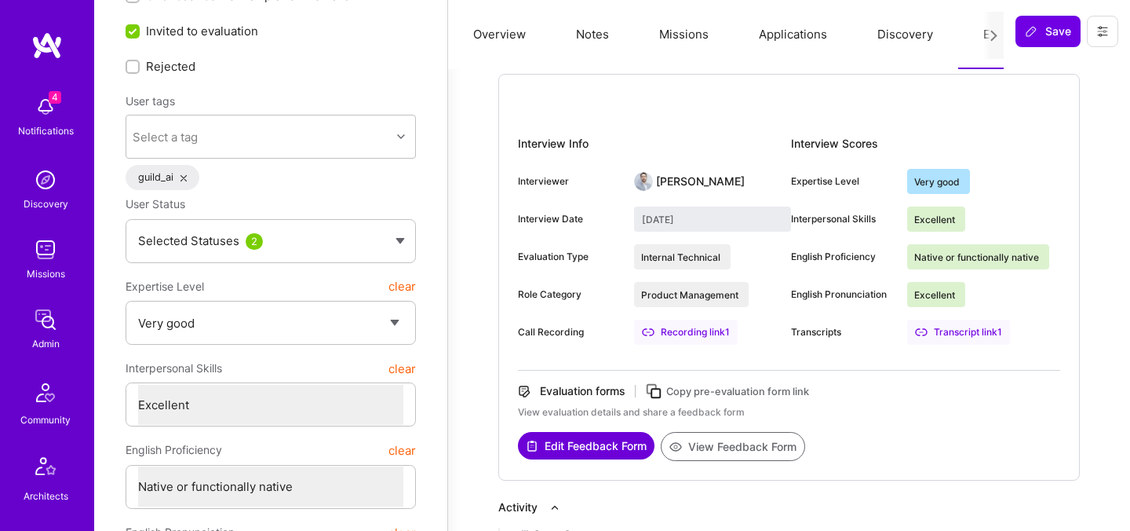
click at [715, 455] on button "View Feedback Form" at bounding box center [733, 446] width 144 height 29
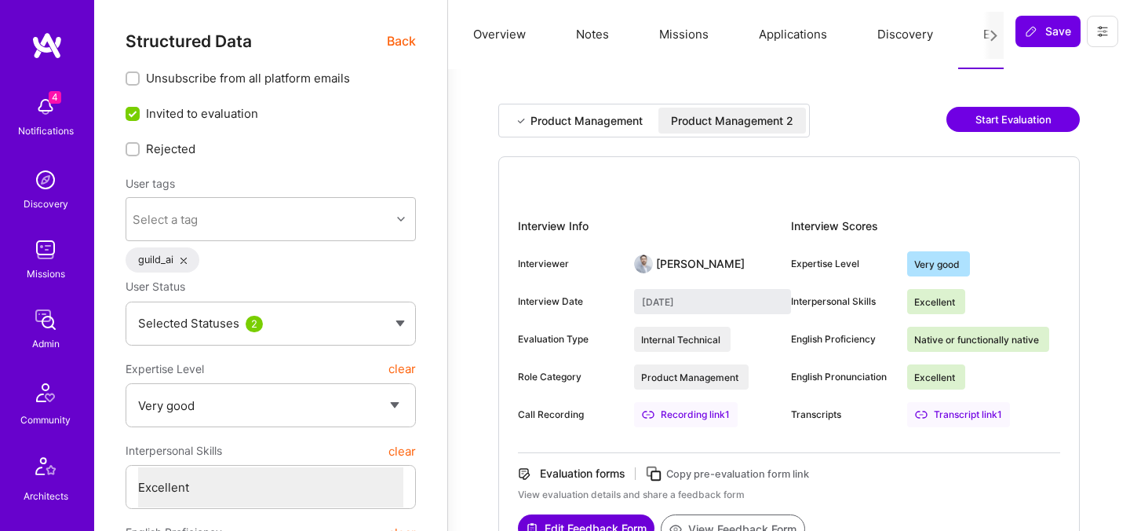
click at [401, 48] on span "Back" at bounding box center [401, 41] width 29 height 20
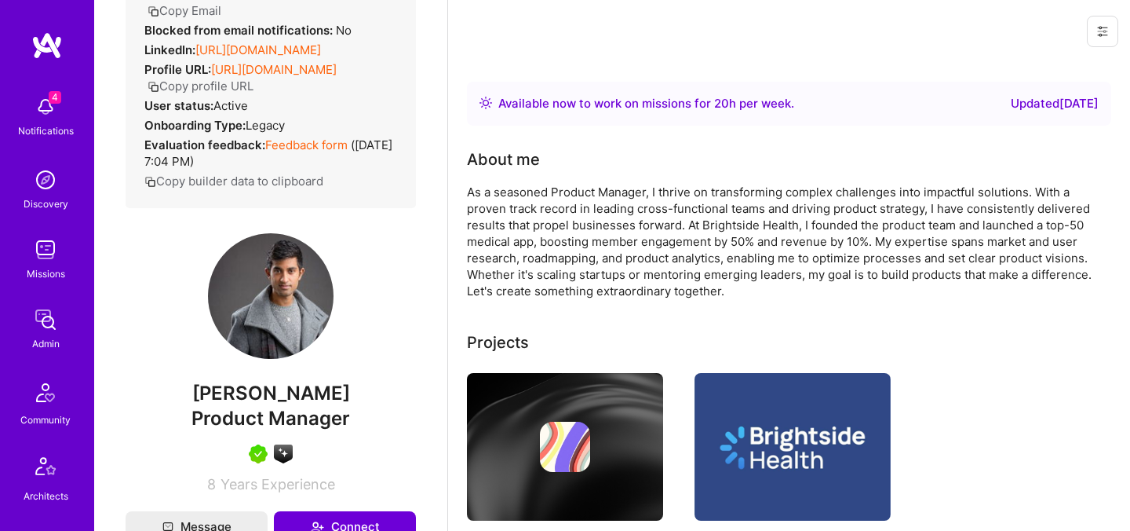
scroll to position [80, 0]
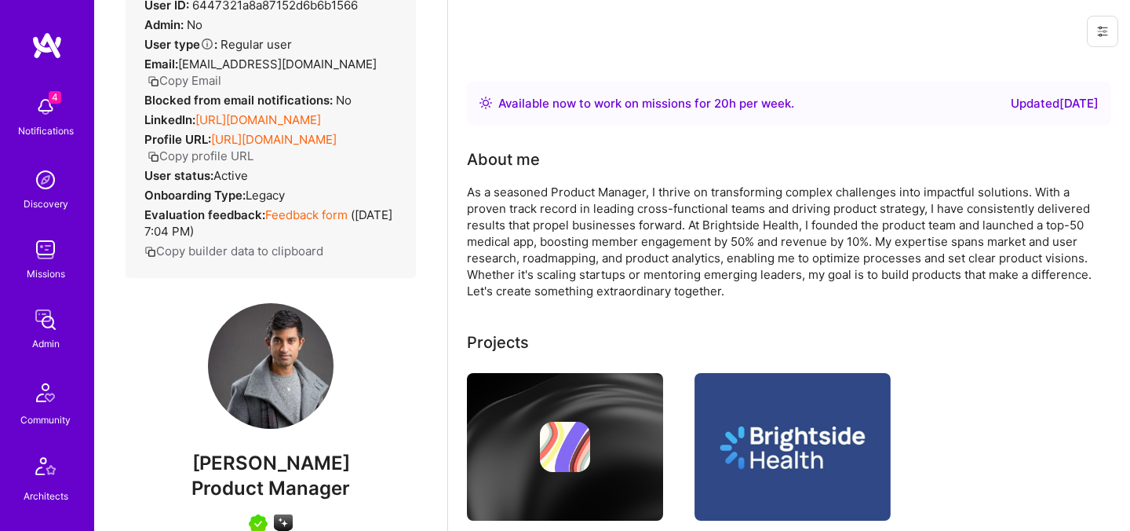
drag, startPoint x: 276, startPoint y: 157, endPoint x: 279, endPoint y: 77, distance: 80.2
click at [278, 79] on div "Admin data Details User ID: 6447321a8a87152d6b6b1566 Admin: No User type Regula…" at bounding box center [271, 114] width 290 height 327
click at [221, 72] on button "Copy Email" at bounding box center [185, 80] width 74 height 16
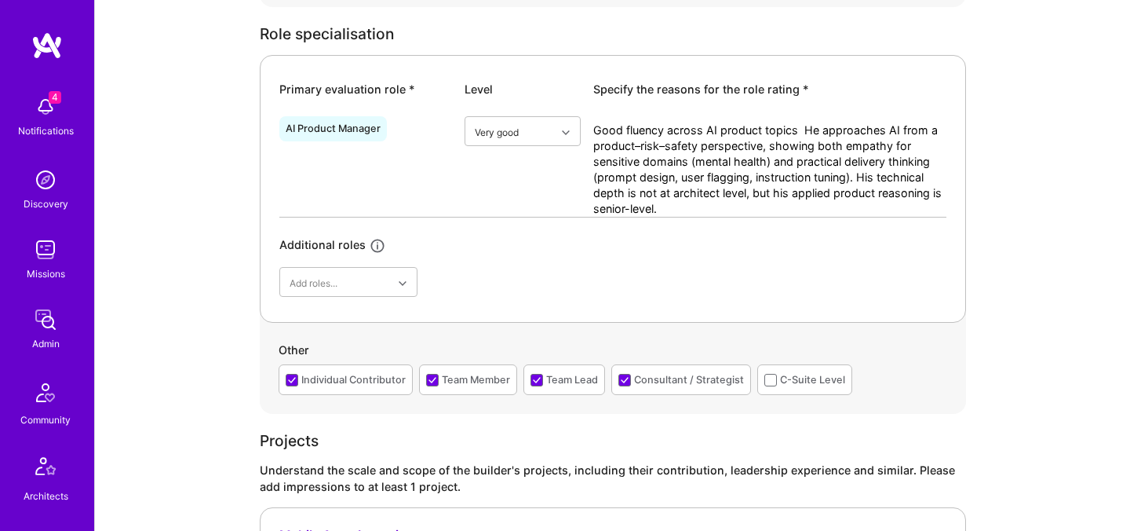
scroll to position [704, 0]
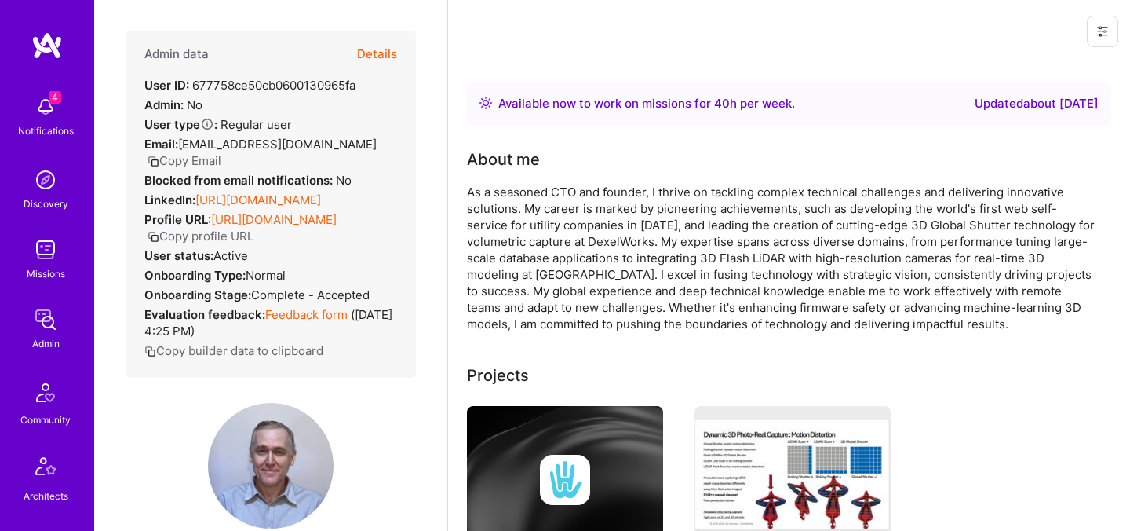
click at [371, 61] on button "Details" at bounding box center [377, 54] width 40 height 46
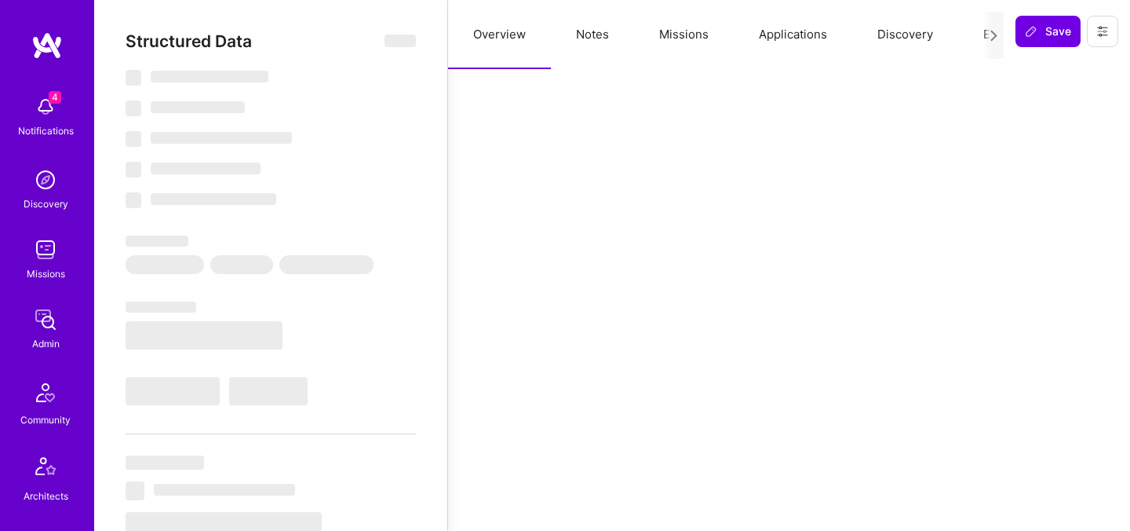
click at [973, 26] on button "Evaluation" at bounding box center [1013, 34] width 108 height 69
select select "Right Now"
select select "7"
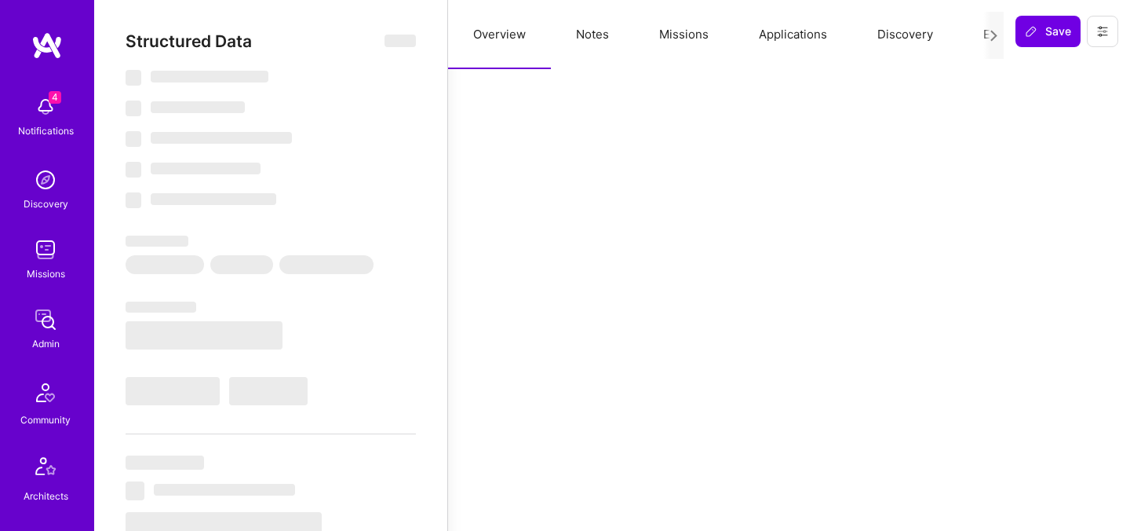
select select "7"
select select "ID"
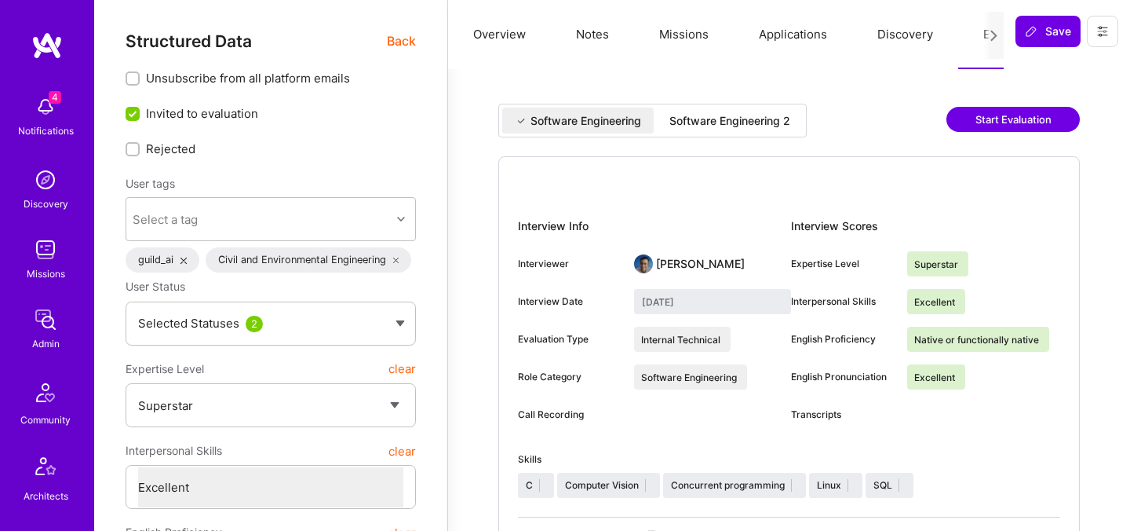
click at [765, 122] on div "Software Engineering 2" at bounding box center [730, 121] width 121 height 16
type input "October 13, 2025"
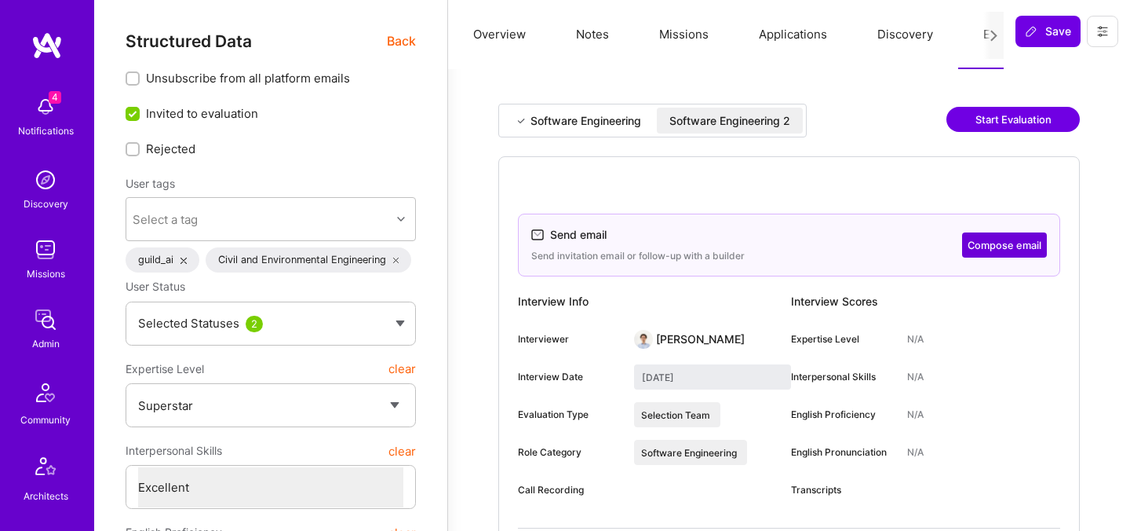
click at [786, 124] on div "Software Engineering 2" at bounding box center [730, 121] width 121 height 16
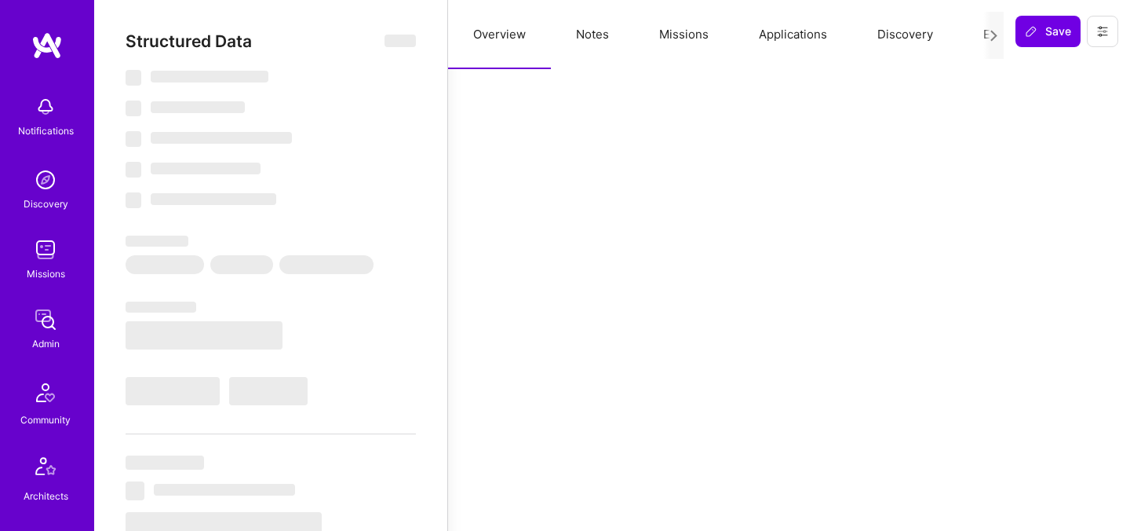
click at [973, 37] on button "Evaluation" at bounding box center [1013, 34] width 108 height 69
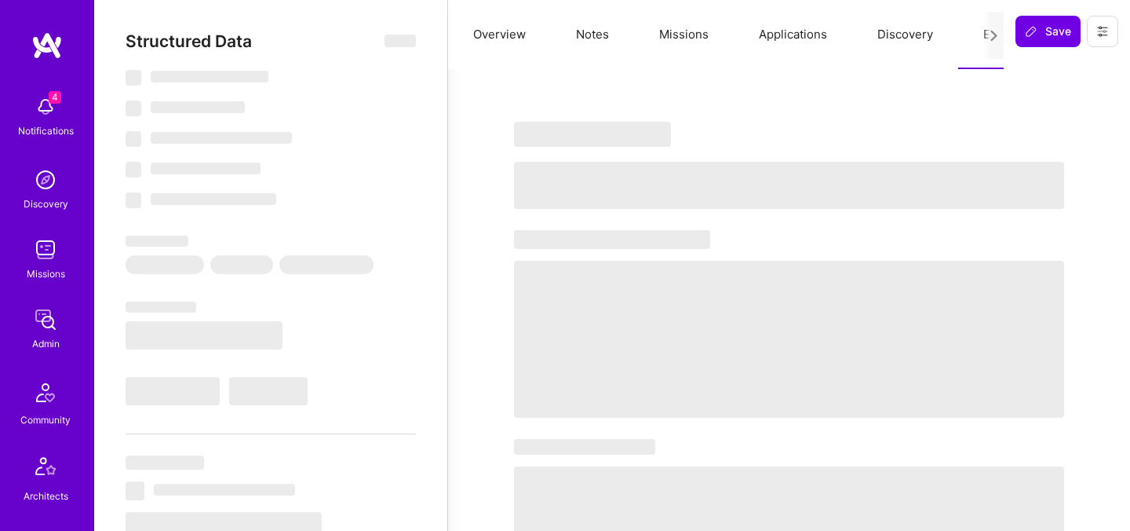
select select "Right Now"
select select "5"
select select "7"
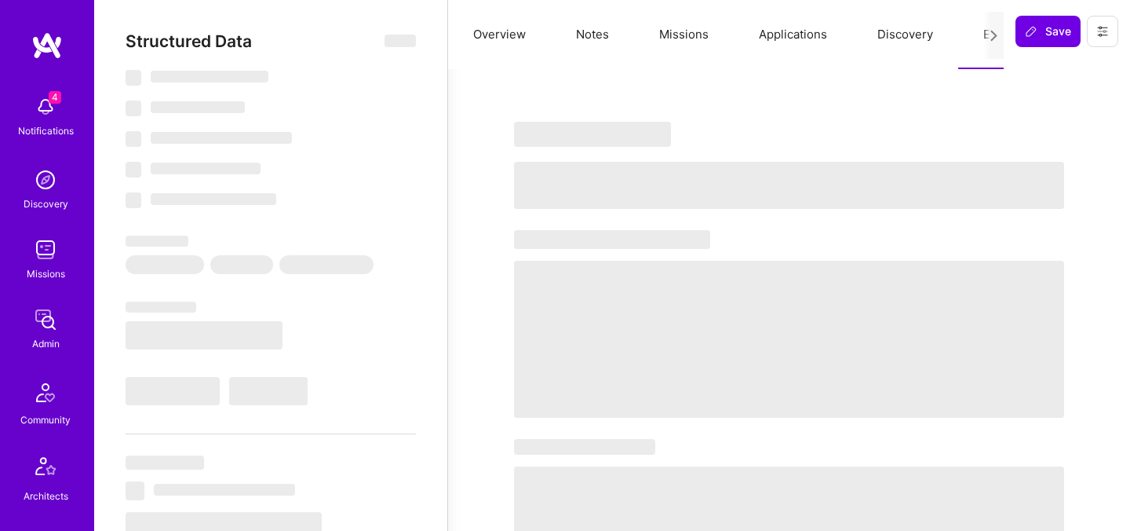
select select "US"
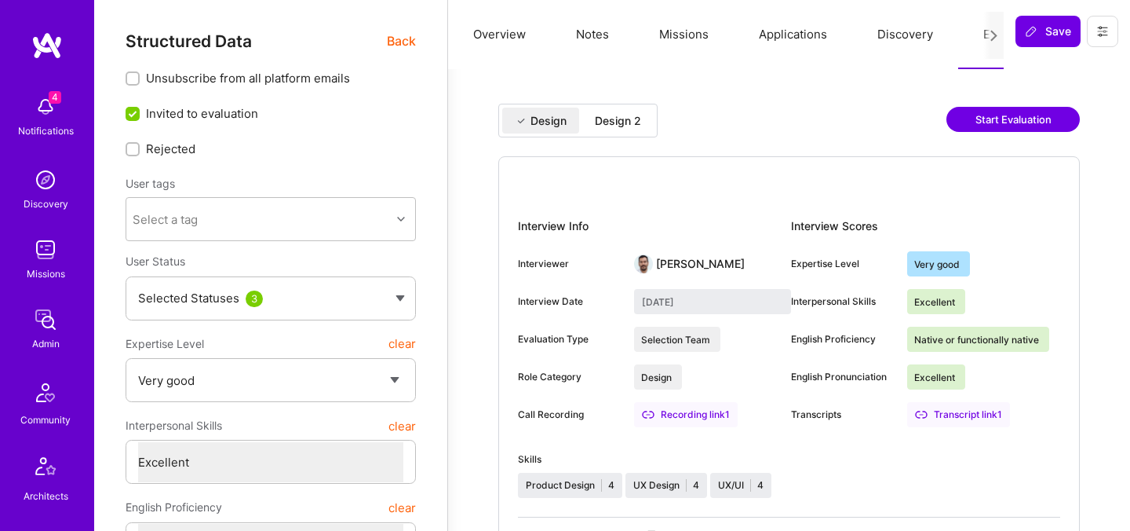
click at [608, 119] on div "Design 2" at bounding box center [618, 121] width 46 height 16
type input "October 8, 2025"
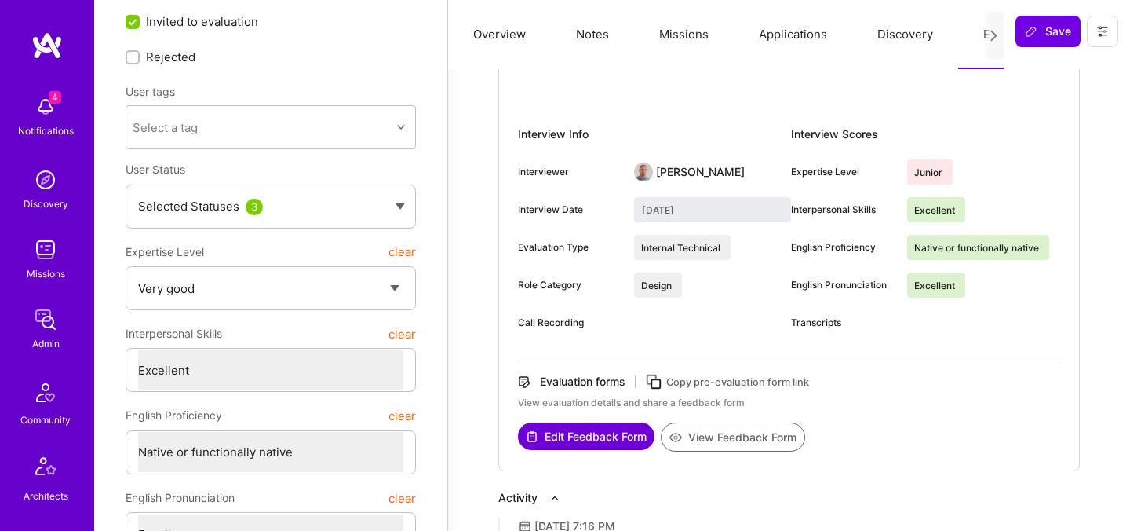
scroll to position [2, 0]
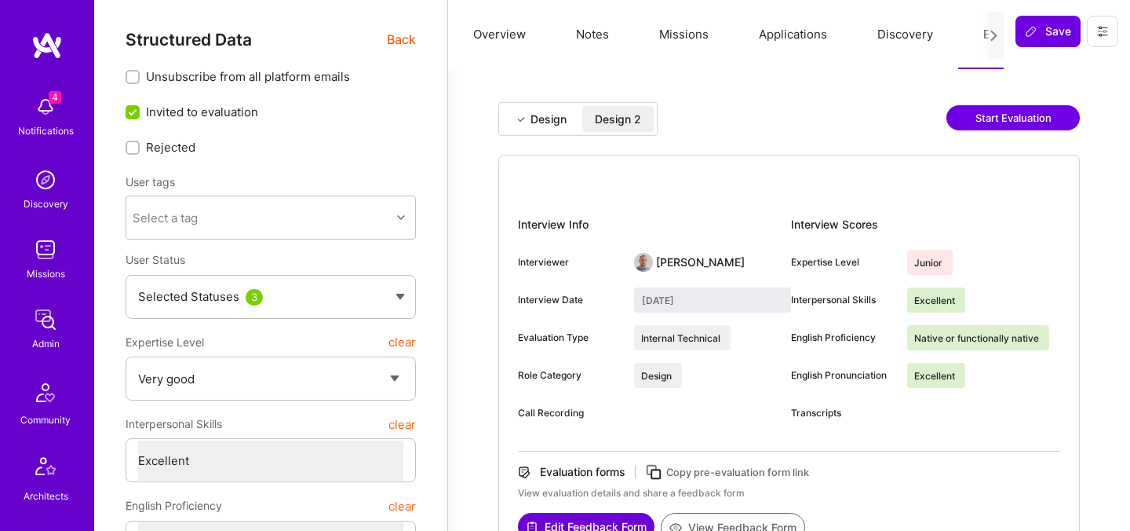
click at [397, 38] on span "Back" at bounding box center [401, 40] width 29 height 20
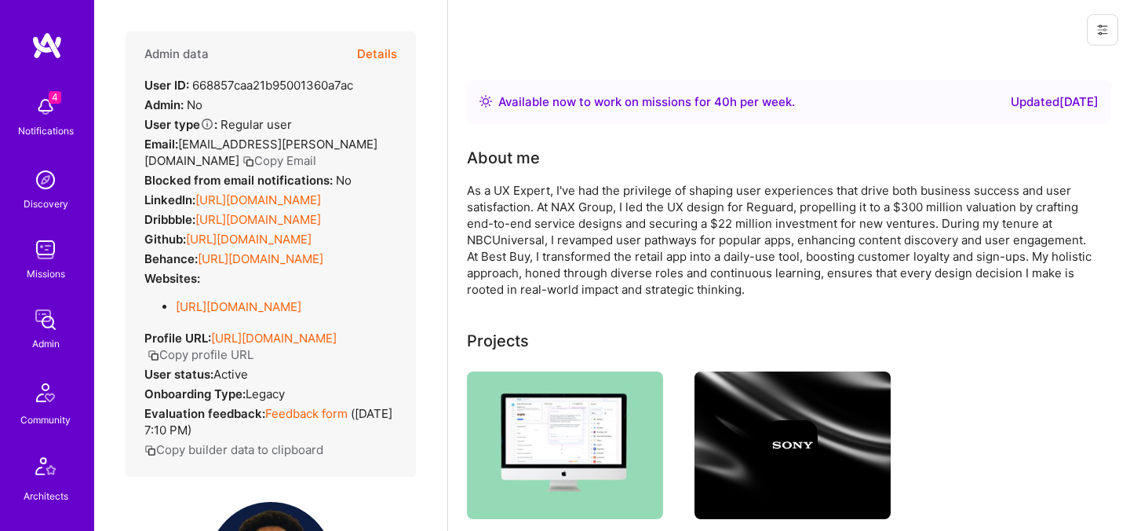
click at [316, 152] on button "Copy Email" at bounding box center [280, 160] width 74 height 16
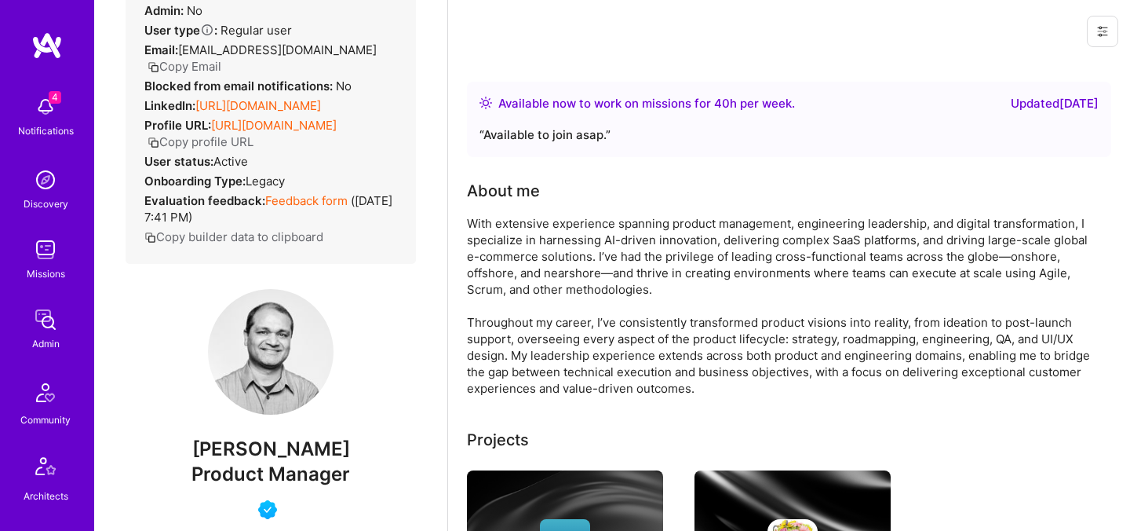
scroll to position [66, 0]
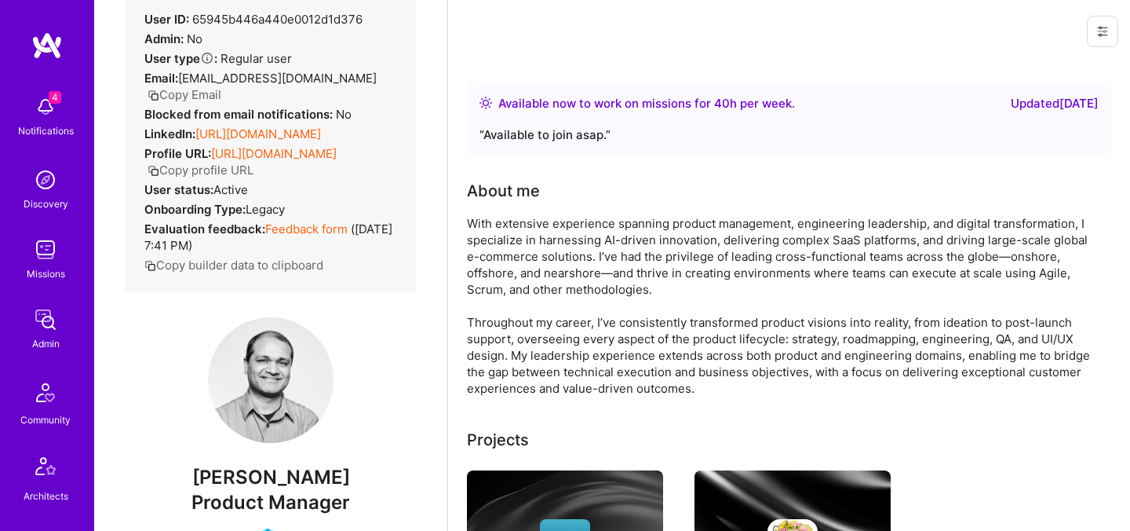
click at [221, 86] on button "Copy Email" at bounding box center [185, 94] width 74 height 16
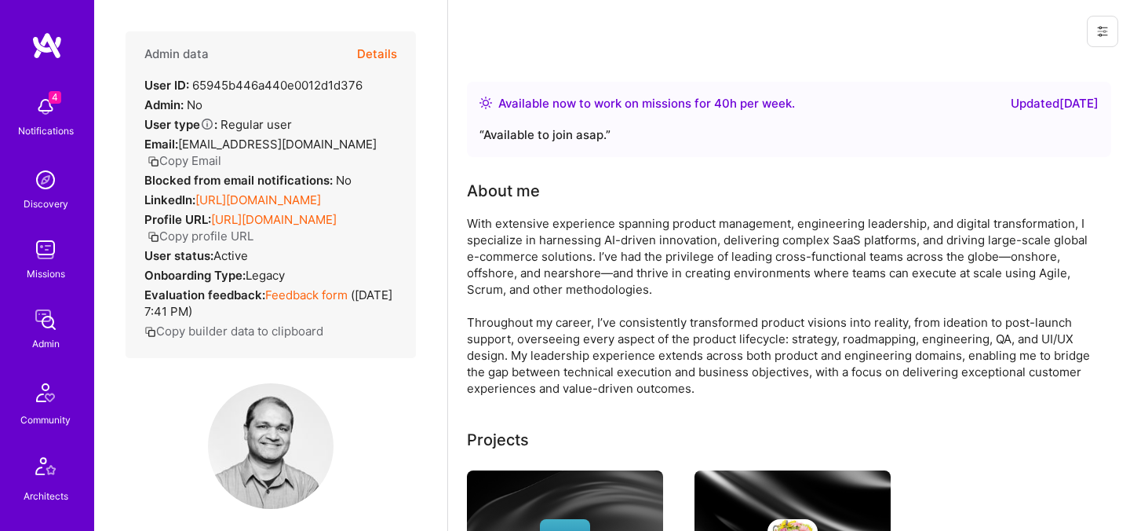
click at [377, 60] on button "Details" at bounding box center [377, 54] width 40 height 46
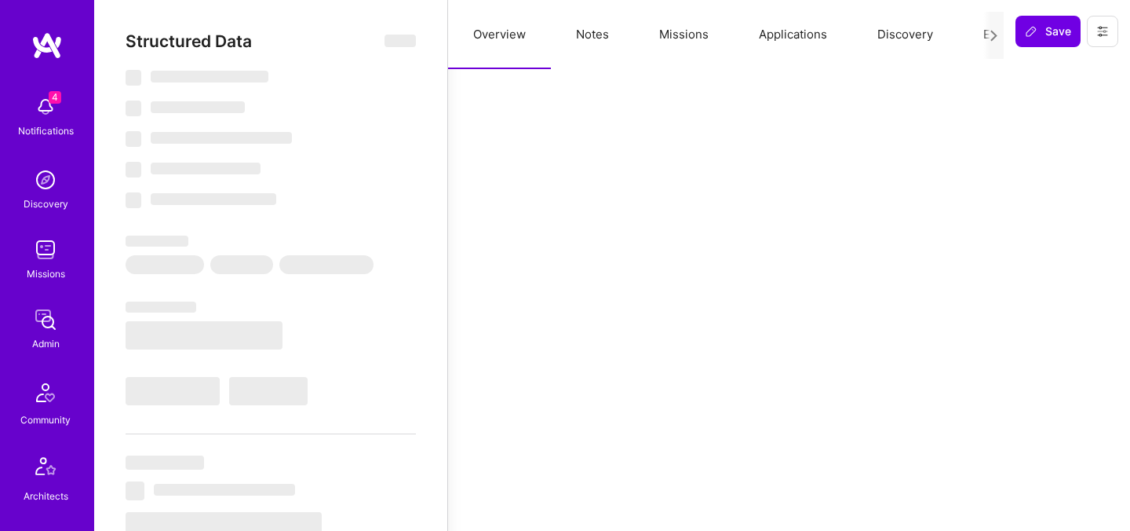
click at [972, 31] on button "Evaluation" at bounding box center [1013, 34] width 108 height 69
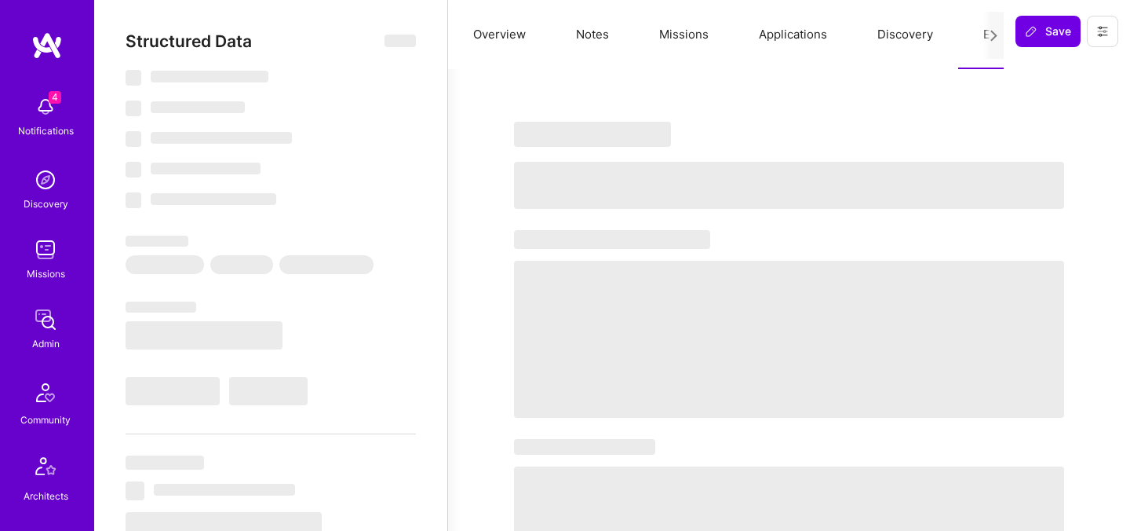
select select "Right Now"
select select "4"
select select "7"
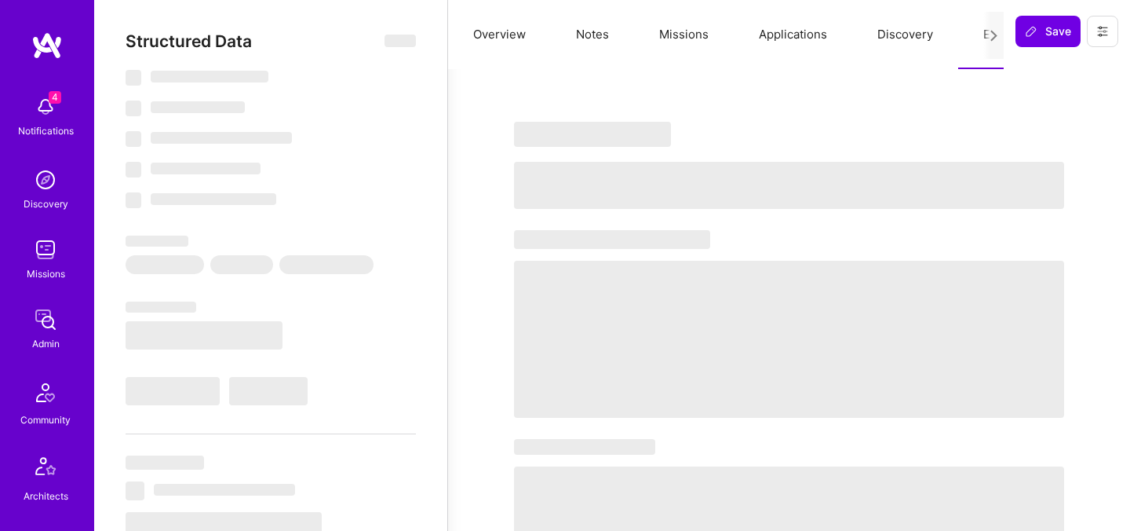
select select "US"
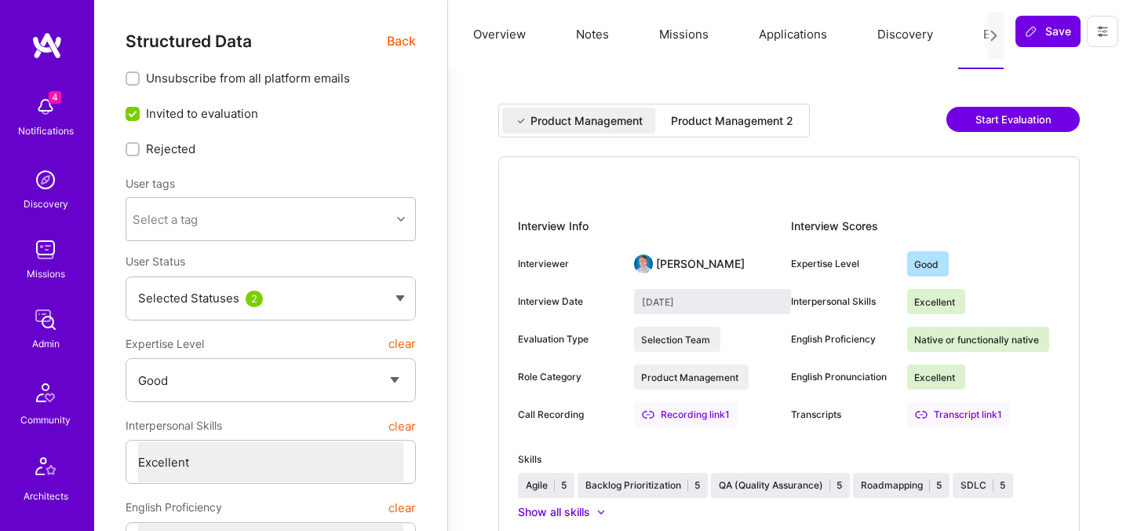
click at [739, 126] on div "Product Management 2" at bounding box center [732, 121] width 122 height 16
type input "October 10, 2025"
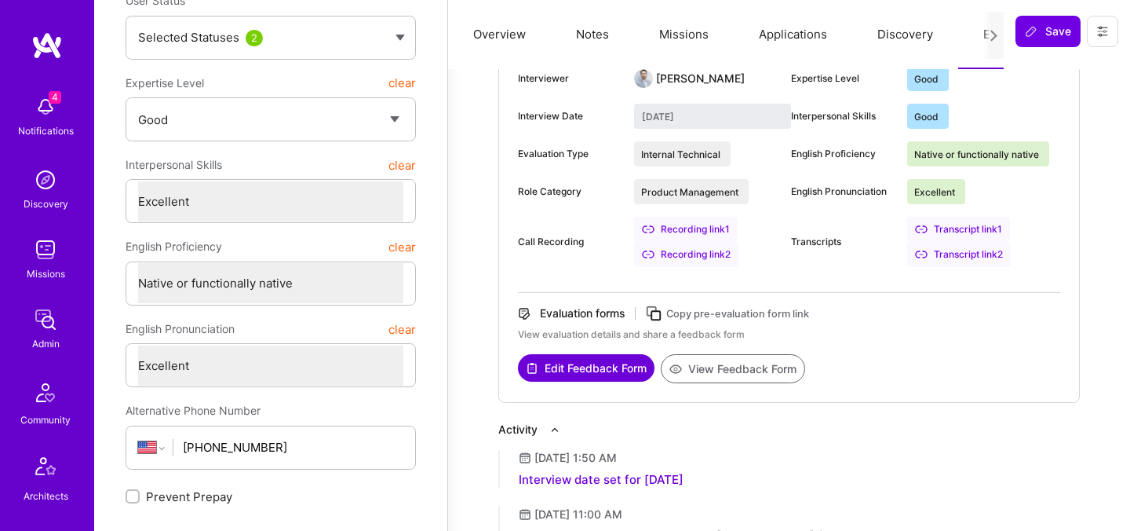
scroll to position [276, 0]
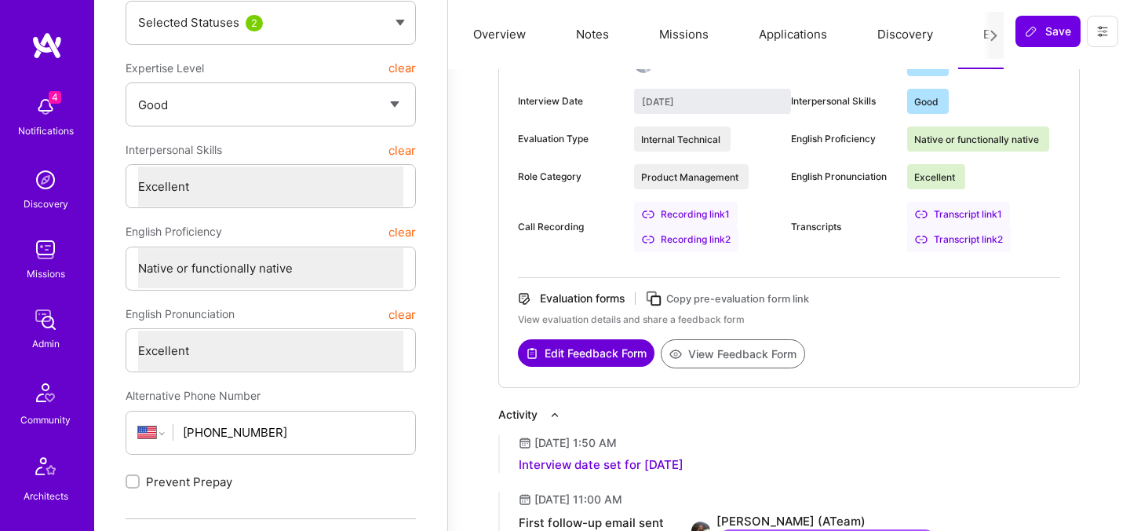
click at [710, 358] on button "View Feedback Form" at bounding box center [733, 353] width 144 height 29
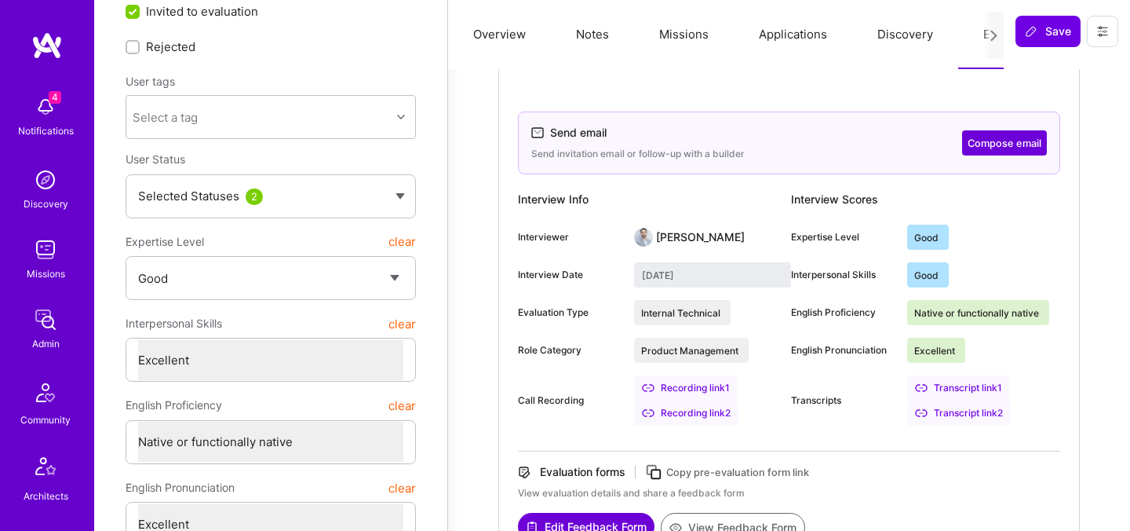
scroll to position [0, 0]
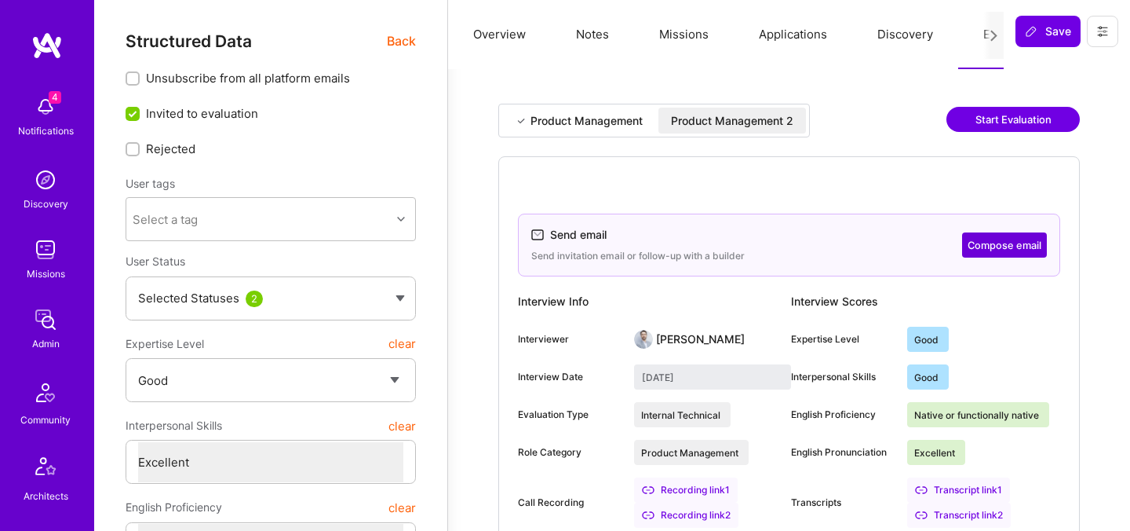
click at [732, 130] on div "Product Management 2" at bounding box center [733, 121] width 148 height 26
click at [410, 46] on span "Back" at bounding box center [401, 41] width 29 height 20
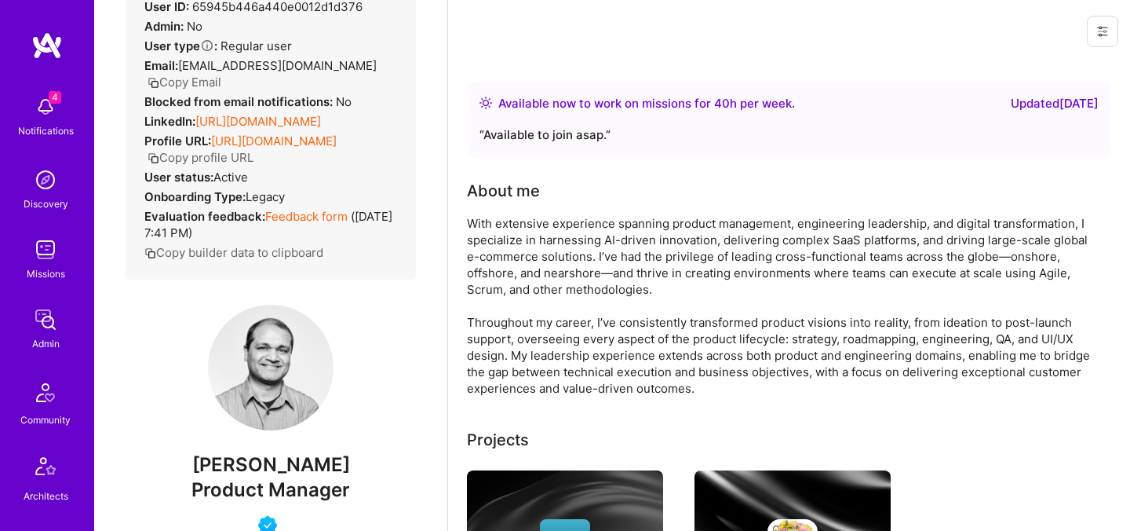
scroll to position [112, 0]
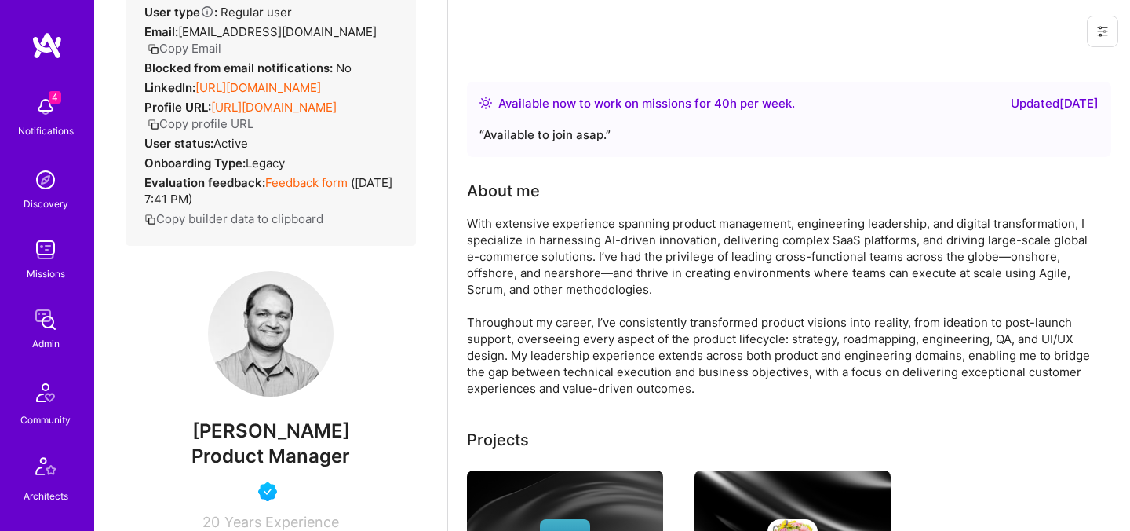
click at [233, 429] on span "[PERSON_NAME]" at bounding box center [271, 431] width 290 height 24
copy span "[PERSON_NAME]"
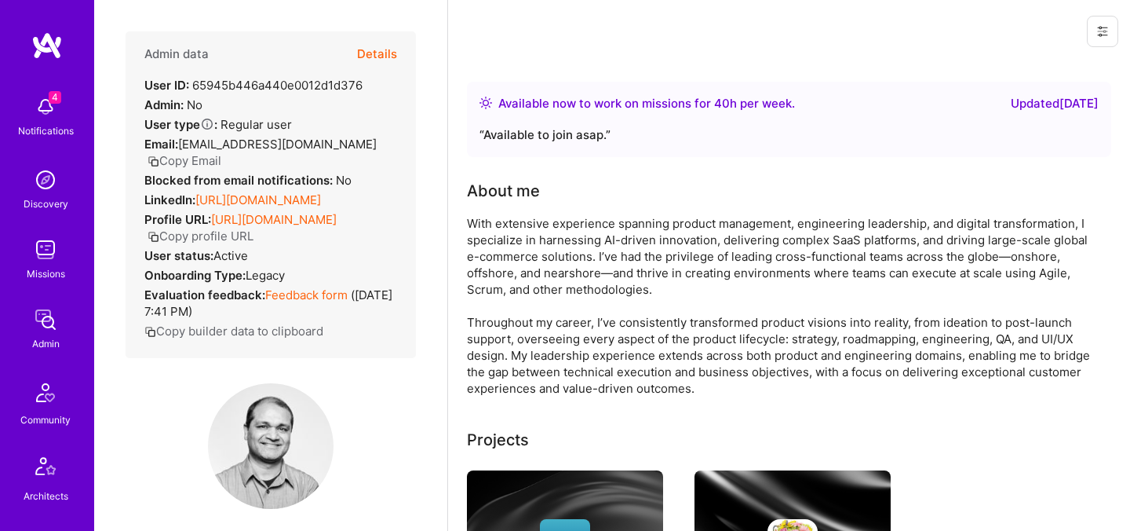
click at [379, 57] on button "Details" at bounding box center [377, 54] width 40 height 46
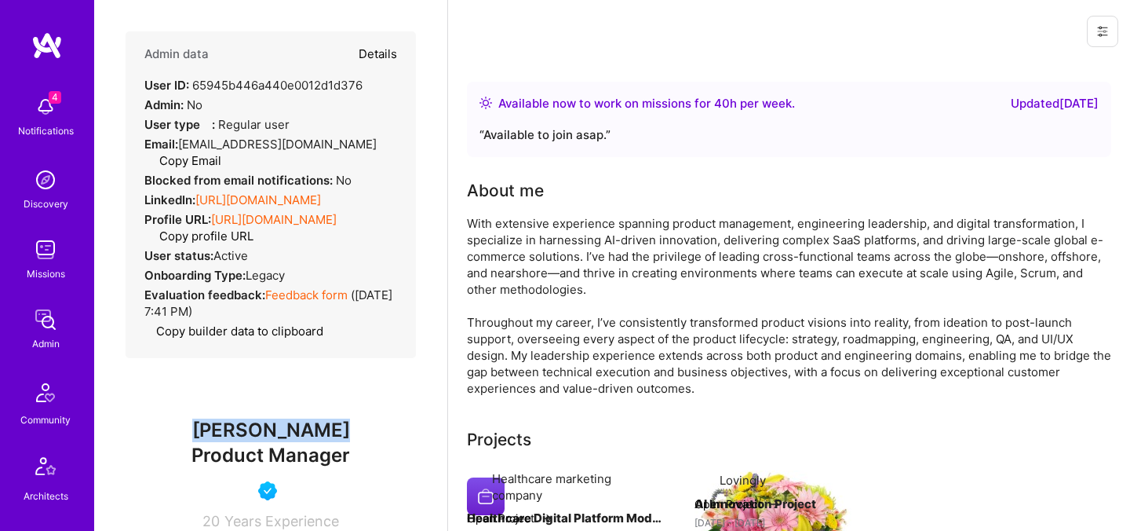
type textarea "x"
select select "4"
select select "7"
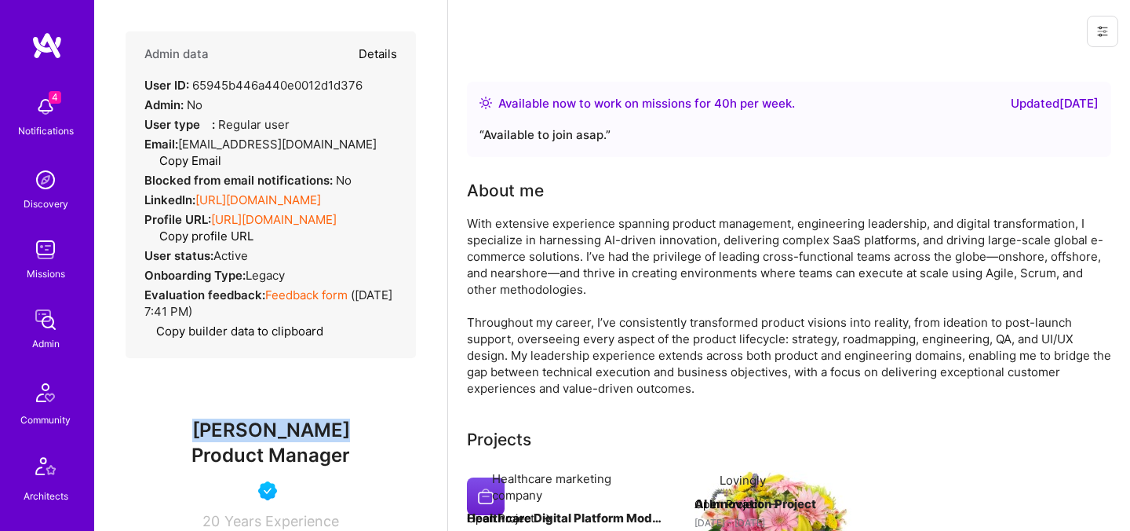
select select "US"
select select "Right Now"
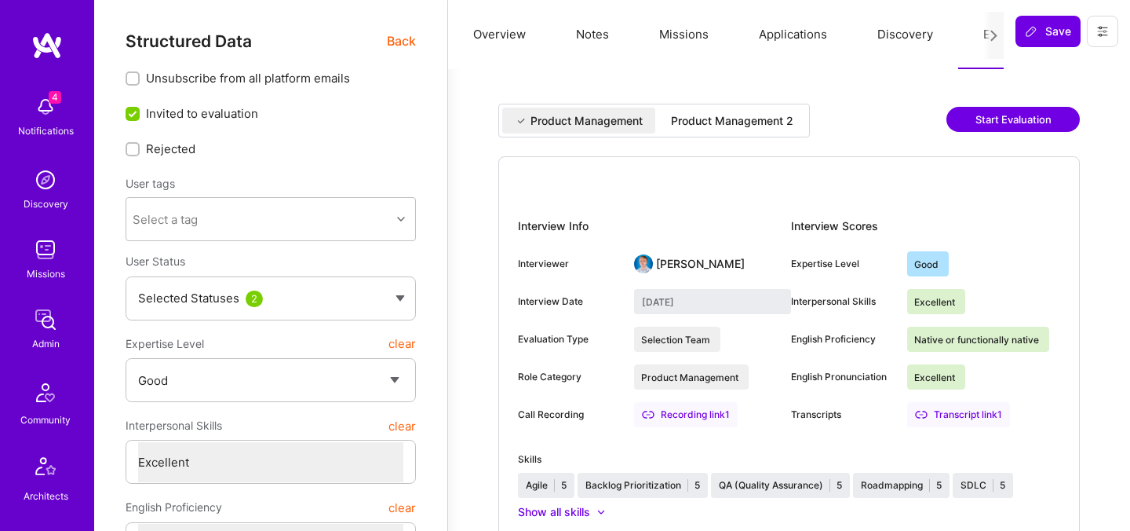
click at [785, 119] on div "Product Management 2" at bounding box center [732, 121] width 122 height 16
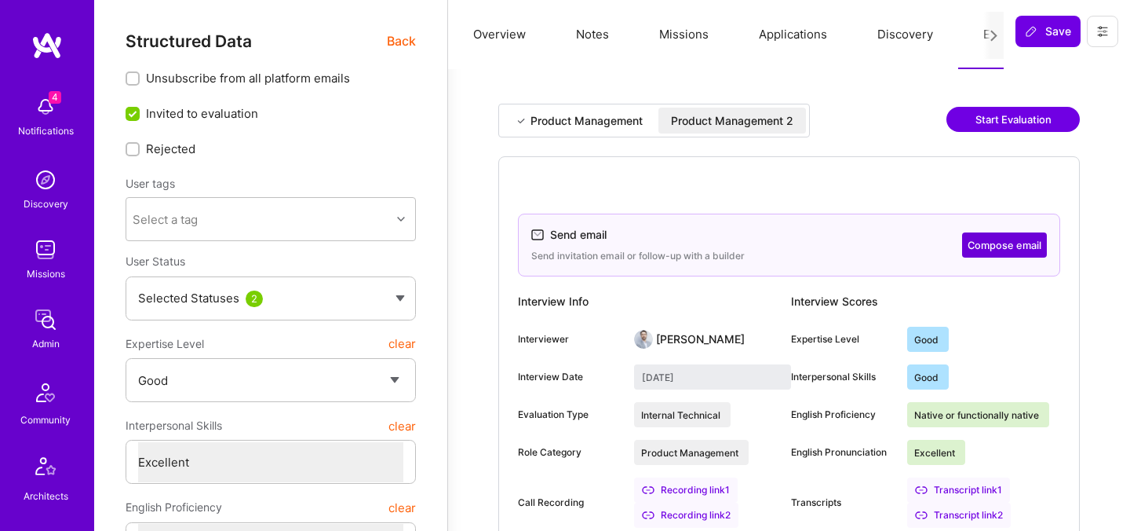
type input "October 10, 2025"
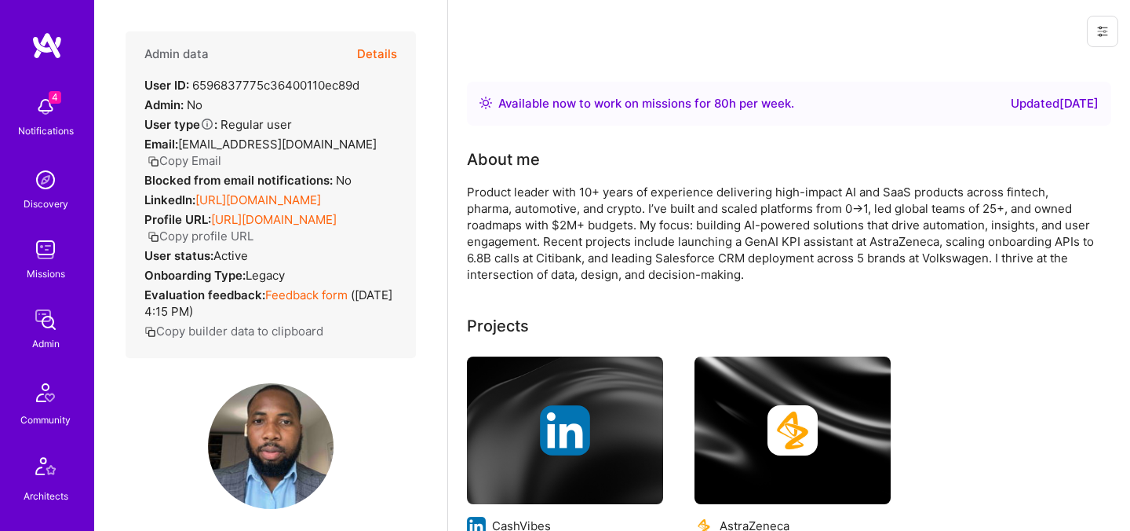
click at [385, 54] on button "Details" at bounding box center [377, 54] width 40 height 46
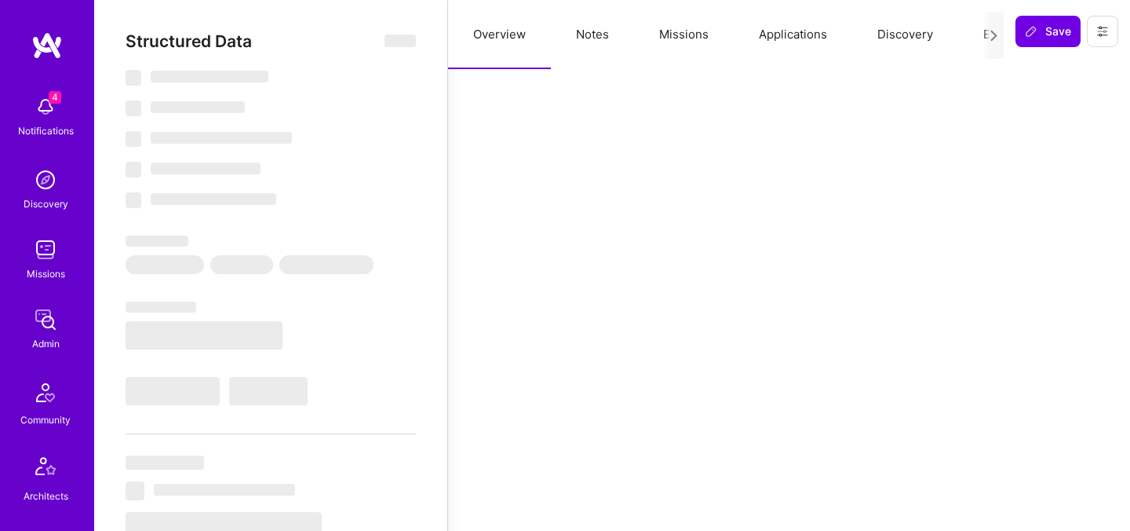
click at [966, 36] on button "Evaluation" at bounding box center [1013, 34] width 108 height 69
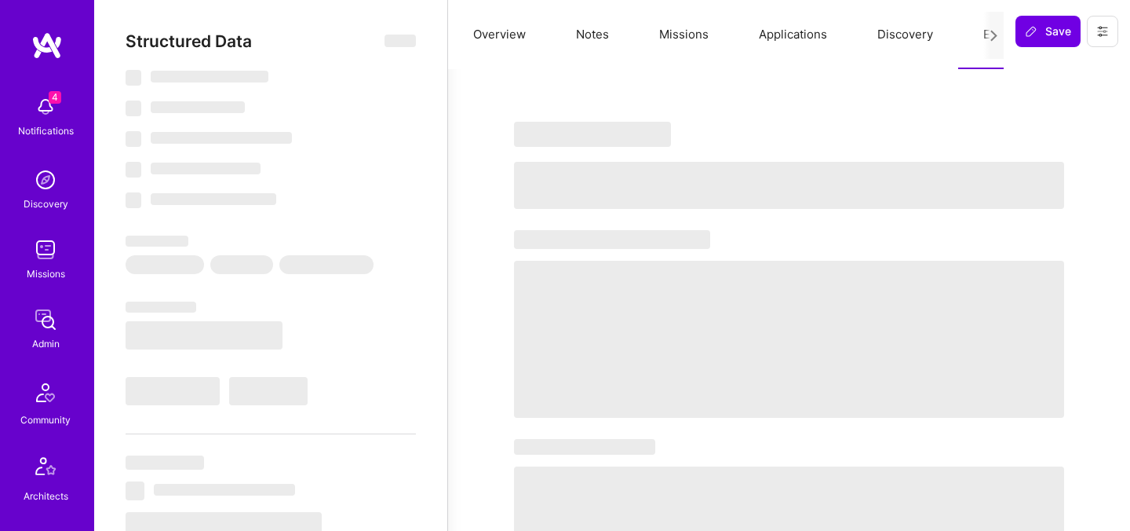
select select "Right Now"
select select "5"
select select "7"
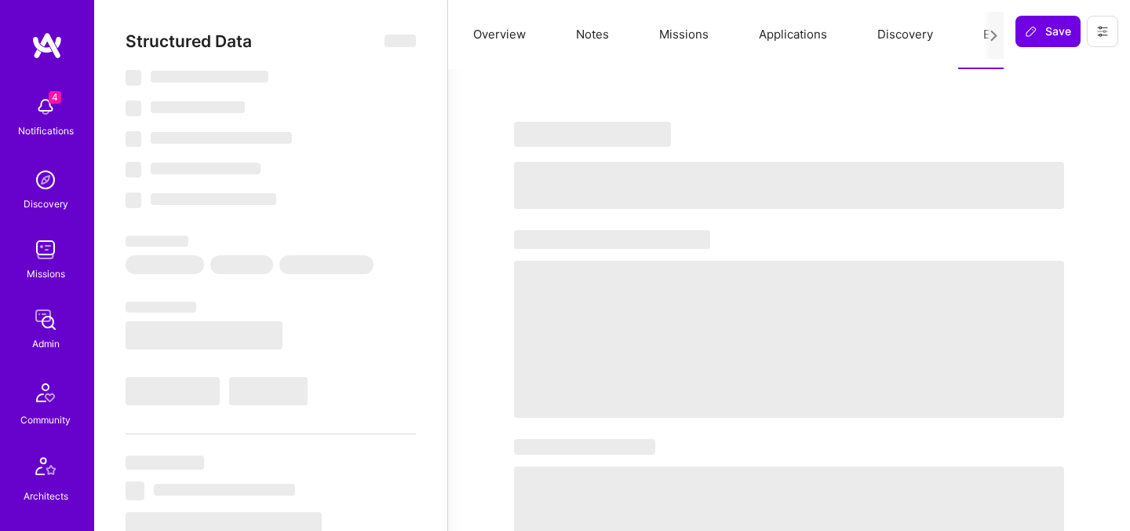
select select "IE"
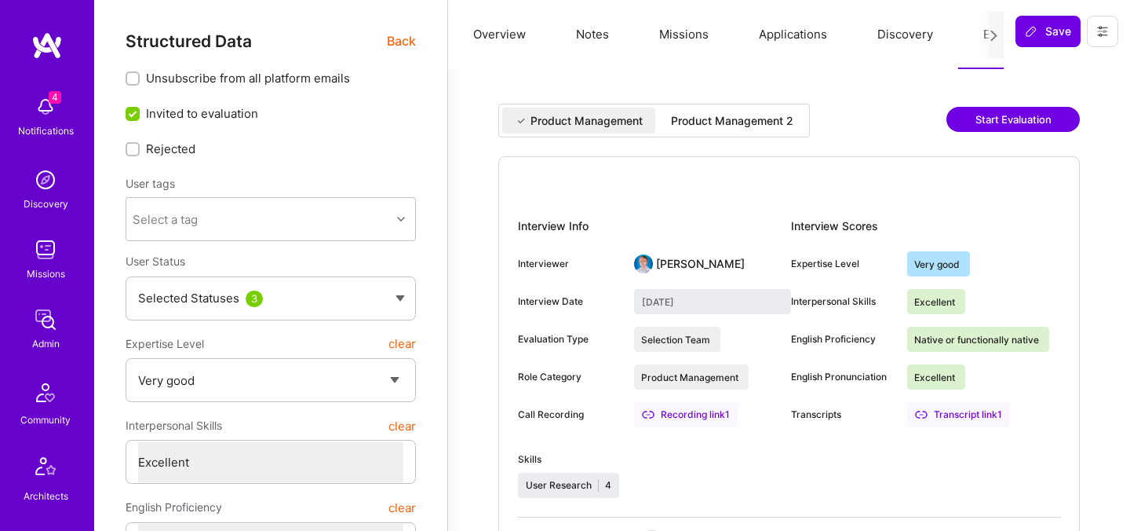
click at [779, 124] on div "Product Management 2" at bounding box center [732, 121] width 122 height 16
type input "October 13, 2025"
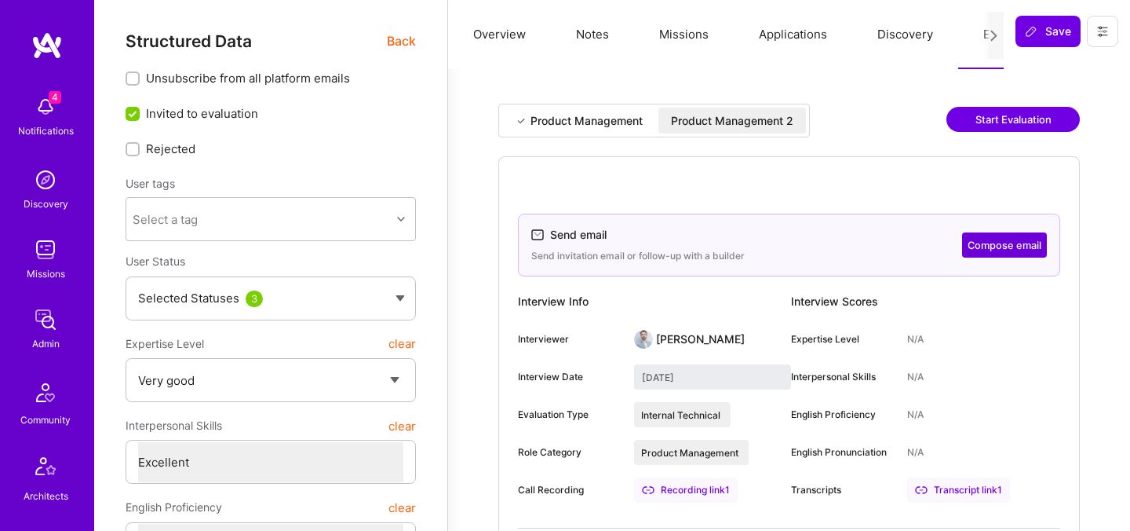
scroll to position [12, 0]
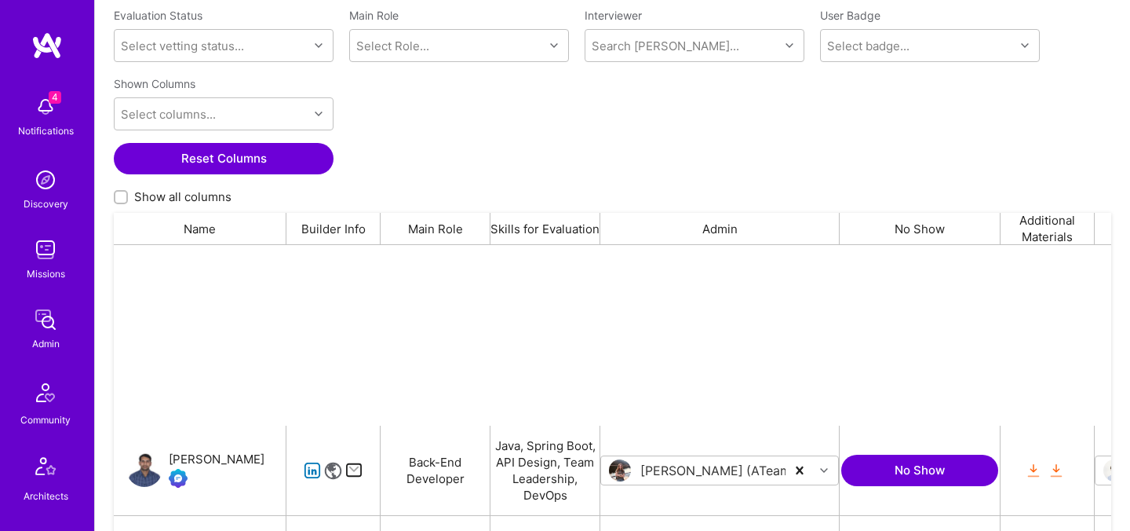
scroll to position [366, 998]
